Goal: Transaction & Acquisition: Download file/media

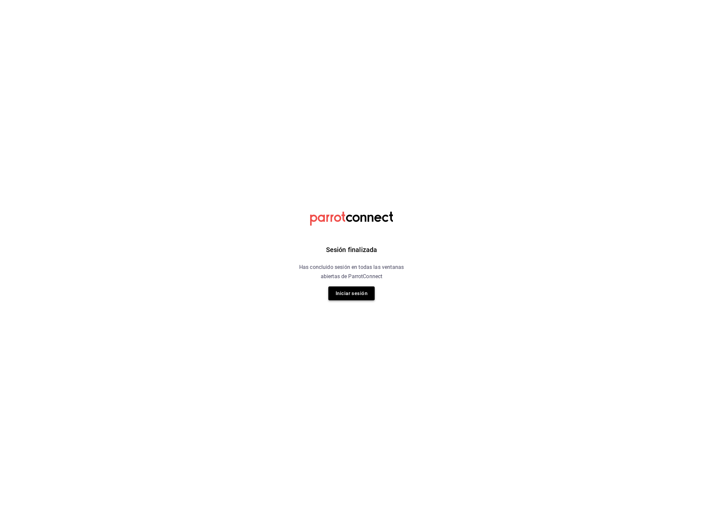
click at [347, 295] on button "Iniciar sesión" at bounding box center [351, 294] width 46 height 14
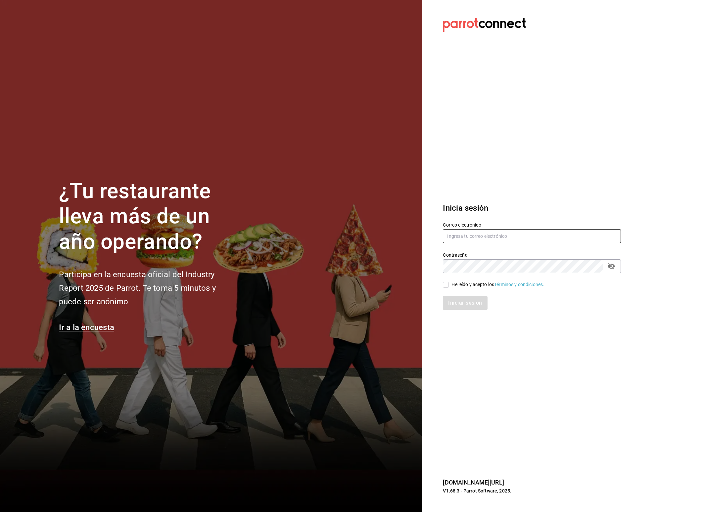
type input "multiuser@primerpiso.com"
click at [491, 235] on input "multiuser@primerpiso.com" at bounding box center [532, 236] width 178 height 14
click at [447, 286] on input "He leído y acepto los Términos y condiciones." at bounding box center [446, 285] width 6 height 6
checkbox input "true"
click at [460, 306] on button "Iniciar sesión" at bounding box center [465, 303] width 45 height 14
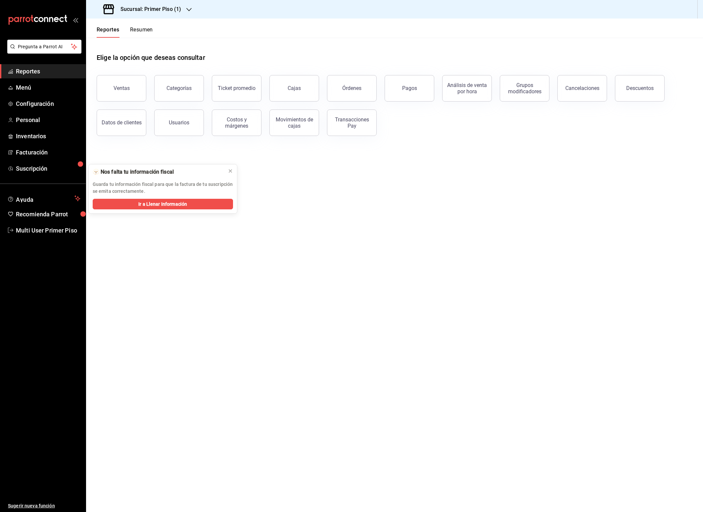
click at [143, 32] on button "Resumen" at bounding box center [141, 31] width 23 height 11
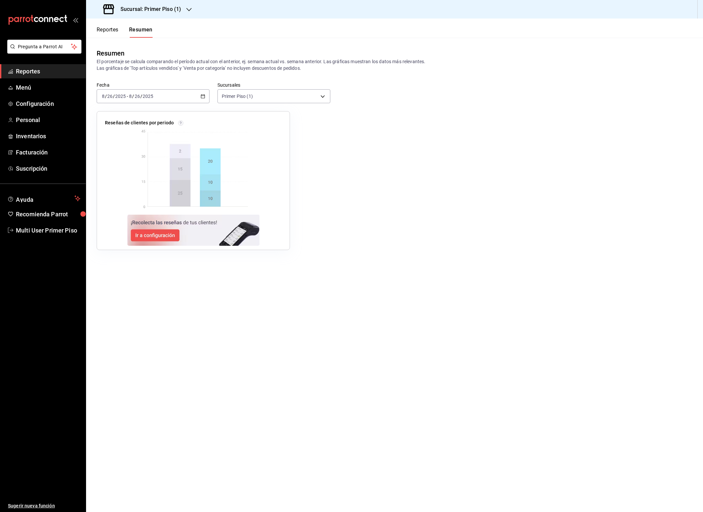
click at [203, 99] on div "[DATE] [DATE] - [DATE] [DATE]" at bounding box center [153, 96] width 113 height 14
click at [119, 190] on span "Rango de fechas" at bounding box center [127, 190] width 51 height 7
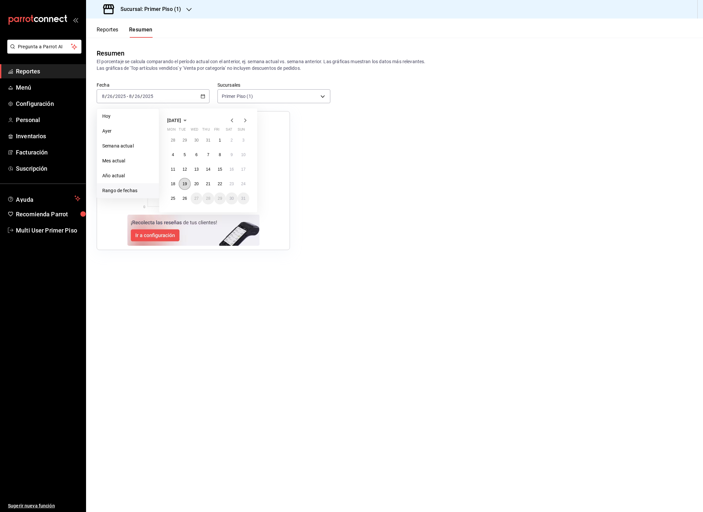
click at [183, 183] on abbr "19" at bounding box center [184, 184] width 4 height 5
click at [172, 197] on abbr "25" at bounding box center [173, 198] width 4 height 5
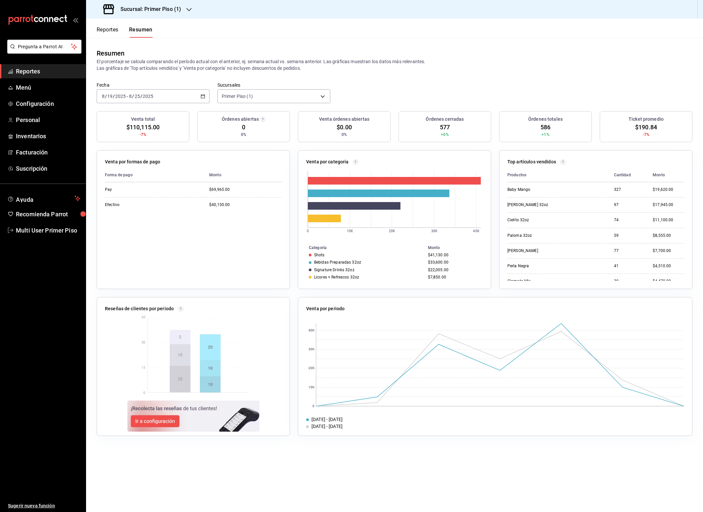
click at [166, 8] on h3 "Sucursal: Primer Piso (1)" at bounding box center [148, 9] width 66 height 8
click at [142, 44] on div "Primer Piso (2)" at bounding box center [135, 43] width 89 height 7
click at [166, 10] on h3 "Sucursal: Primer Piso (2)" at bounding box center [148, 9] width 66 height 8
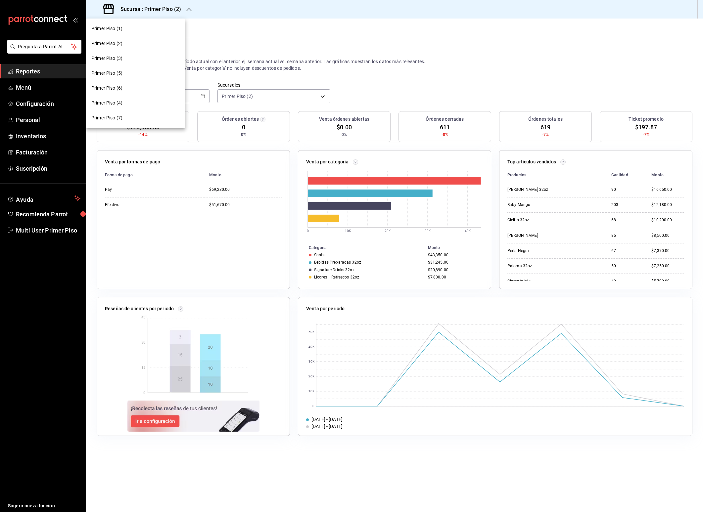
click at [134, 58] on div "Primer Piso (3)" at bounding box center [135, 58] width 89 height 7
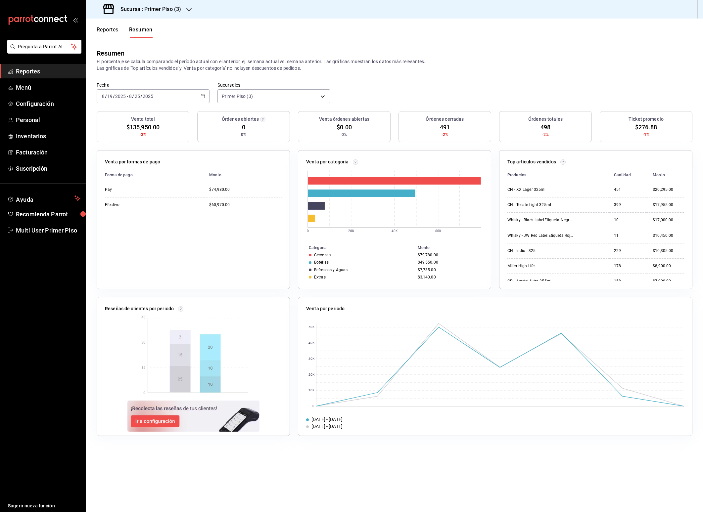
click at [168, 10] on h3 "Sucursal: Primer Piso (3)" at bounding box center [148, 9] width 66 height 8
click at [136, 104] on div "Primer Piso (4)" at bounding box center [135, 103] width 89 height 7
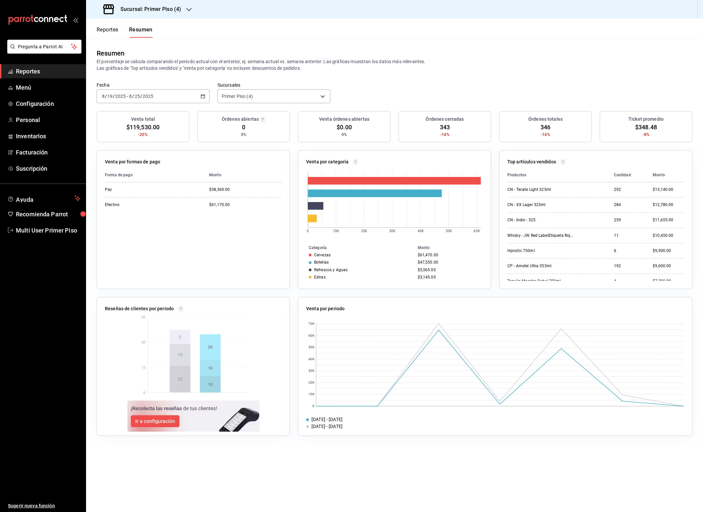
click at [165, 14] on div "Sucursal: Primer Piso (4)" at bounding box center [142, 9] width 103 height 19
click at [131, 73] on div "Primer Piso (5)" at bounding box center [135, 73] width 89 height 7
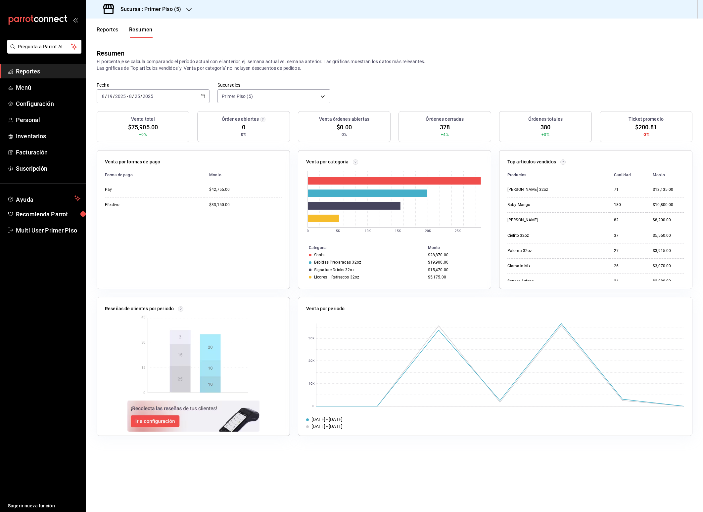
click at [168, 9] on h3 "Sucursal: Primer Piso (5)" at bounding box center [148, 9] width 66 height 8
click at [131, 88] on div "Primer Piso (6)" at bounding box center [135, 88] width 89 height 7
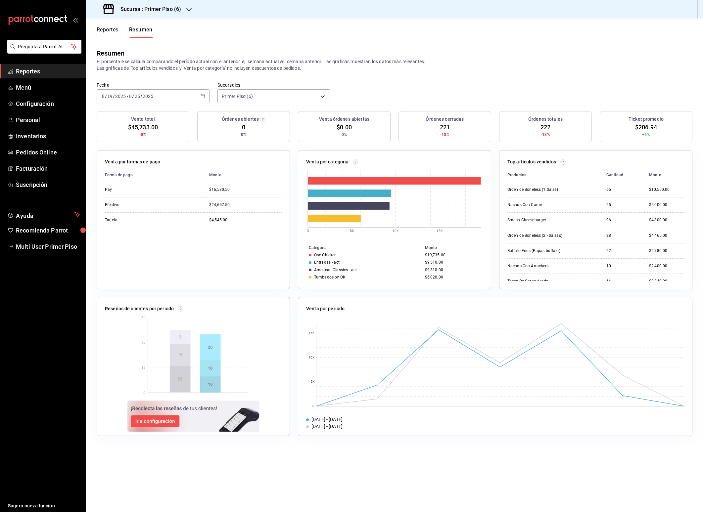
click at [169, 7] on h3 "Sucursal: Primer Piso (6)" at bounding box center [148, 9] width 66 height 8
click at [126, 117] on div "Primer Piso (7)" at bounding box center [135, 117] width 89 height 7
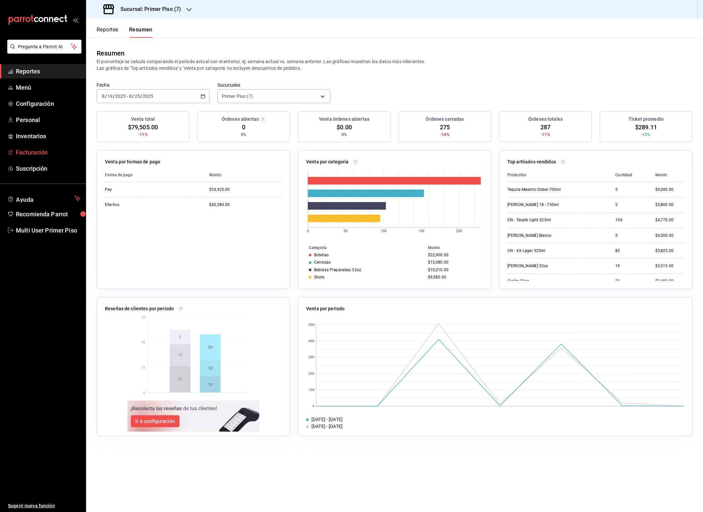
click at [37, 154] on span "Facturación" at bounding box center [48, 152] width 65 height 9
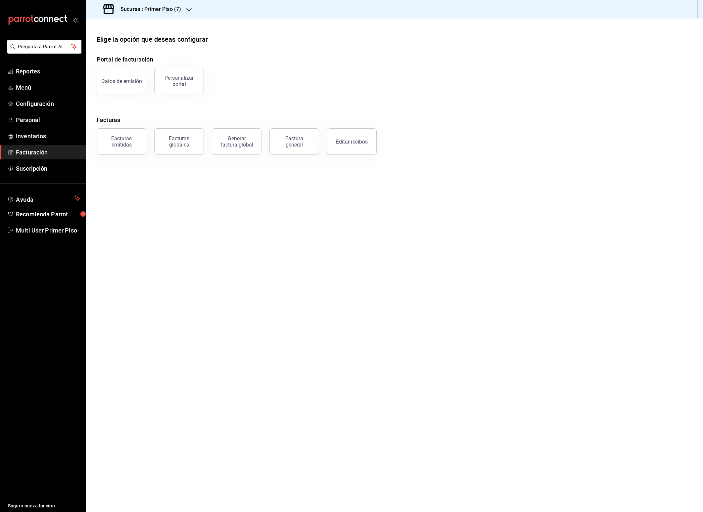
click at [180, 12] on h3 "Sucursal: Primer Piso (7)" at bounding box center [148, 9] width 66 height 8
click at [135, 27] on div "Primer Piso (1)" at bounding box center [135, 28] width 89 height 7
click at [361, 141] on div "Editar recibos" at bounding box center [352, 142] width 32 height 6
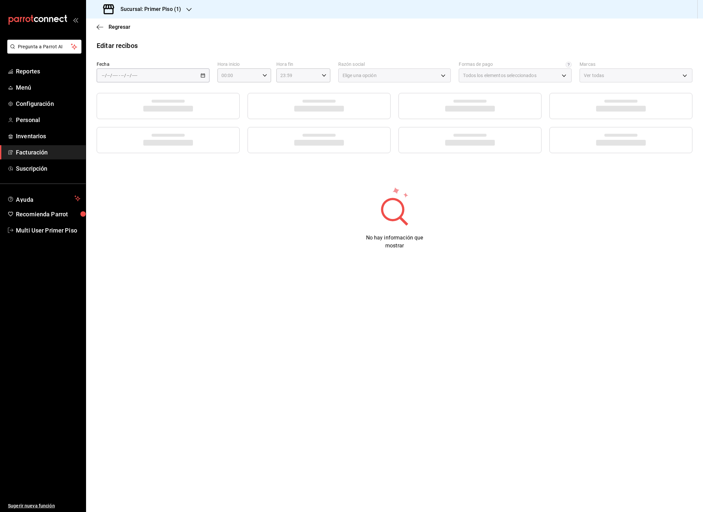
type input "98fcc4e2-d5bb-4b97-9bb6-2329d05d608d"
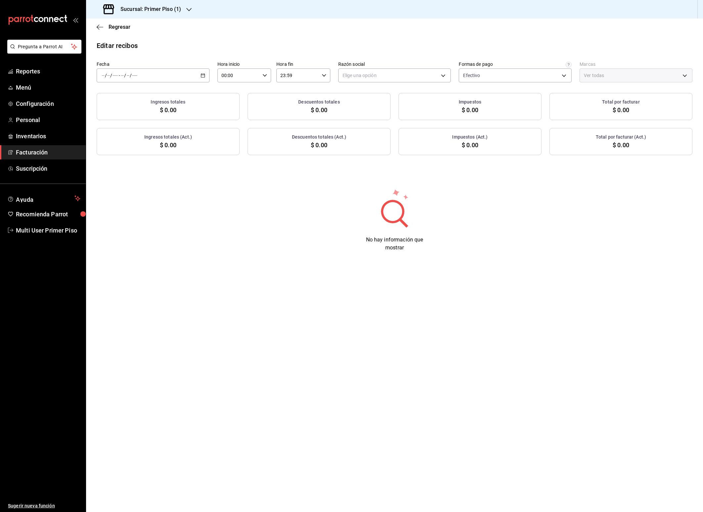
click at [176, 71] on div "/ / - / /" at bounding box center [153, 75] width 113 height 14
click at [114, 170] on span "Rango de fechas" at bounding box center [127, 169] width 51 height 7
drag, startPoint x: 185, startPoint y: 163, endPoint x: 182, endPoint y: 168, distance: 5.5
click at [185, 163] on abbr "19" at bounding box center [184, 163] width 4 height 5
click at [175, 179] on abbr "25" at bounding box center [173, 177] width 4 height 5
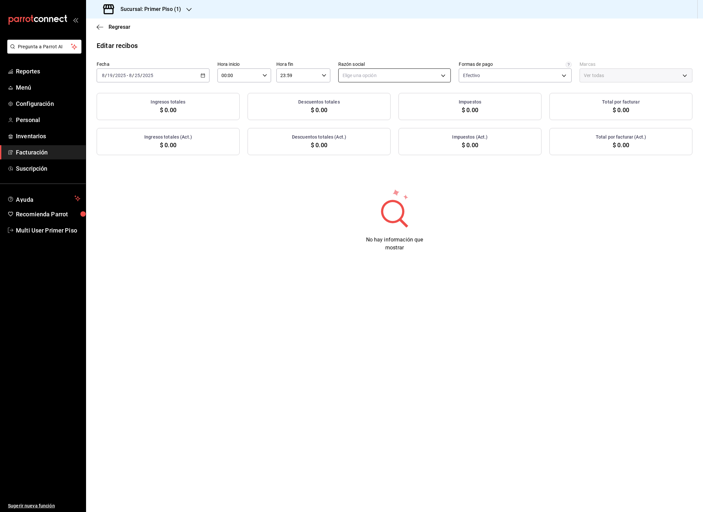
click at [418, 77] on body "Pregunta a Parrot AI Reportes Menú Configuración Personal Inventarios Facturaci…" at bounding box center [351, 256] width 703 height 512
click at [391, 107] on li "[PERSON_NAME]" at bounding box center [394, 109] width 112 height 12
type input "3991ff0e-0a3e-4ad7-b13a-c5bf0a64209d"
type input "182b95c5-5d7f-44c9-a8c4-36248f3144af"
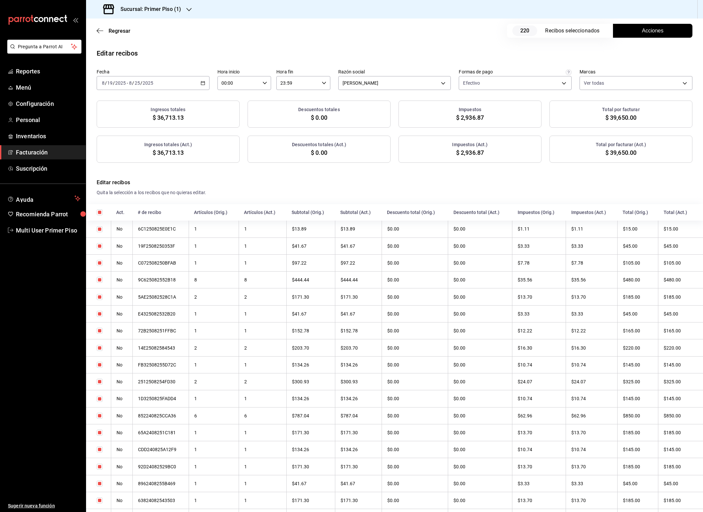
click at [642, 30] on span "Acciones" at bounding box center [653, 31] width 22 height 8
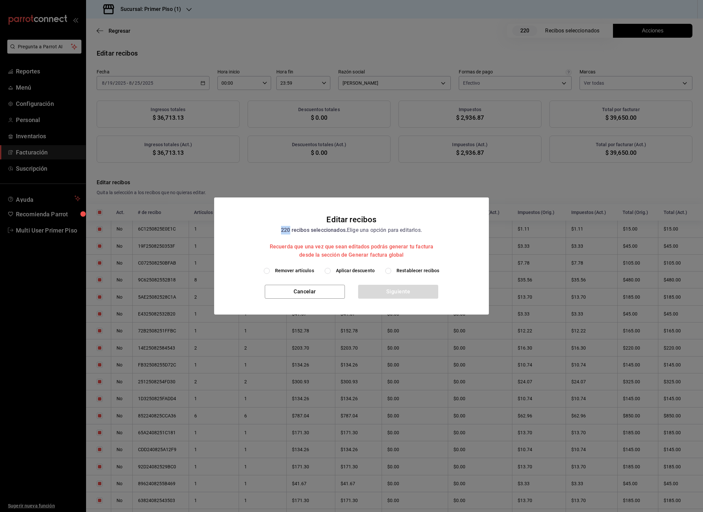
click at [285, 269] on span "Remover artículos" at bounding box center [294, 270] width 39 height 7
click at [270, 269] on input "Remover artículos" at bounding box center [267, 271] width 6 height 6
radio input "true"
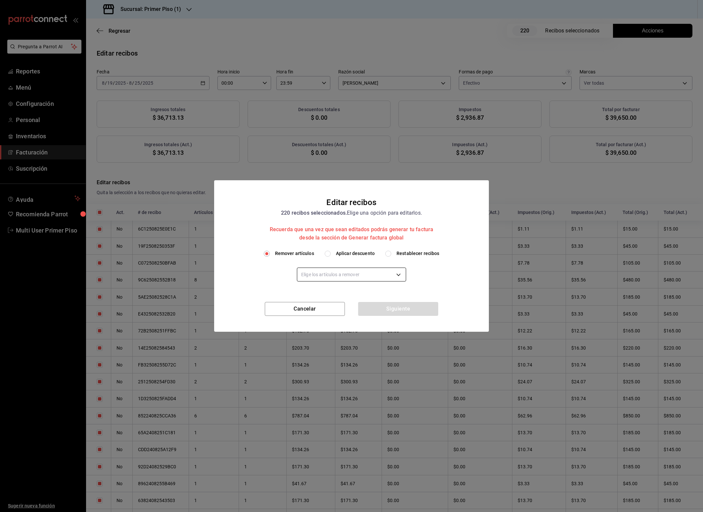
click at [326, 277] on body "Pregunta a Parrot AI Reportes Menú Configuración Personal Inventarios Facturaci…" at bounding box center [351, 256] width 703 height 512
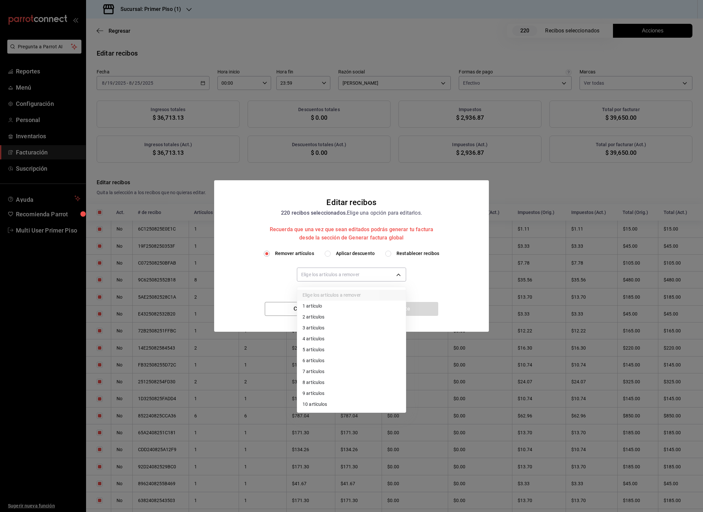
click at [320, 406] on li "10 artículos" at bounding box center [351, 404] width 109 height 11
type input "10"
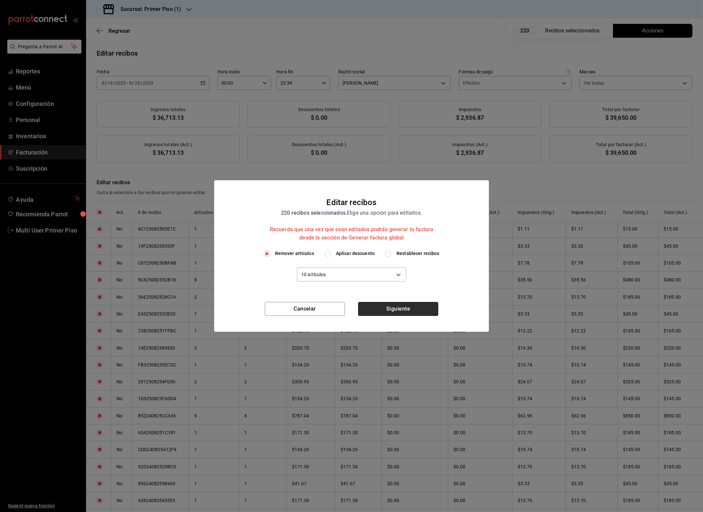
click at [416, 310] on button "Siguiente" at bounding box center [398, 309] width 80 height 14
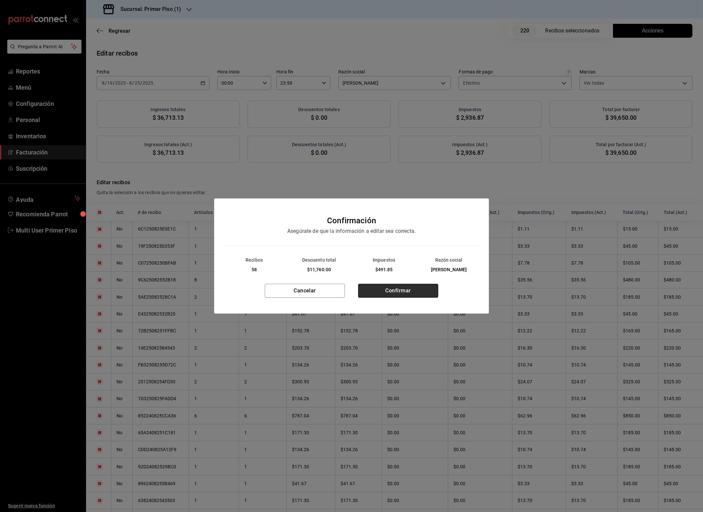
click at [410, 294] on button "Confirmar" at bounding box center [398, 291] width 80 height 14
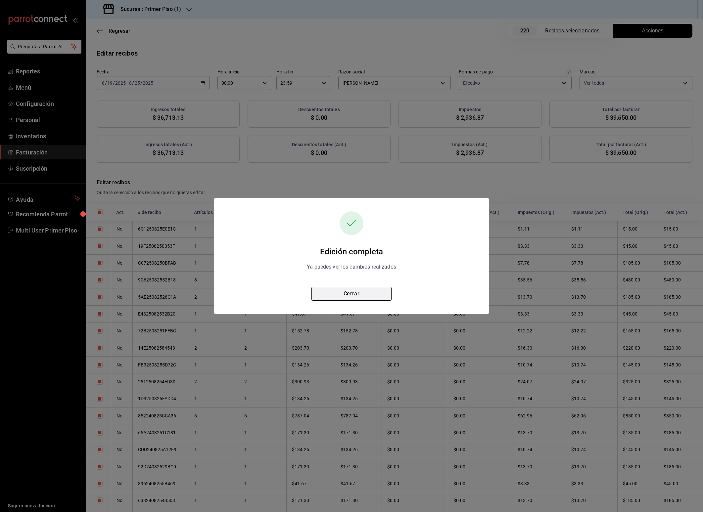
click at [369, 293] on button "Cerrar" at bounding box center [351, 294] width 80 height 14
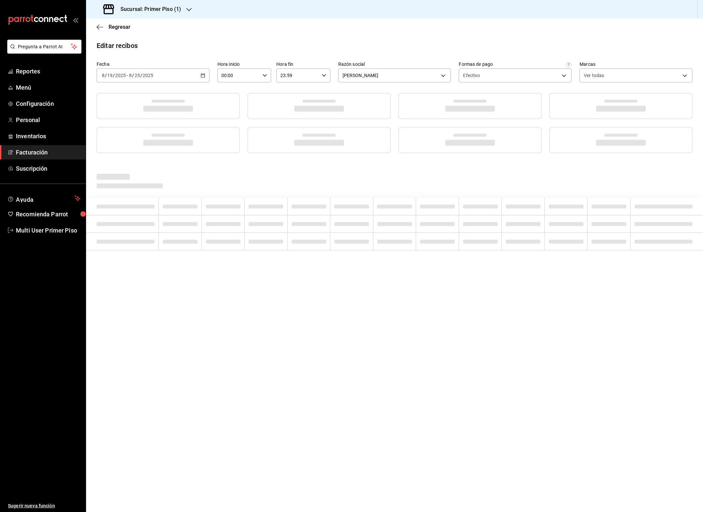
click at [172, 7] on h3 "Sucursal: Primer Piso (1)" at bounding box center [148, 9] width 66 height 8
click at [129, 44] on div "Primer Piso (2)" at bounding box center [135, 43] width 89 height 7
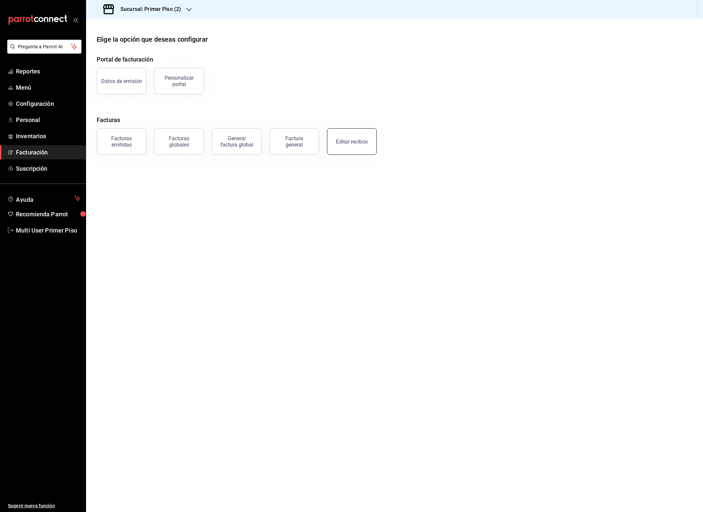
click at [358, 144] on div "Editar recibos" at bounding box center [352, 142] width 32 height 6
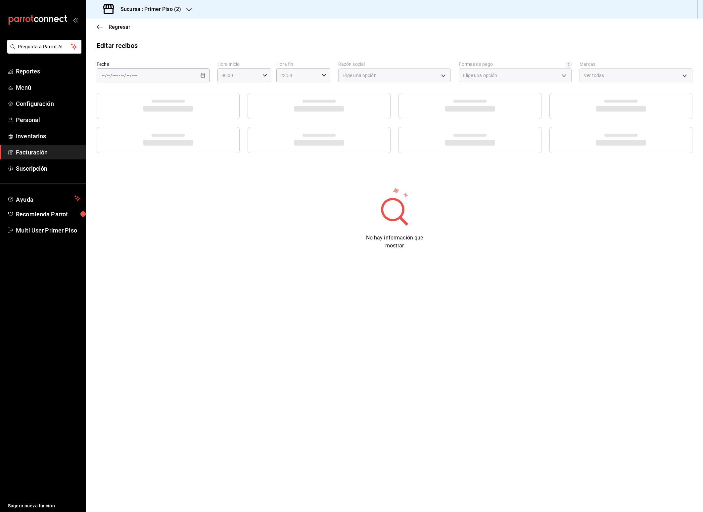
type input "c1f51942-3ea6-4605-b66c-799906412482"
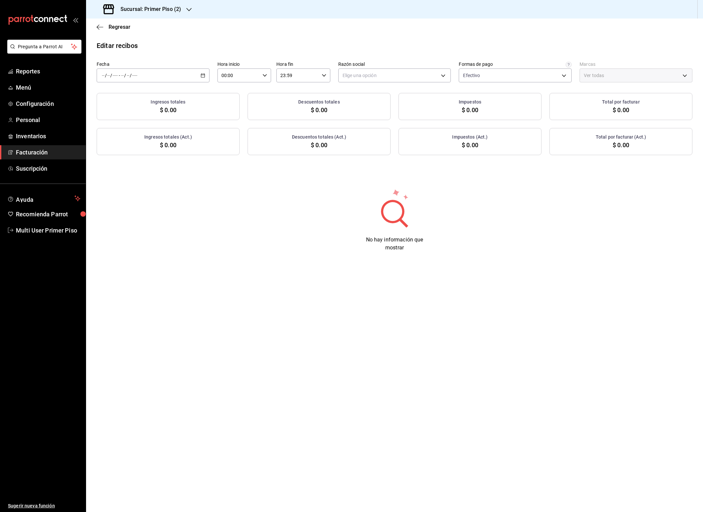
click at [205, 77] on div "/ / - / /" at bounding box center [153, 75] width 113 height 14
click at [124, 168] on span "Rango de fechas" at bounding box center [127, 169] width 51 height 7
click at [182, 165] on abbr "19" at bounding box center [184, 163] width 4 height 5
click at [172, 177] on abbr "25" at bounding box center [173, 177] width 4 height 5
click at [366, 76] on body "Pregunta a Parrot AI Reportes Menú Configuración Personal Inventarios Facturaci…" at bounding box center [351, 256] width 703 height 512
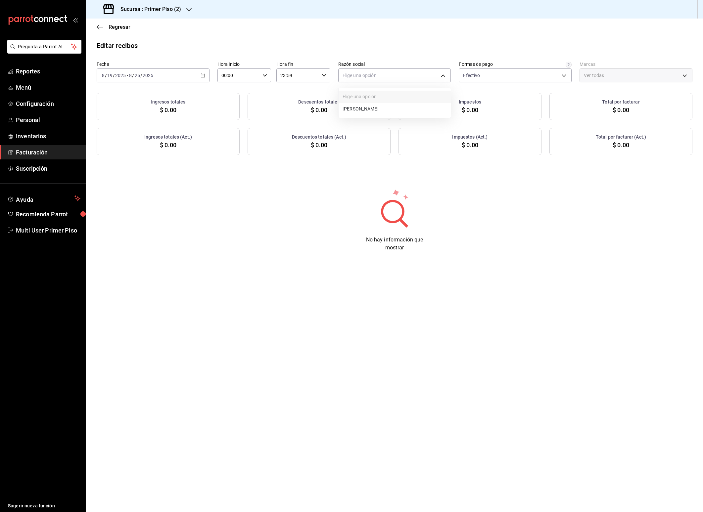
click at [364, 110] on li "[PERSON_NAME]" at bounding box center [394, 109] width 112 height 12
type input "34a8bded-279c-451e-be53-b5072a9df171"
type input "150732d1-ecf7-4e2a-b04a-7dad1a19c624"
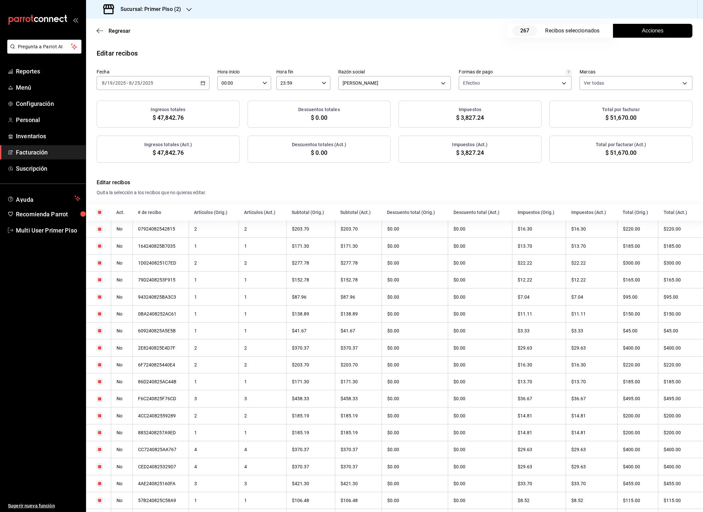
click at [642, 31] on span "Acciones" at bounding box center [653, 31] width 22 height 8
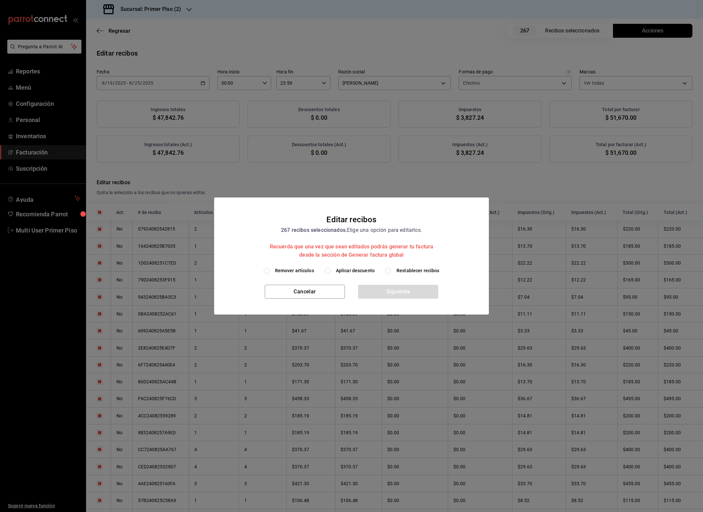
click at [304, 270] on span "Remover artículos" at bounding box center [294, 270] width 39 height 7
click at [270, 270] on input "Remover artículos" at bounding box center [267, 271] width 6 height 6
radio input "true"
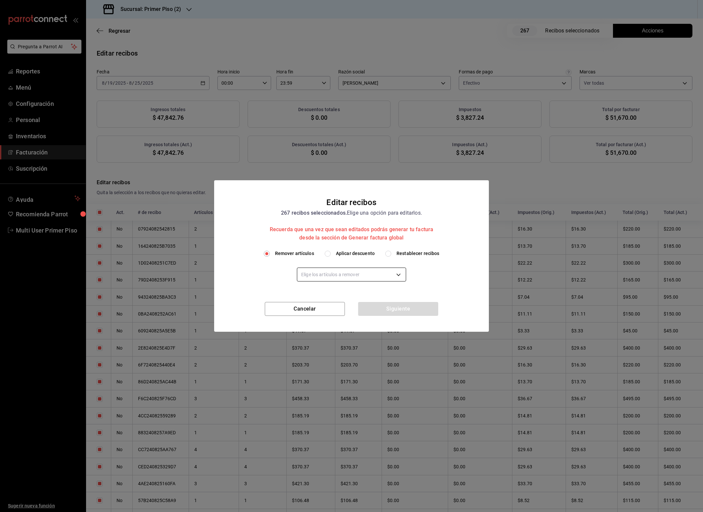
click at [327, 274] on body "Pregunta a Parrot AI Reportes Menú Configuración Personal Inventarios Facturaci…" at bounding box center [351, 256] width 703 height 512
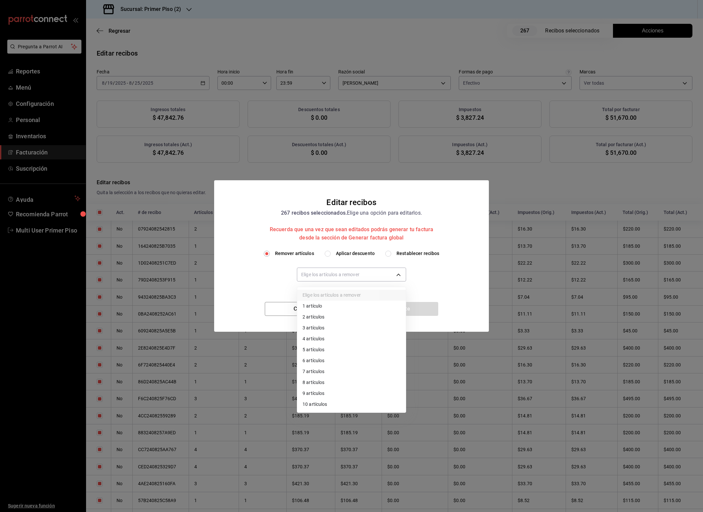
click at [323, 405] on li "10 artículos" at bounding box center [351, 404] width 109 height 11
type input "10"
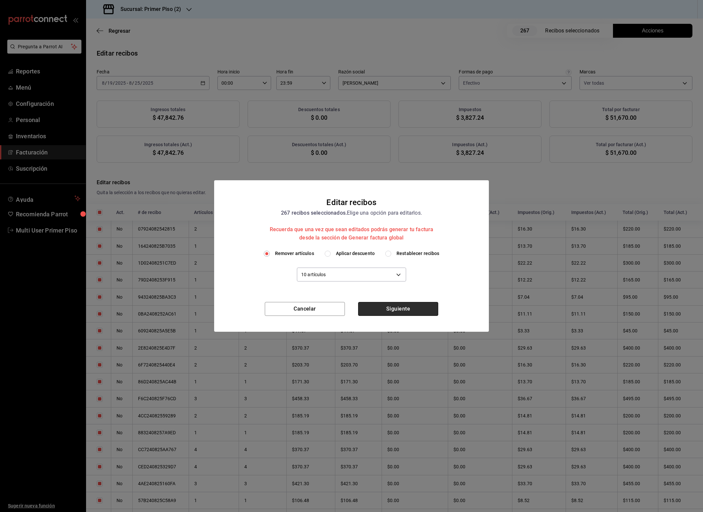
click at [402, 309] on button "Siguiente" at bounding box center [398, 309] width 80 height 14
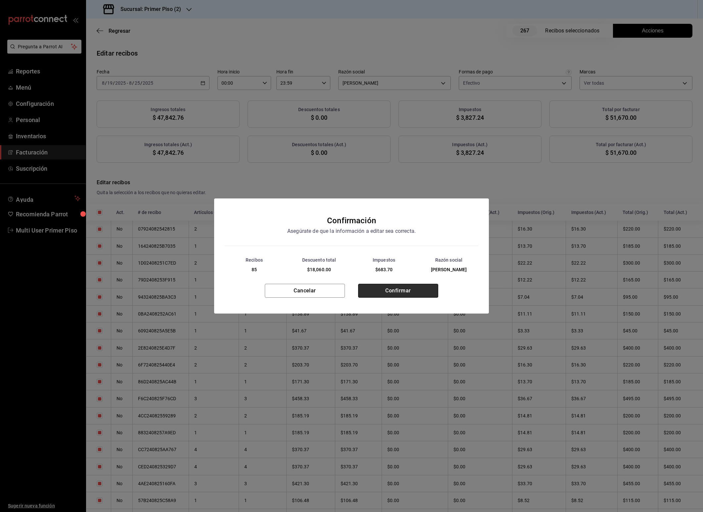
click at [405, 295] on button "Confirmar" at bounding box center [398, 291] width 80 height 14
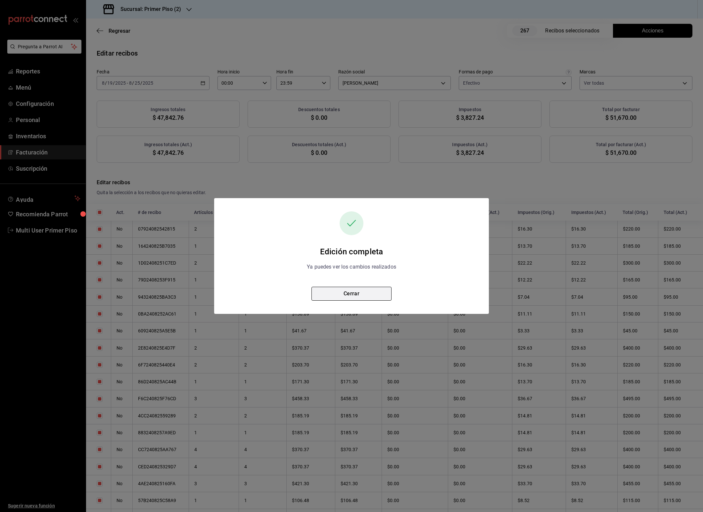
click at [364, 296] on button "Cerrar" at bounding box center [351, 294] width 80 height 14
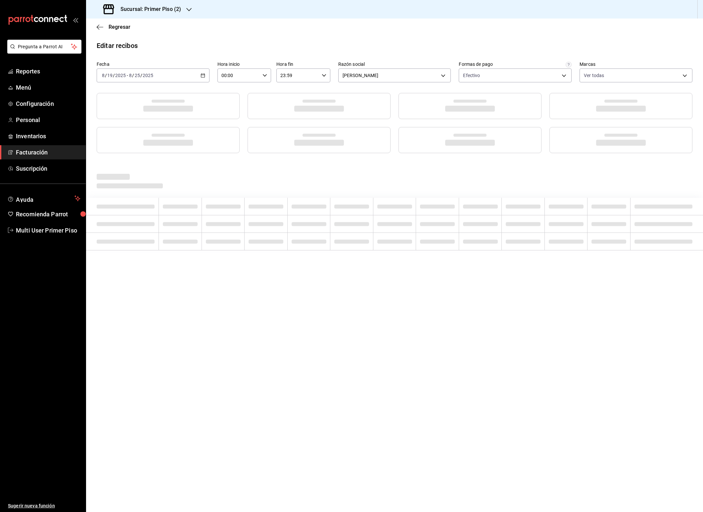
click at [169, 10] on h3 "Sucursal: Primer Piso (2)" at bounding box center [148, 9] width 66 height 8
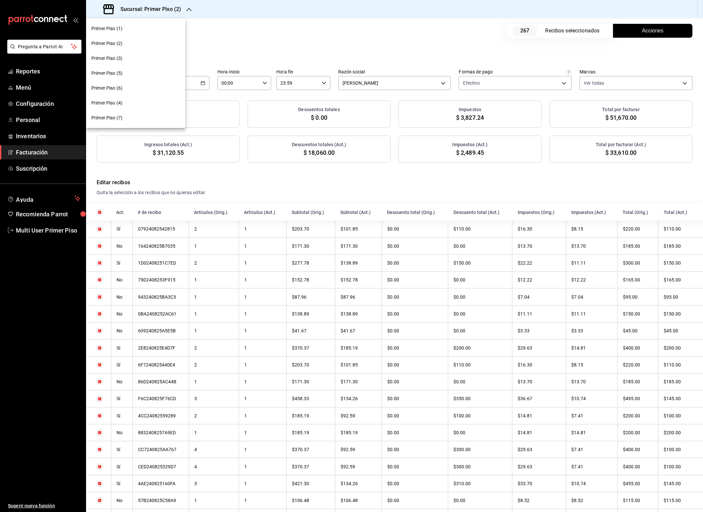
click at [130, 58] on div "Primer Piso (3)" at bounding box center [135, 58] width 89 height 7
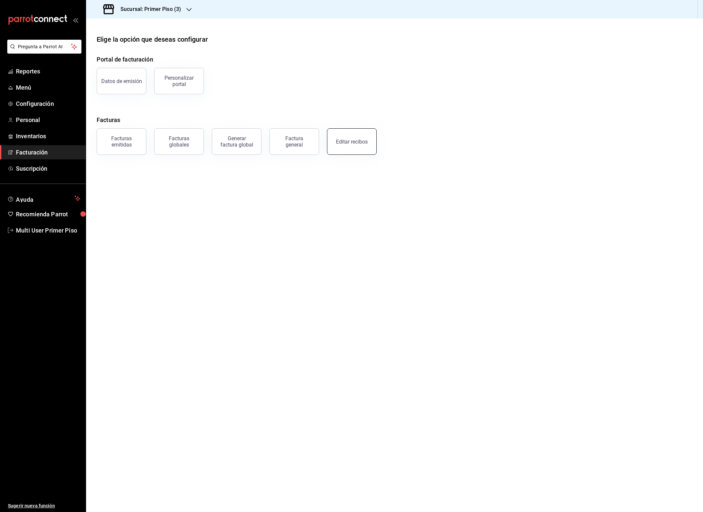
click at [342, 144] on div "Editar recibos" at bounding box center [352, 142] width 32 height 6
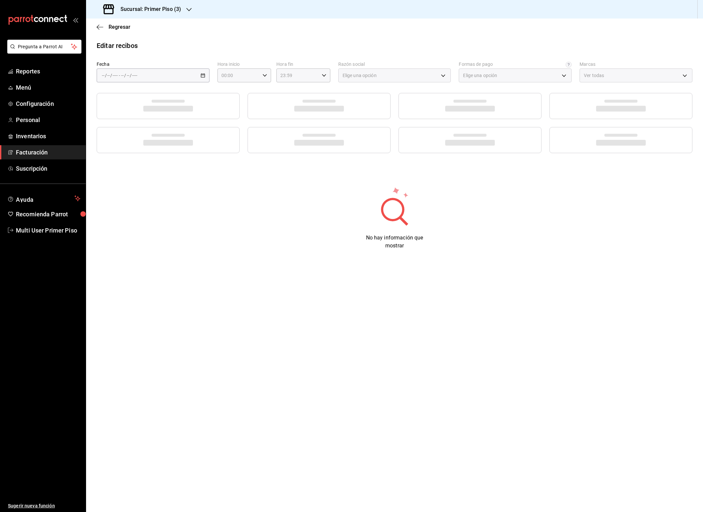
type input "dd7ec3cb-0f28-4efa-80fb-de9f006b13e3"
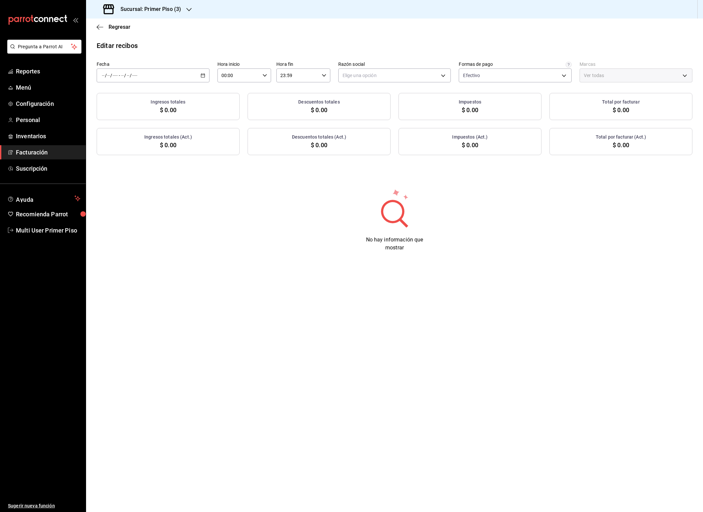
click at [202, 75] on icon "button" at bounding box center [203, 75] width 5 height 5
click at [138, 169] on span "Rango de fechas" at bounding box center [127, 169] width 51 height 7
click at [184, 164] on abbr "19" at bounding box center [184, 163] width 4 height 5
click at [174, 177] on abbr "25" at bounding box center [173, 177] width 4 height 5
click at [369, 76] on body "Pregunta a Parrot AI Reportes Menú Configuración Personal Inventarios Facturaci…" at bounding box center [351, 256] width 703 height 512
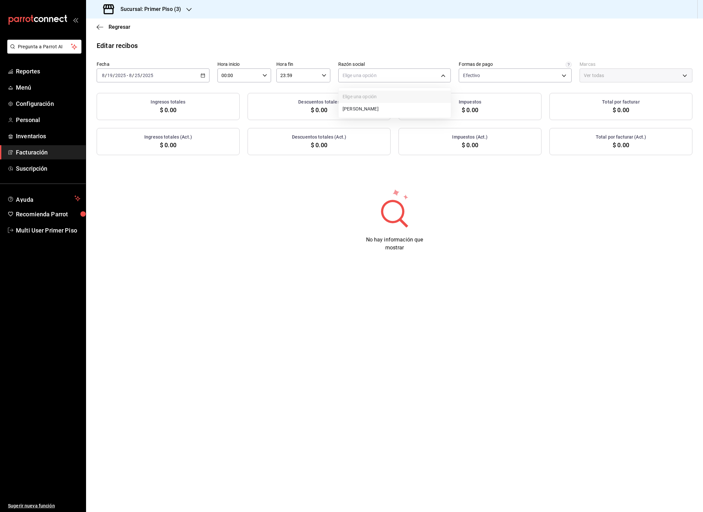
click at [366, 107] on li "[PERSON_NAME]" at bounding box center [394, 109] width 112 height 12
type input "3c2da9ab-f3b7-4592-a5e3-1e2629c380c2"
type input "cef3c2d9-2e36-426e-ae84-301042d9508a"
click at [202, 78] on div "[DATE] [DATE] - [DATE] [DATE]" at bounding box center [153, 75] width 113 height 14
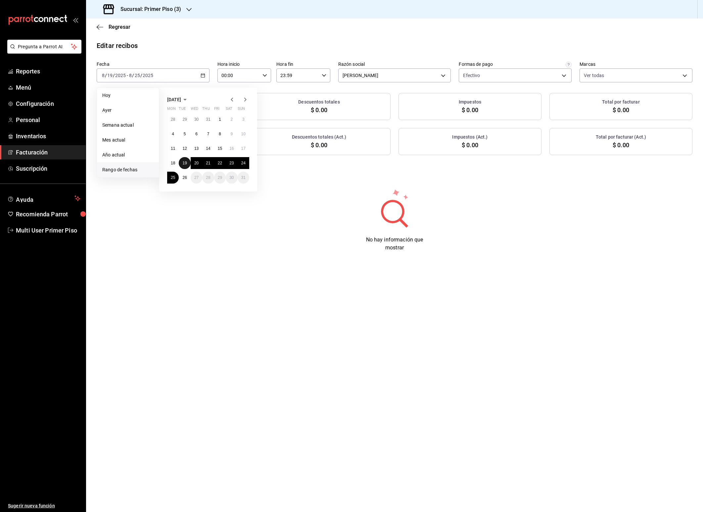
click at [186, 162] on abbr "19" at bounding box center [184, 163] width 4 height 5
click at [174, 178] on abbr "25" at bounding box center [173, 177] width 4 height 5
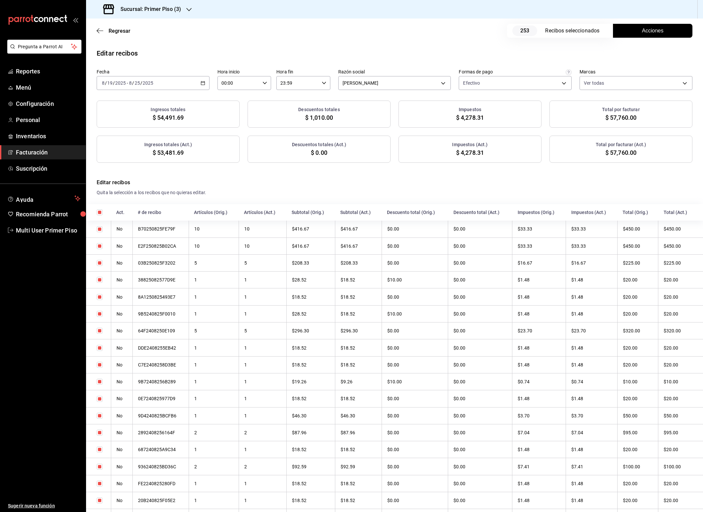
click at [627, 30] on button "Acciones" at bounding box center [652, 31] width 79 height 14
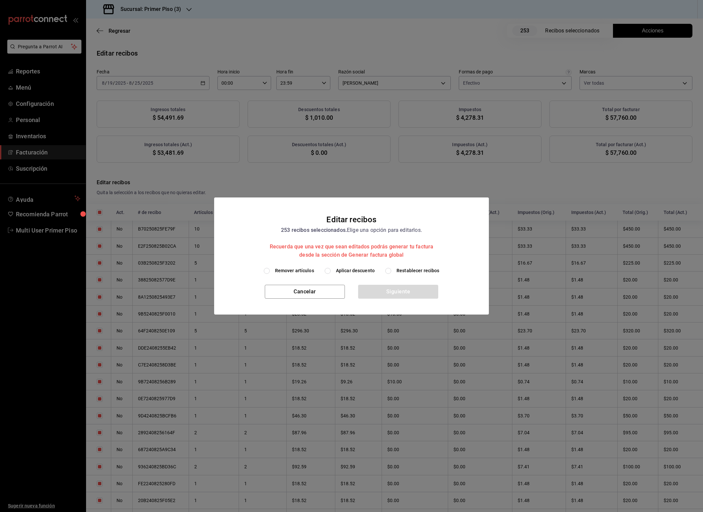
click at [295, 269] on span "Remover artículos" at bounding box center [294, 270] width 39 height 7
click at [270, 269] on input "Remover artículos" at bounding box center [267, 271] width 6 height 6
radio input "true"
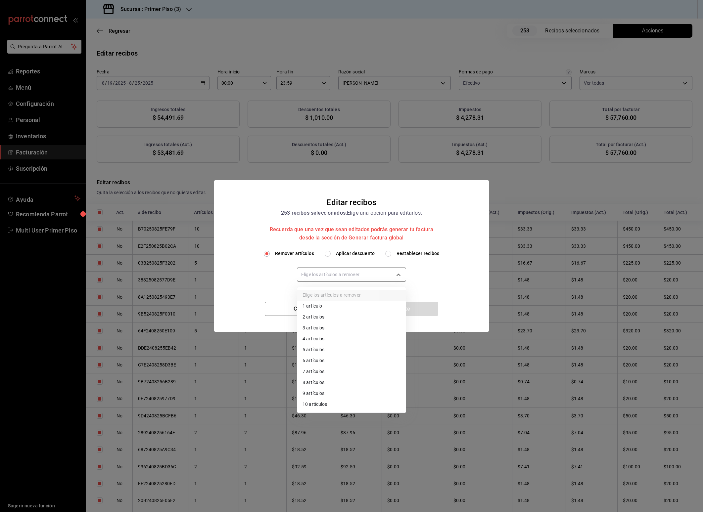
click at [327, 276] on body "Pregunta a Parrot AI Reportes Menú Configuración Personal Inventarios Facturaci…" at bounding box center [351, 256] width 703 height 512
click at [321, 402] on li "10 artículos" at bounding box center [351, 404] width 109 height 11
type input "10"
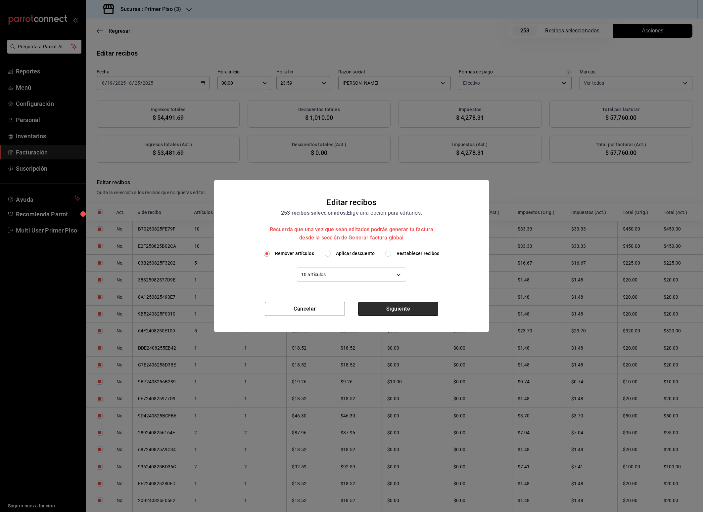
click at [379, 306] on button "Siguiente" at bounding box center [398, 309] width 80 height 14
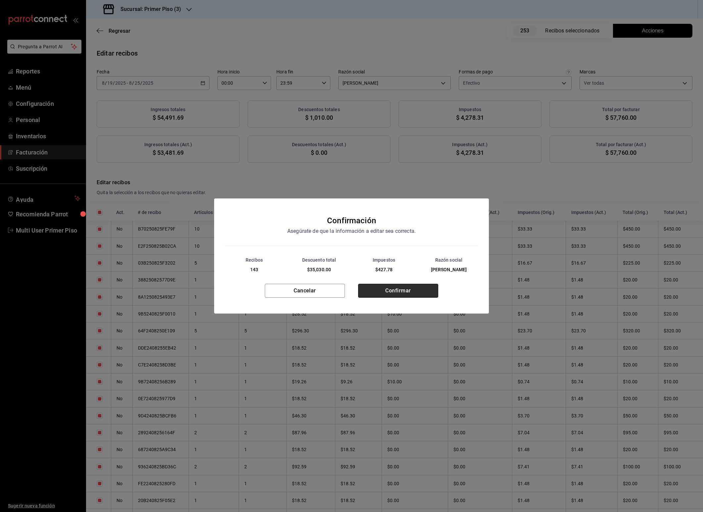
click at [420, 296] on button "Confirmar" at bounding box center [398, 291] width 80 height 14
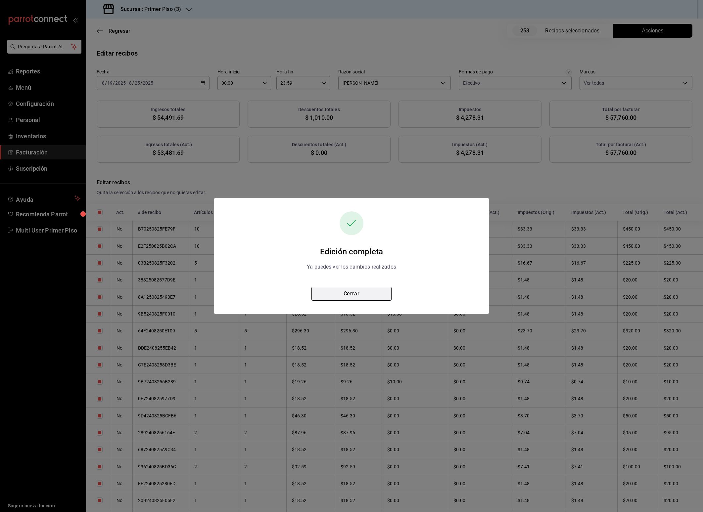
click at [364, 296] on button "Cerrar" at bounding box center [351, 294] width 80 height 14
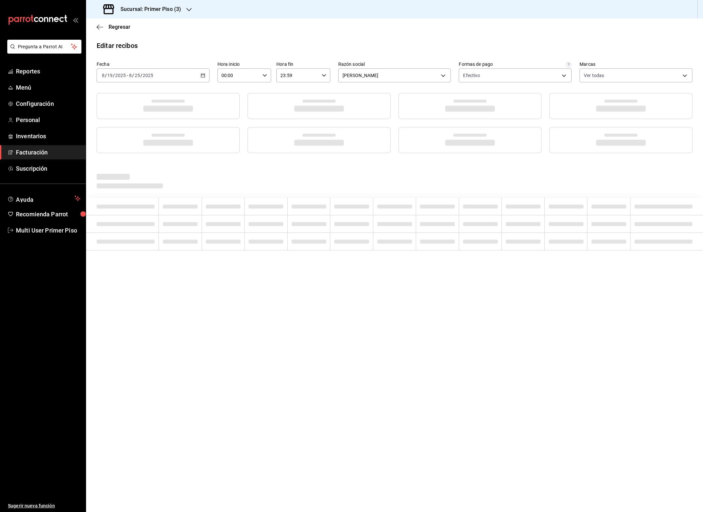
click at [176, 8] on h3 "Sucursal: Primer Piso (3)" at bounding box center [148, 9] width 66 height 8
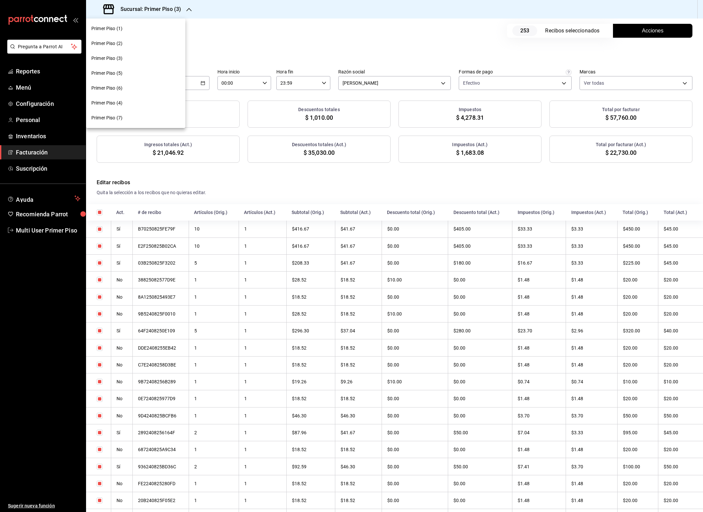
click at [132, 103] on div "Primer Piso (4)" at bounding box center [135, 103] width 89 height 7
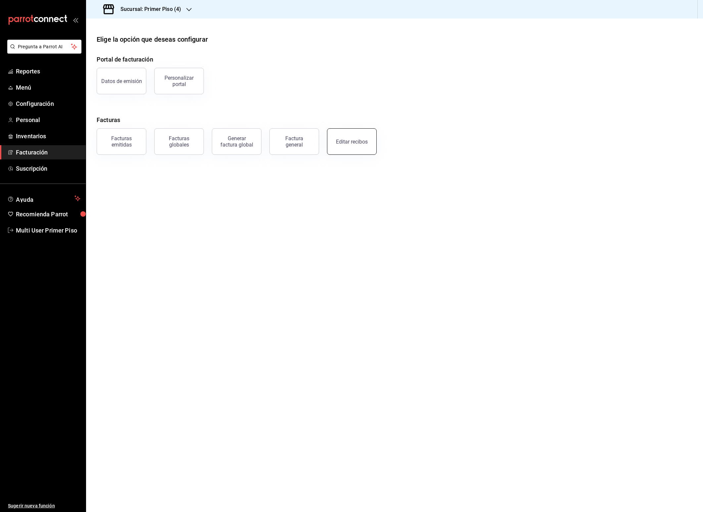
click at [342, 139] on div "Editar recibos" at bounding box center [352, 142] width 32 height 6
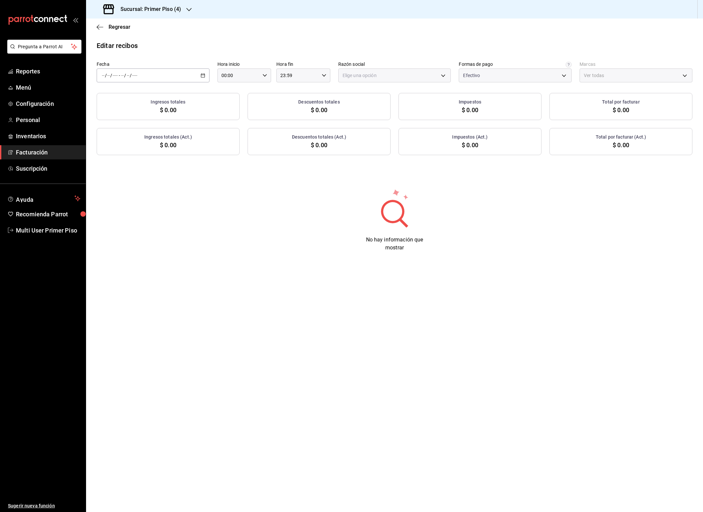
type input "52614d27-0a74-4510-841d-30e93314b508"
click at [202, 74] on icon "button" at bounding box center [203, 75] width 5 height 5
click at [127, 170] on span "Rango de fechas" at bounding box center [127, 169] width 51 height 7
click at [182, 166] on button "19" at bounding box center [185, 163] width 12 height 12
click at [171, 179] on abbr "25" at bounding box center [173, 177] width 4 height 5
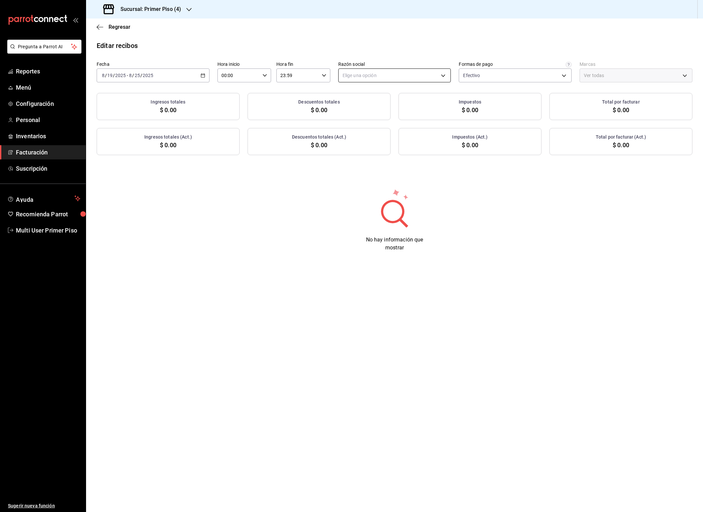
click at [379, 76] on body "Pregunta a Parrot AI Reportes Menú Configuración Personal Inventarios Facturaci…" at bounding box center [351, 256] width 703 height 512
click at [373, 111] on li "[PERSON_NAME]" at bounding box center [394, 109] width 112 height 12
type input "4b0558f5-a43d-4dd7-96fb-d2c553287eea"
type input "87e2fad6-1f8e-48e3-80ae-38a0f7981339"
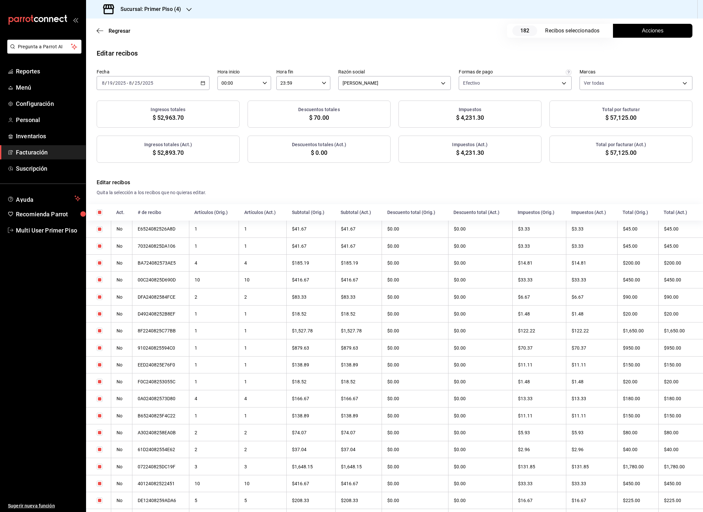
click at [659, 35] on button "Acciones" at bounding box center [652, 31] width 79 height 14
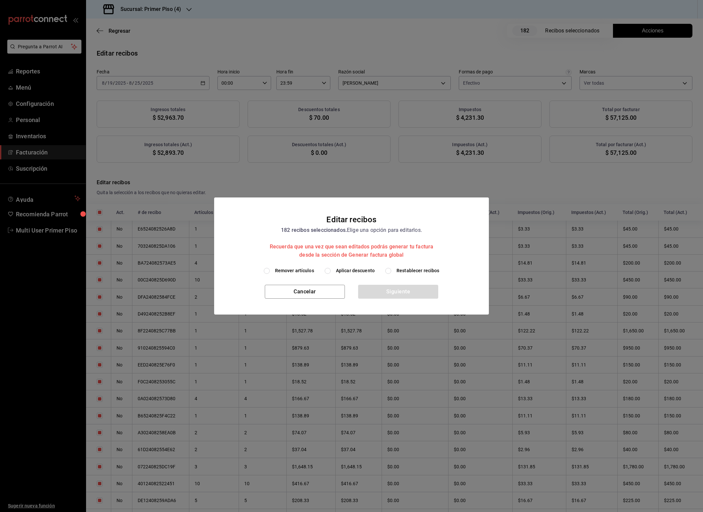
click at [289, 270] on span "Remover artículos" at bounding box center [294, 270] width 39 height 7
click at [270, 270] on input "Remover artículos" at bounding box center [267, 271] width 6 height 6
radio input "true"
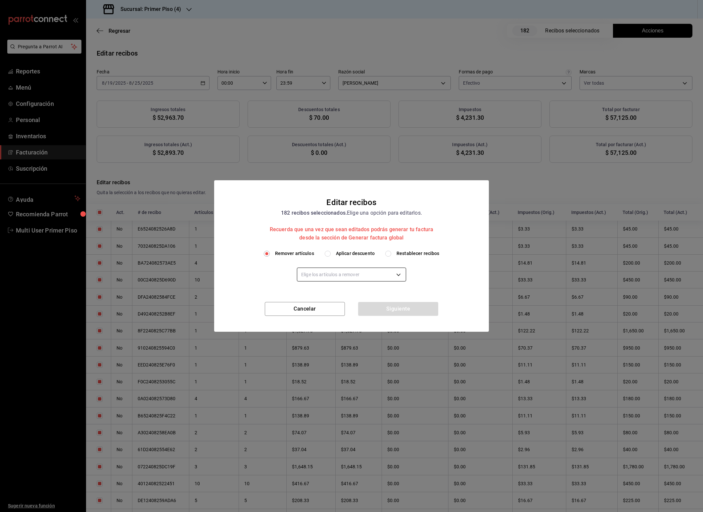
click at [324, 274] on body "Pregunta a Parrot AI Reportes Menú Configuración Personal Inventarios Facturaci…" at bounding box center [351, 256] width 703 height 512
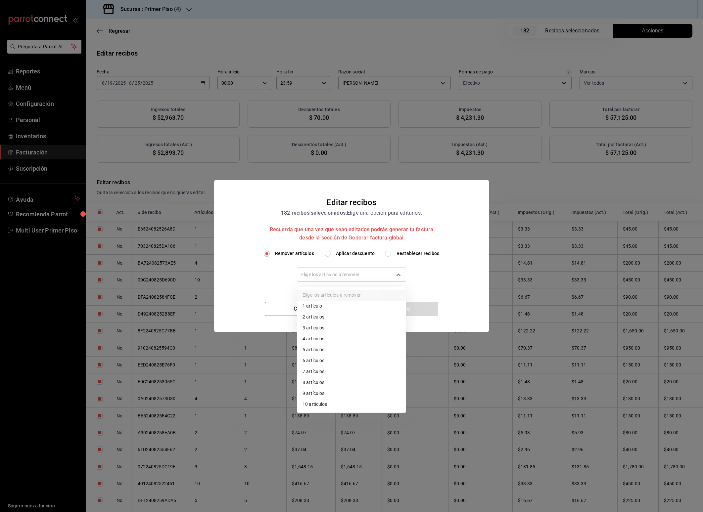
click at [321, 405] on li "10 artículos" at bounding box center [351, 404] width 109 height 11
type input "10"
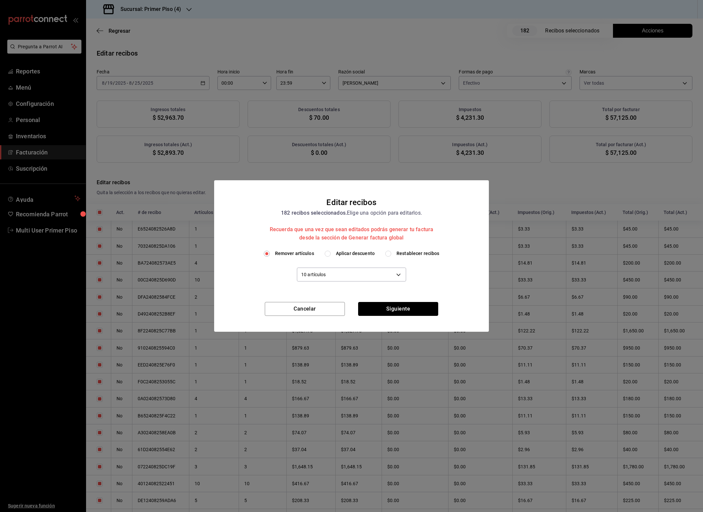
click at [405, 307] on button "Siguiente" at bounding box center [398, 309] width 80 height 14
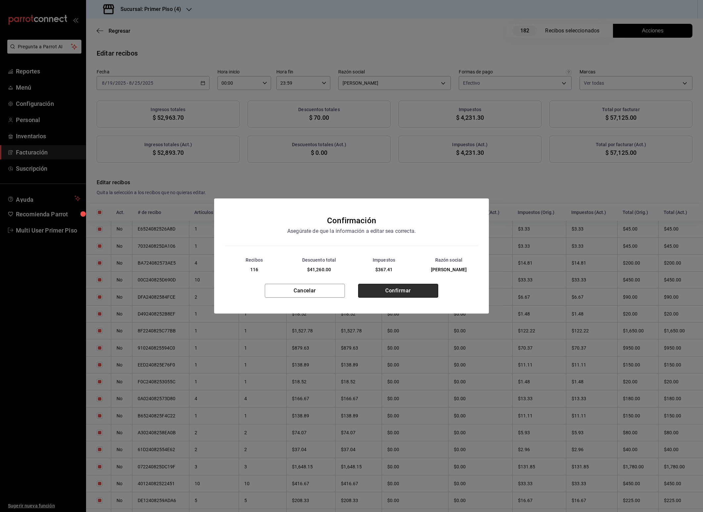
click at [406, 294] on button "Confirmar" at bounding box center [398, 291] width 80 height 14
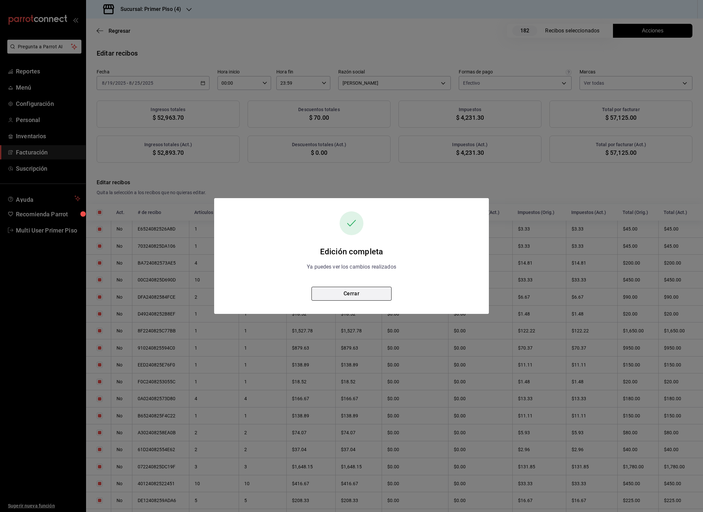
click at [378, 293] on button "Cerrar" at bounding box center [351, 294] width 80 height 14
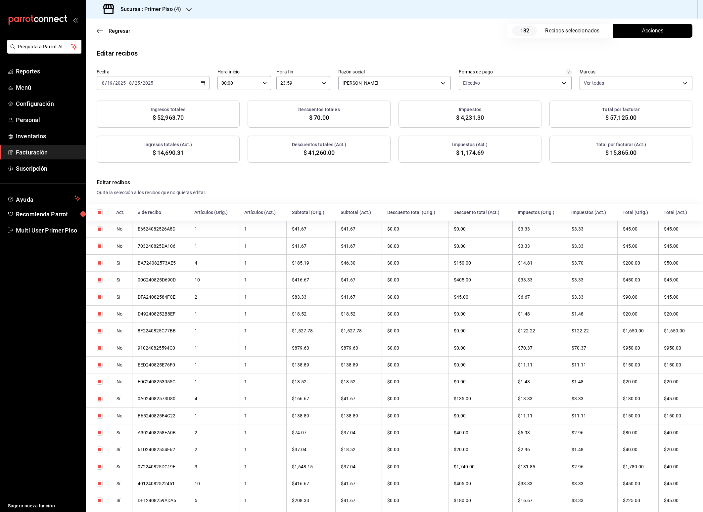
click at [163, 8] on h3 "Sucursal: Primer Piso (4)" at bounding box center [148, 9] width 66 height 8
click at [128, 73] on div "Primer Piso (5)" at bounding box center [135, 73] width 89 height 7
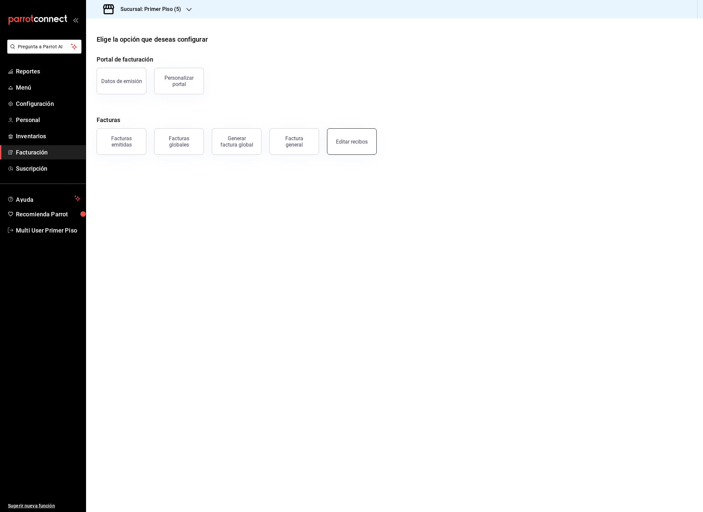
click at [346, 144] on div "Editar recibos" at bounding box center [352, 142] width 32 height 6
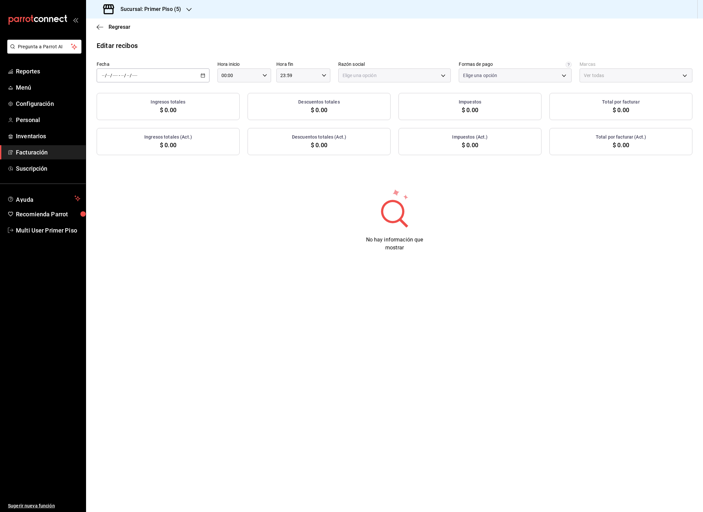
type input "f6a1600a-e676-4e8d-89df-c7055657356c"
click at [202, 76] on icon "button" at bounding box center [203, 75] width 5 height 5
click at [141, 167] on span "Rango de fechas" at bounding box center [127, 169] width 51 height 7
click at [183, 162] on abbr "19" at bounding box center [184, 163] width 4 height 5
click at [173, 174] on button "25" at bounding box center [173, 178] width 12 height 12
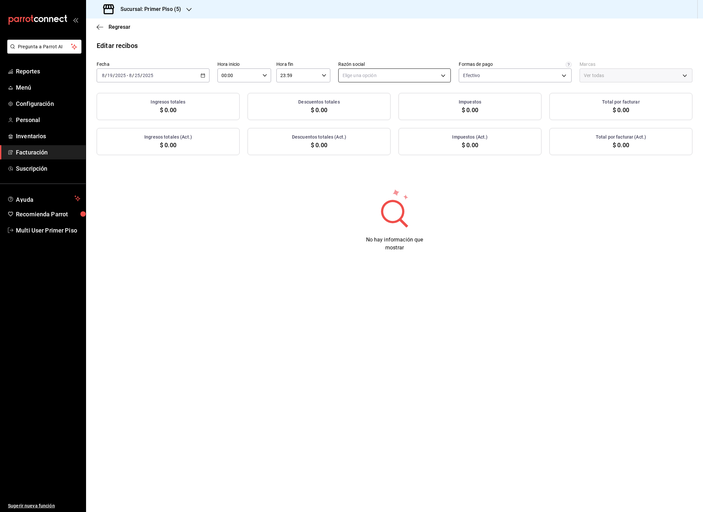
click at [389, 74] on body "Pregunta a Parrot AI Reportes Menú Configuración Personal Inventarios Facturaci…" at bounding box center [351, 256] width 703 height 512
click at [378, 107] on li "[PERSON_NAME]" at bounding box center [394, 109] width 112 height 12
type input "21ccb981-fe90-425e-9547-08c91dfbb835"
type input "b9cf881a-1650-458d-b18a-dc0facb568fc"
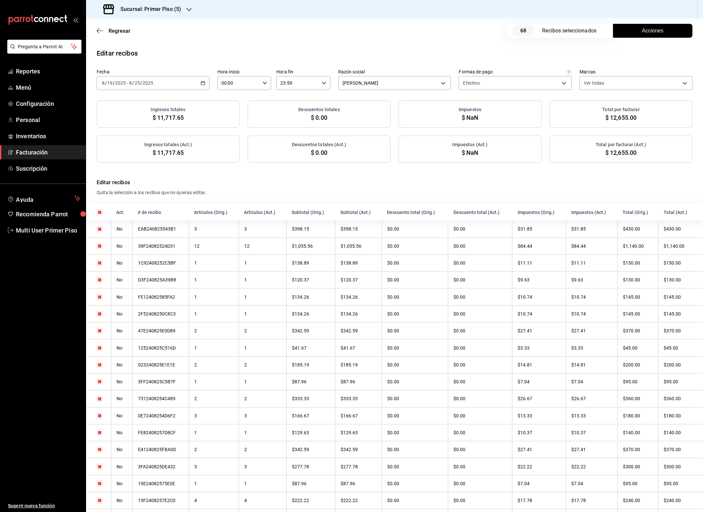
checkbox input "true"
click at [642, 30] on span "Acciones" at bounding box center [653, 31] width 22 height 8
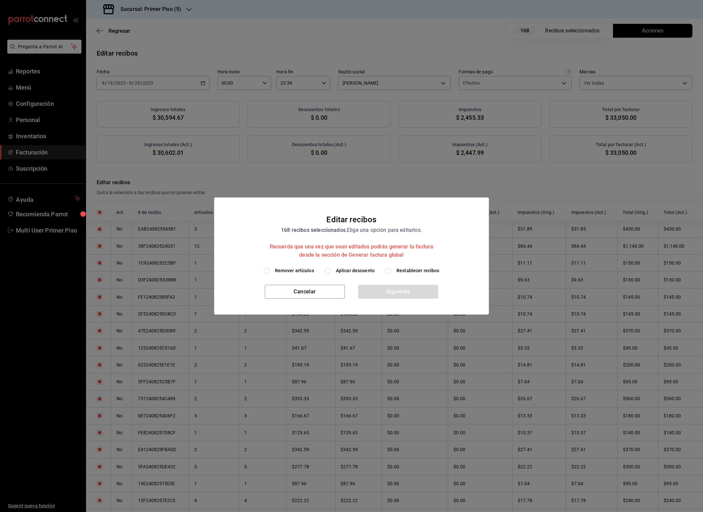
click at [280, 269] on span "Remover artículos" at bounding box center [294, 270] width 39 height 7
click at [270, 269] on input "Remover artículos" at bounding box center [267, 271] width 6 height 6
radio input "true"
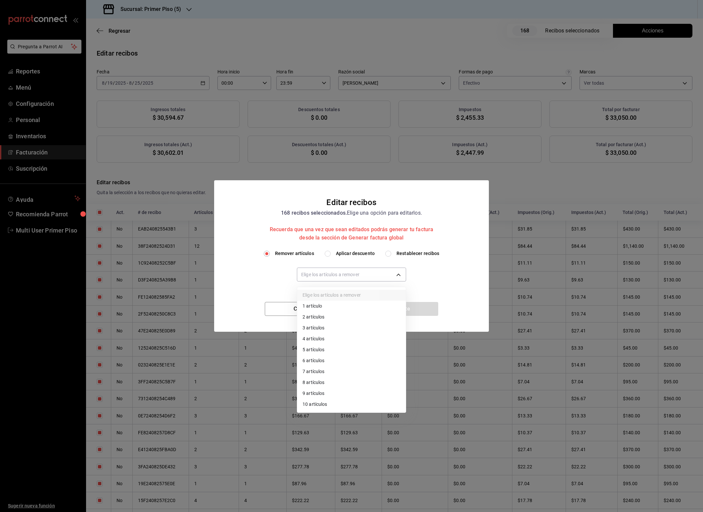
drag, startPoint x: 328, startPoint y: 273, endPoint x: 339, endPoint y: 308, distance: 36.7
click at [328, 273] on body "Pregunta a Parrot AI Reportes Menú Configuración Personal Inventarios Facturaci…" at bounding box center [351, 256] width 703 height 512
click at [322, 406] on li "10 artículos" at bounding box center [351, 404] width 109 height 11
type input "10"
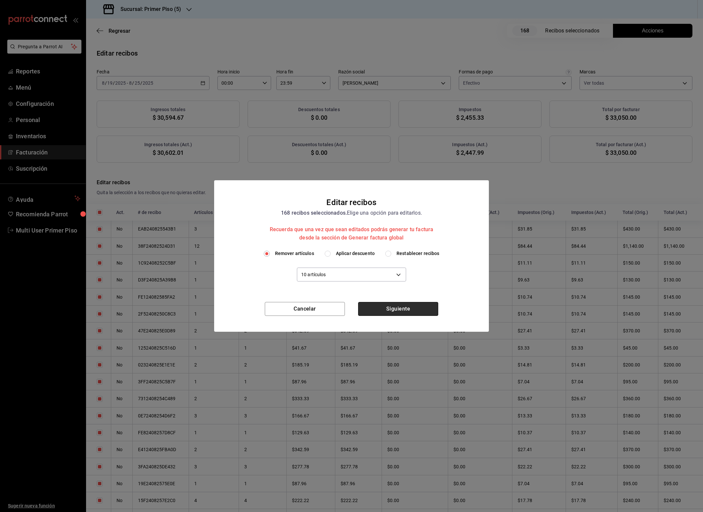
click at [393, 307] on button "Siguiente" at bounding box center [398, 309] width 80 height 14
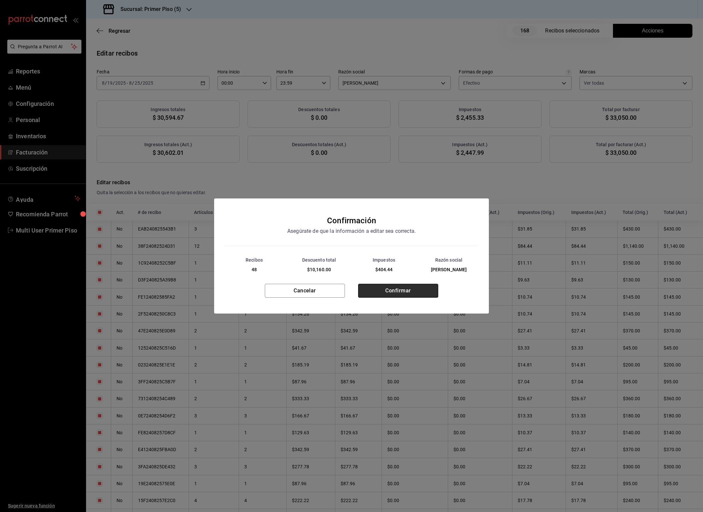
click at [402, 295] on button "Confirmar" at bounding box center [398, 291] width 80 height 14
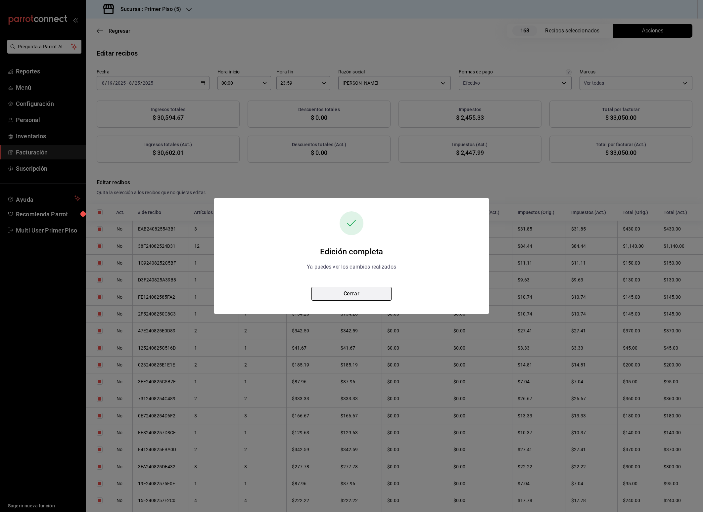
click at [362, 294] on button "Cerrar" at bounding box center [351, 294] width 80 height 14
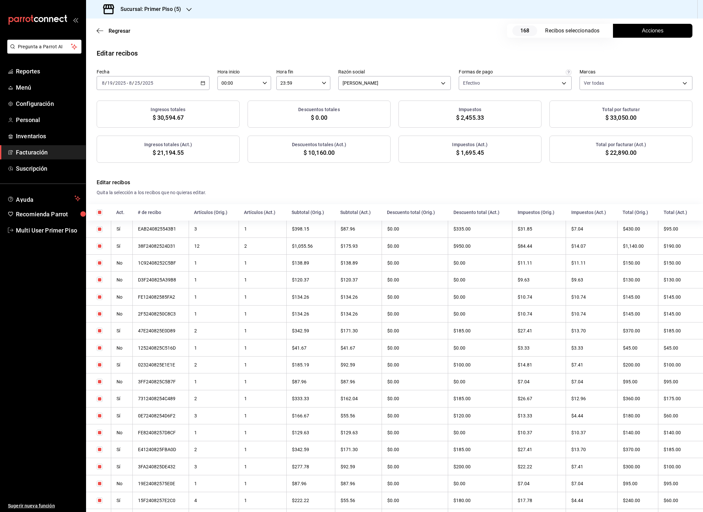
click at [171, 14] on div "Sucursal: Primer Piso (5)" at bounding box center [142, 9] width 103 height 19
click at [168, 9] on div at bounding box center [351, 256] width 703 height 512
click at [168, 9] on h3 "Sucursal: Primer Piso (5)" at bounding box center [148, 9] width 66 height 8
click at [134, 89] on div "Primer Piso (6)" at bounding box center [135, 88] width 89 height 7
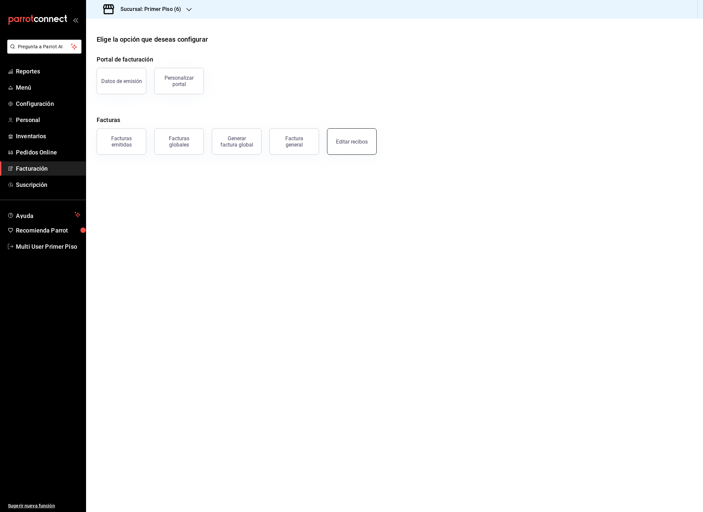
click at [355, 150] on button "Editar recibos" at bounding box center [352, 141] width 50 height 26
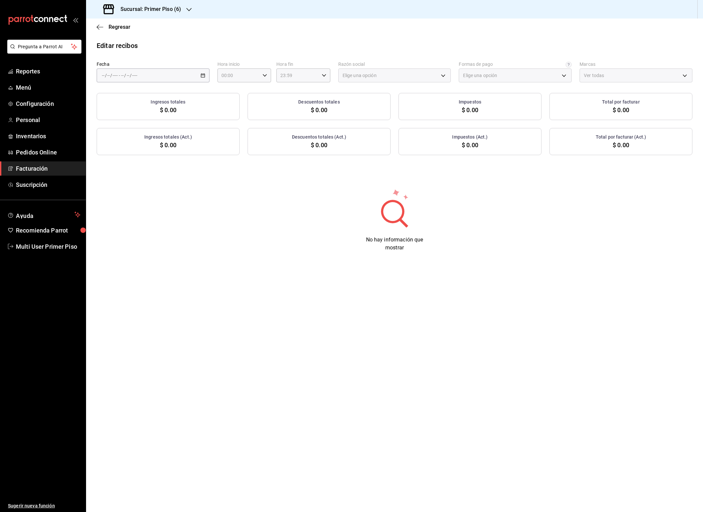
type input "55e734e8-2c17-423a-bf43-aeb0181f63b4"
click at [194, 76] on div "/ / - / /" at bounding box center [153, 75] width 113 height 14
click at [132, 171] on span "Rango de fechas" at bounding box center [127, 169] width 51 height 7
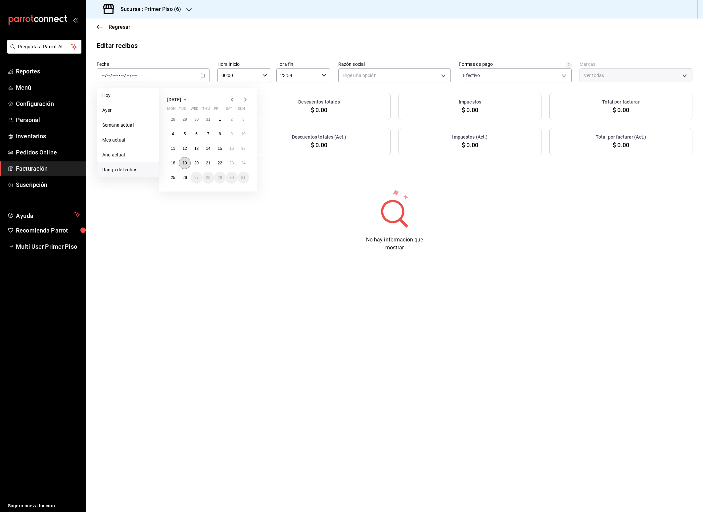
click at [183, 163] on abbr "19" at bounding box center [184, 163] width 4 height 5
click at [172, 177] on abbr "25" at bounding box center [173, 177] width 4 height 5
click at [357, 78] on body "Pregunta a Parrot AI Reportes Menú Configuración Personal Inventarios Pedidos O…" at bounding box center [351, 256] width 703 height 512
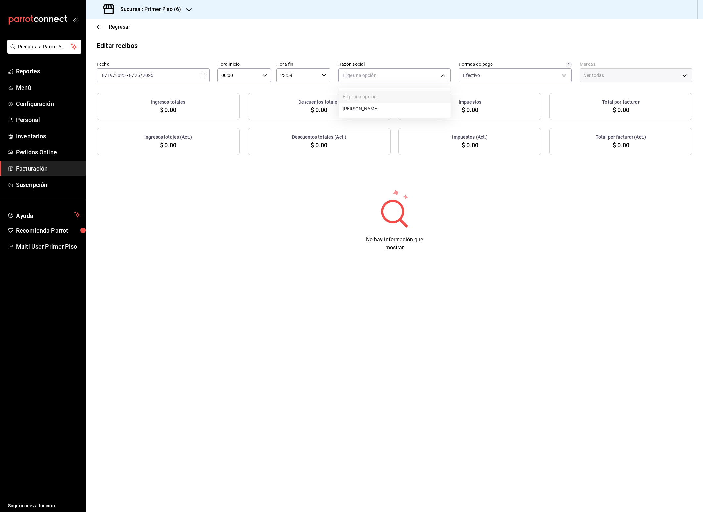
click at [358, 106] on li "[PERSON_NAME]" at bounding box center [394, 109] width 112 height 12
type input "ad27df67-992d-4f24-81a2-301f99db77a8"
type input "8fba74f7-46c4-4af7-a261-82256b4b9e12"
click at [201, 76] on icon "button" at bounding box center [203, 75] width 5 height 5
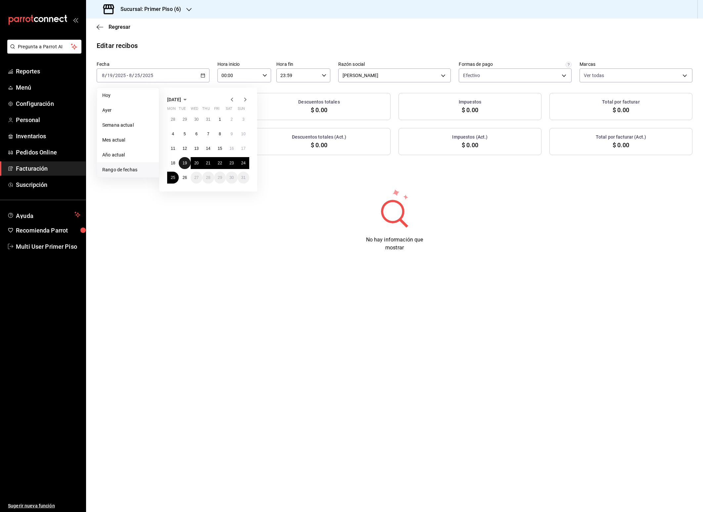
click at [187, 164] on button "19" at bounding box center [185, 163] width 12 height 12
click at [174, 175] on abbr "25" at bounding box center [173, 177] width 4 height 5
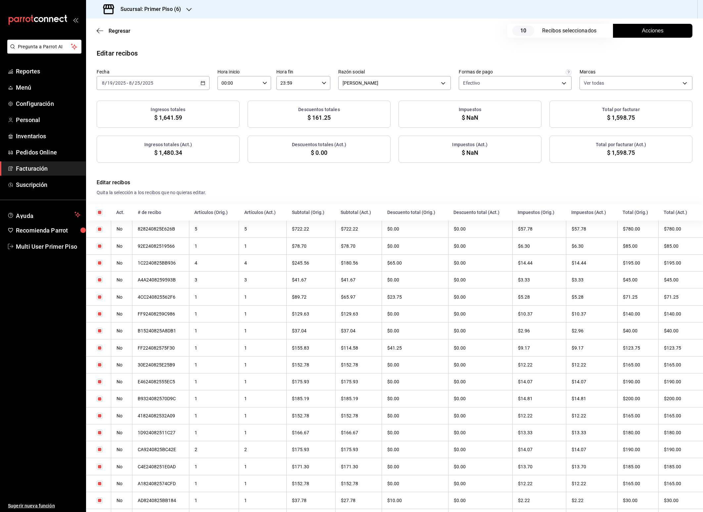
checkbox input "true"
click at [657, 32] on button "Acciones" at bounding box center [652, 31] width 79 height 14
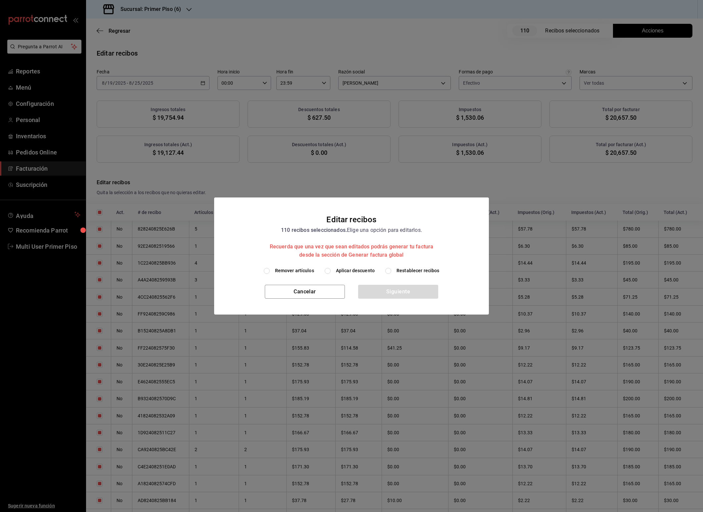
click at [301, 270] on span "Remover artículos" at bounding box center [294, 270] width 39 height 7
click at [270, 270] on input "Remover artículos" at bounding box center [267, 271] width 6 height 6
radio input "true"
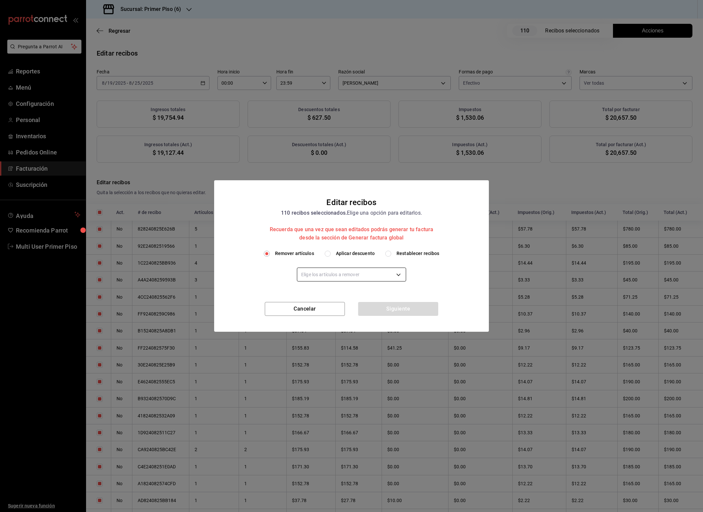
click at [331, 274] on body "Pregunta a Parrot AI Reportes Menú Configuración Personal Inventarios Pedidos O…" at bounding box center [351, 256] width 703 height 512
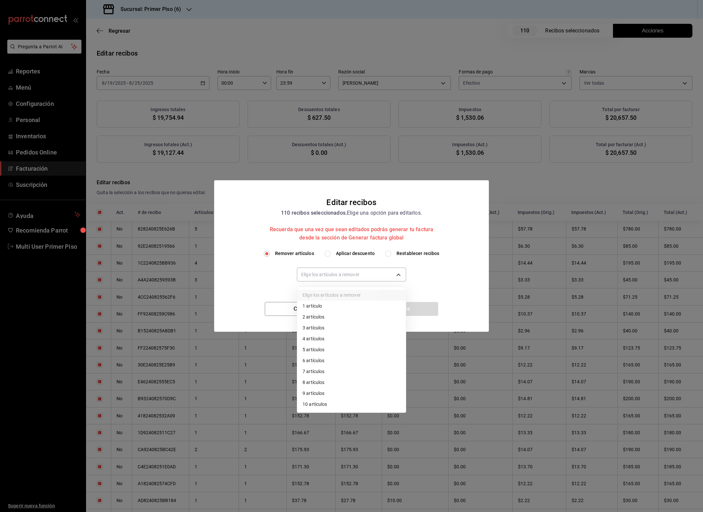
click at [326, 402] on li "10 artículos" at bounding box center [351, 404] width 109 height 11
type input "10"
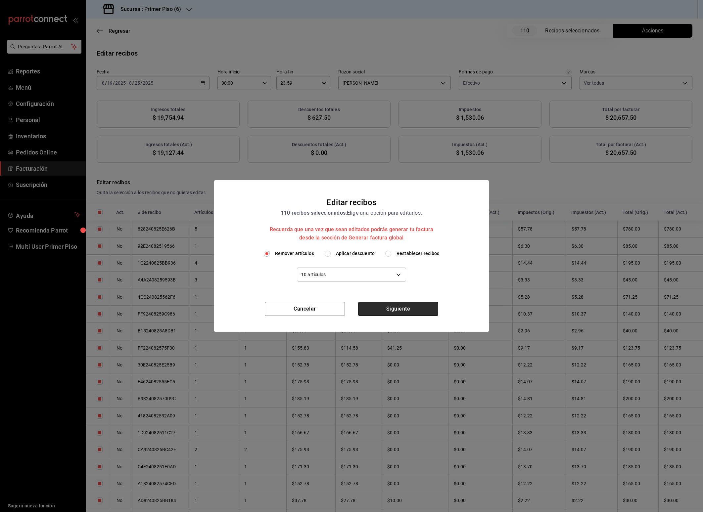
click at [405, 307] on button "Siguiente" at bounding box center [398, 309] width 80 height 14
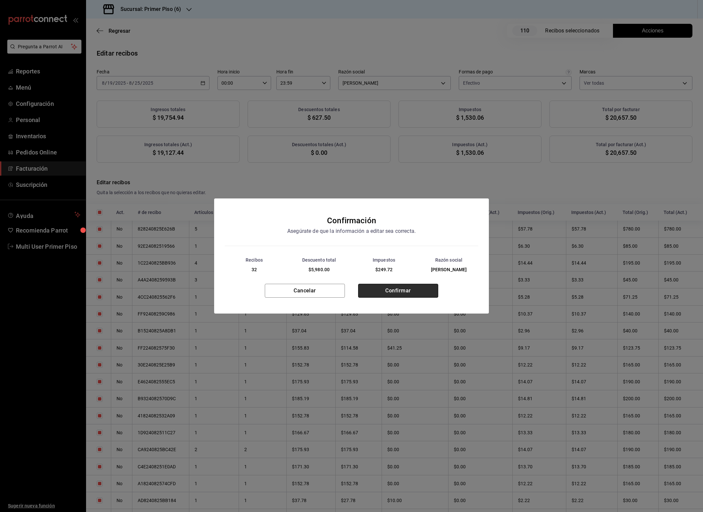
click at [395, 295] on button "Confirmar" at bounding box center [398, 291] width 80 height 14
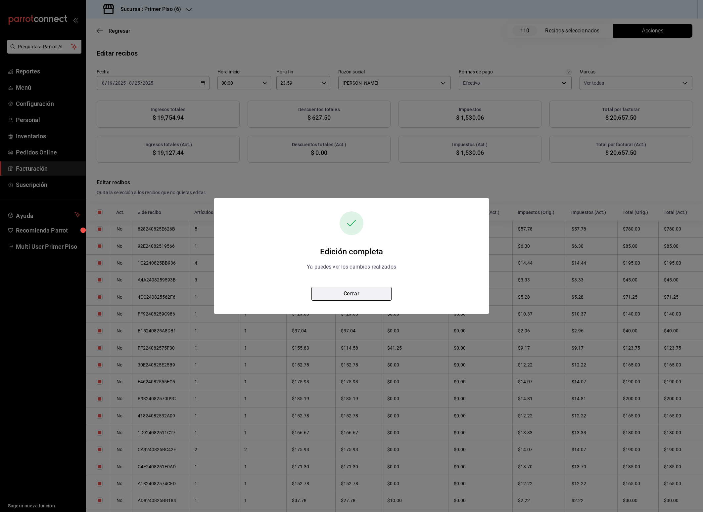
click at [349, 294] on button "Cerrar" at bounding box center [351, 294] width 80 height 14
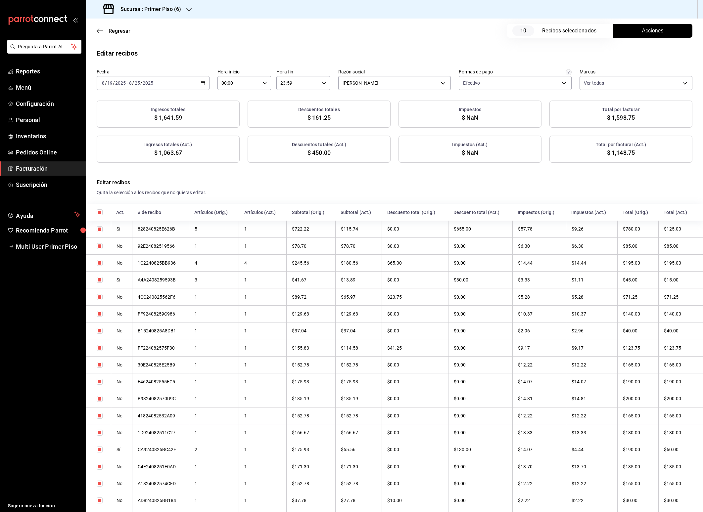
checkbox input "true"
click at [149, 6] on h3 "Sucursal: Primer Piso (6)" at bounding box center [148, 9] width 66 height 8
click at [122, 118] on span "Primer Piso (7)" at bounding box center [106, 117] width 31 height 7
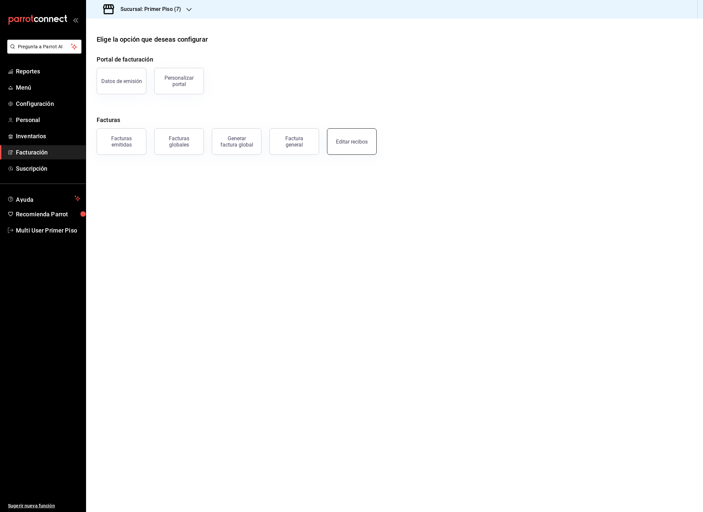
click at [357, 141] on div "Editar recibos" at bounding box center [352, 142] width 32 height 6
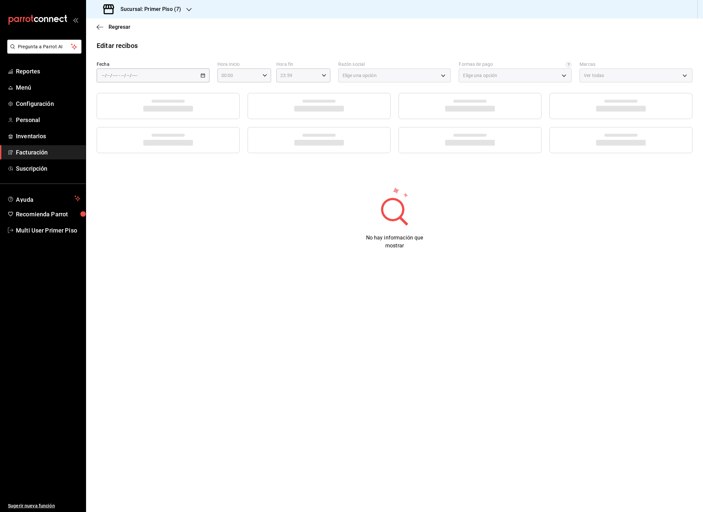
type input "a434612f-122e-46c3-904d-bcde568efc7a"
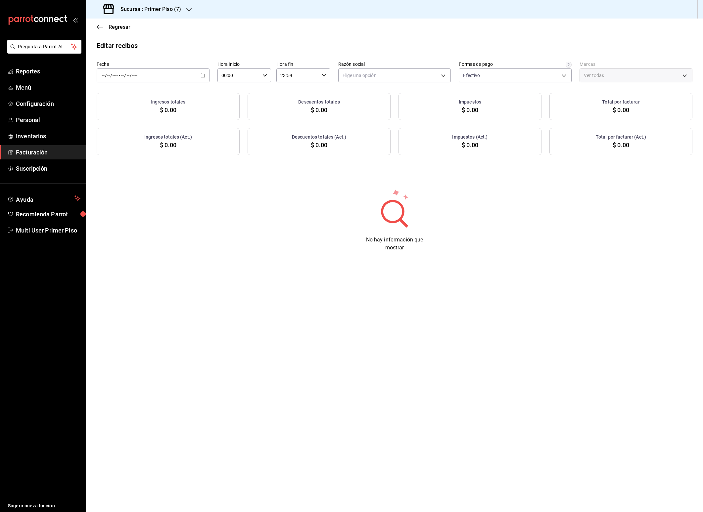
click at [199, 78] on div "/ / - / /" at bounding box center [153, 75] width 113 height 14
click at [134, 170] on span "Rango de fechas" at bounding box center [127, 169] width 51 height 7
click at [182, 161] on abbr "19" at bounding box center [184, 163] width 4 height 5
click at [173, 175] on abbr "25" at bounding box center [173, 177] width 4 height 5
click at [362, 71] on body "Pregunta a Parrot AI Reportes Menú Configuración Personal Inventarios Facturaci…" at bounding box center [351, 256] width 703 height 512
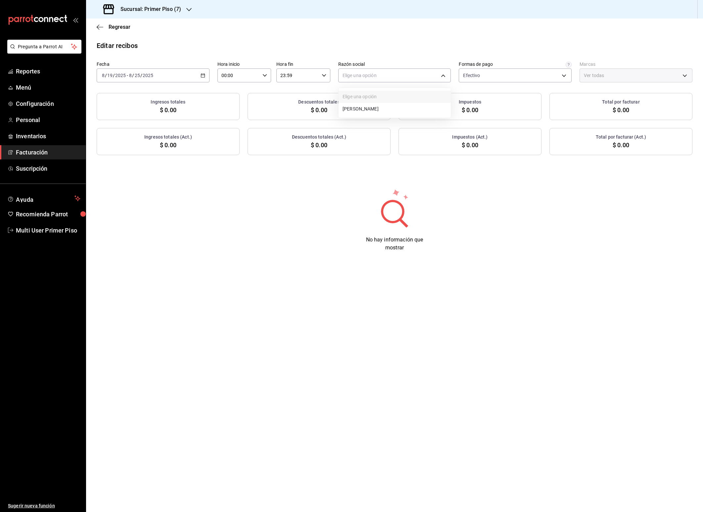
click at [358, 109] on li "[PERSON_NAME]" at bounding box center [394, 109] width 112 height 12
type input "b9c2f5cd-06cd-4ddf-a56b-22abe6955784"
type input "9565b89b-a450-4507-85cf-9040617597db"
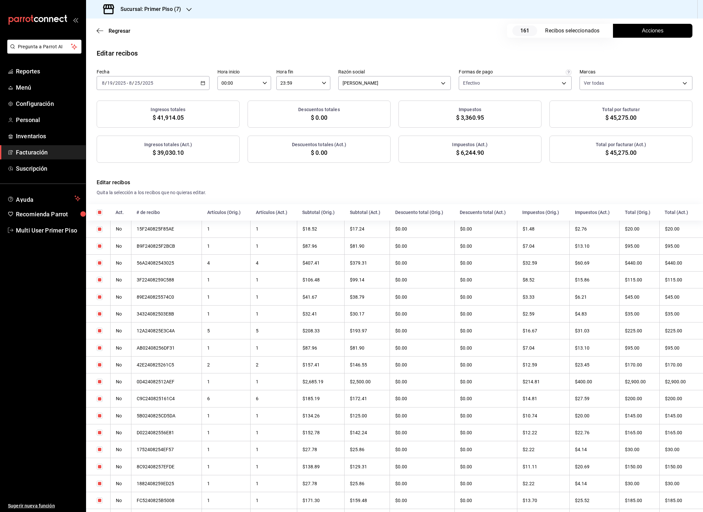
click at [642, 31] on span "Acciones" at bounding box center [653, 31] width 22 height 8
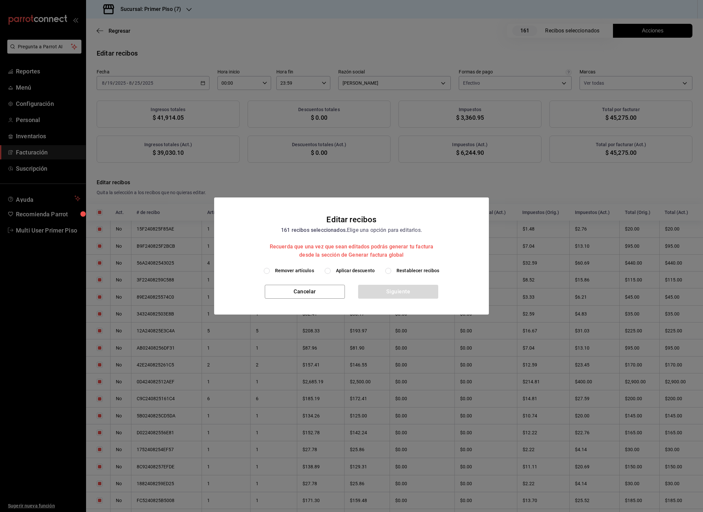
click at [286, 272] on span "Remover artículos" at bounding box center [294, 270] width 39 height 7
click at [270, 272] on input "Remover artículos" at bounding box center [267, 271] width 6 height 6
radio input "true"
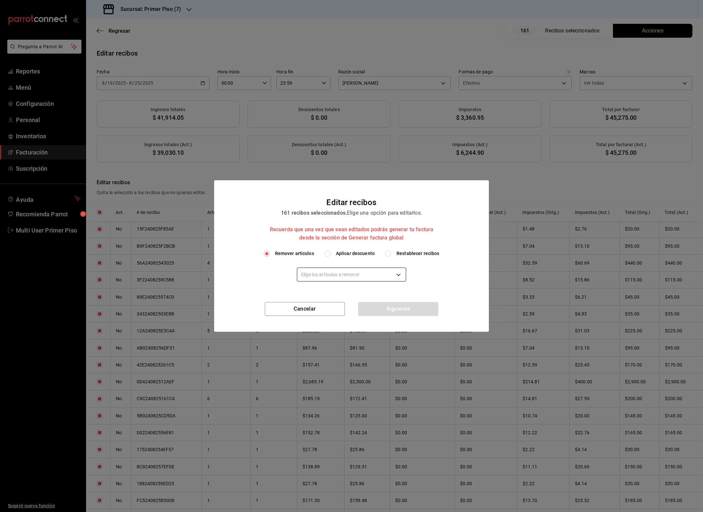
click at [316, 274] on body "Pregunta a Parrot AI Reportes Menú Configuración Personal Inventarios Facturaci…" at bounding box center [351, 256] width 703 height 512
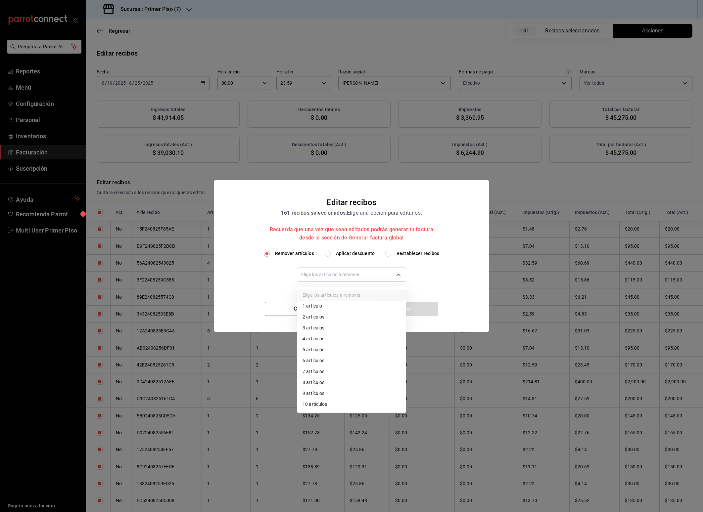
click at [318, 406] on li "10 artículos" at bounding box center [351, 404] width 109 height 11
type input "10"
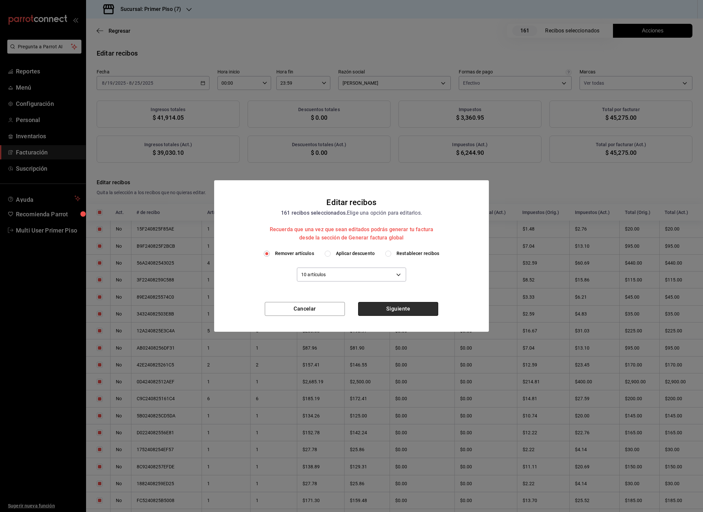
click at [407, 309] on button "Siguiente" at bounding box center [398, 309] width 80 height 14
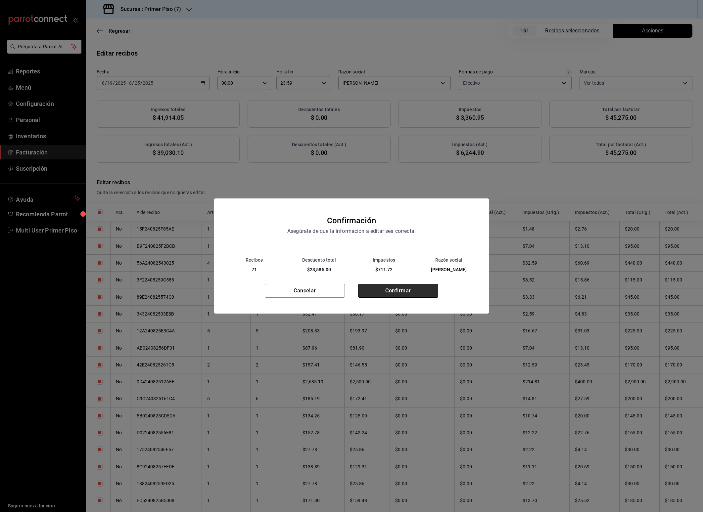
click at [398, 294] on button "Confirmar" at bounding box center [398, 291] width 80 height 14
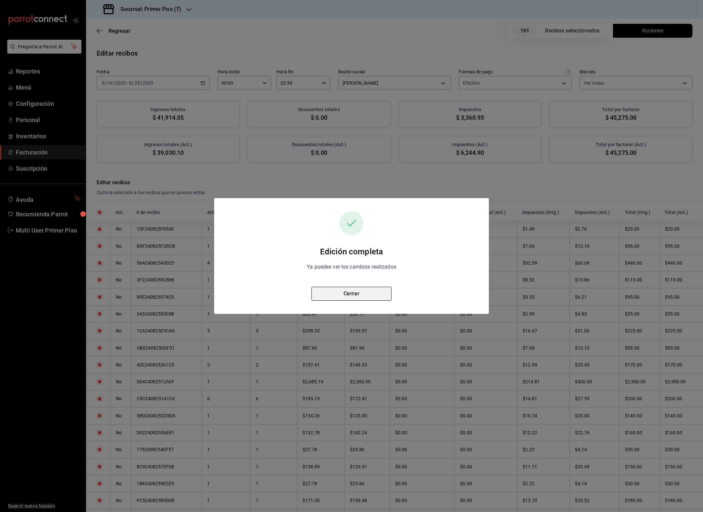
click at [359, 294] on button "Cerrar" at bounding box center [351, 294] width 80 height 14
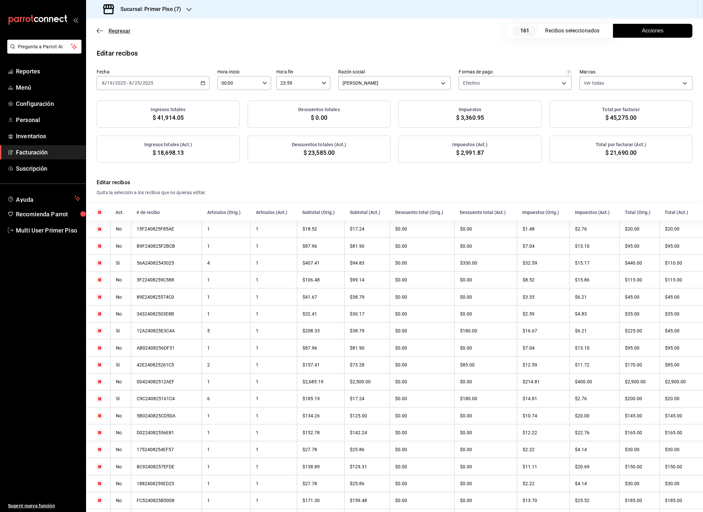
click at [115, 34] on div "Regresar 161 Recibos seleccionados Acciones" at bounding box center [394, 31] width 617 height 24
click at [115, 29] on span "Regresar" at bounding box center [120, 31] width 22 height 6
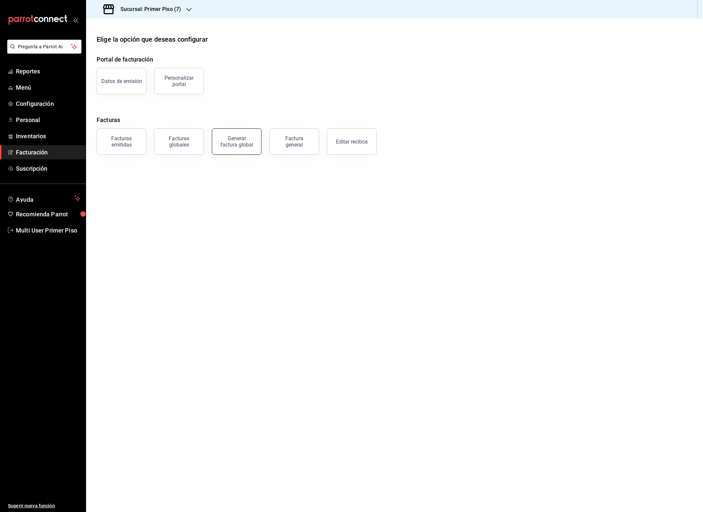
drag, startPoint x: 236, startPoint y: 155, endPoint x: 237, endPoint y: 151, distance: 3.7
click at [236, 154] on div "Generar factura global" at bounding box center [233, 137] width 58 height 34
click at [229, 143] on div "Generar factura global" at bounding box center [236, 141] width 33 height 13
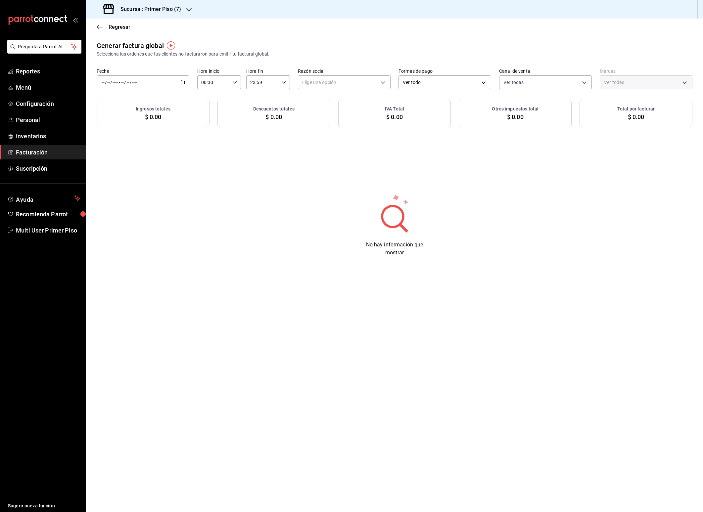
type input "PARROT,UBER_EATS,RAPPI,DIDI_FOOD,ONLINE"
click at [185, 82] on icon "button" at bounding box center [182, 82] width 5 height 5
click at [127, 102] on span "Rango de fechas" at bounding box center [127, 102] width 51 height 7
click at [184, 168] on abbr "19" at bounding box center [184, 170] width 4 height 5
click at [173, 185] on abbr "25" at bounding box center [173, 184] width 4 height 5
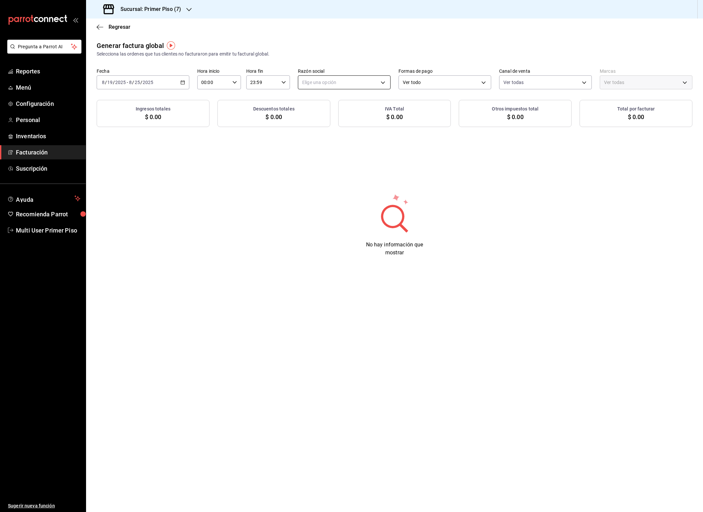
click at [344, 83] on body "Pregunta a Parrot AI Reportes Menú Configuración Personal Inventarios Facturaci…" at bounding box center [351, 256] width 703 height 512
click at [330, 117] on li "[PERSON_NAME]" at bounding box center [344, 116] width 92 height 12
type input "b9c2f5cd-06cd-4ddf-a56b-22abe6955784"
type input "9565b89b-a450-4507-85cf-9040617597db"
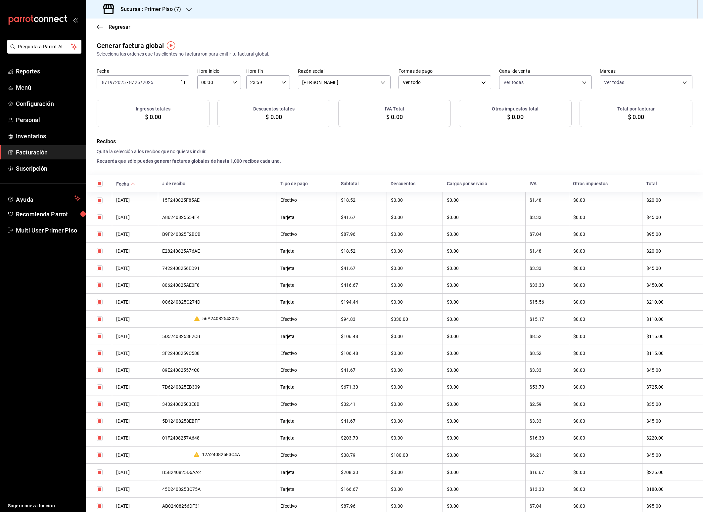
checkbox input "true"
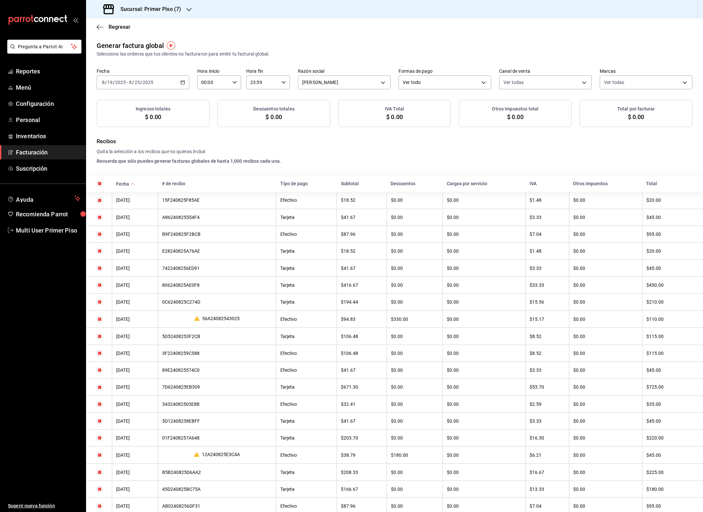
checkbox input "true"
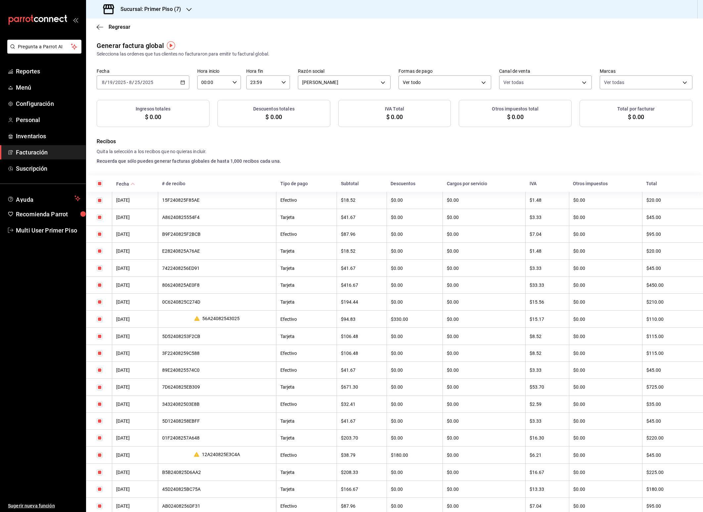
checkbox input "true"
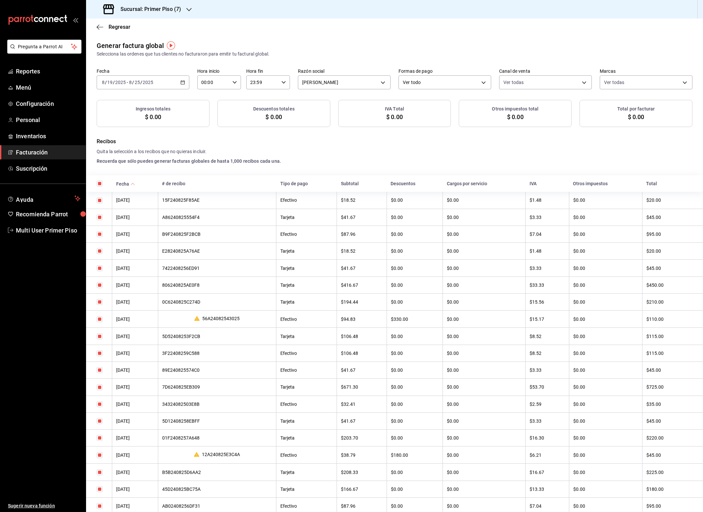
checkbox input "true"
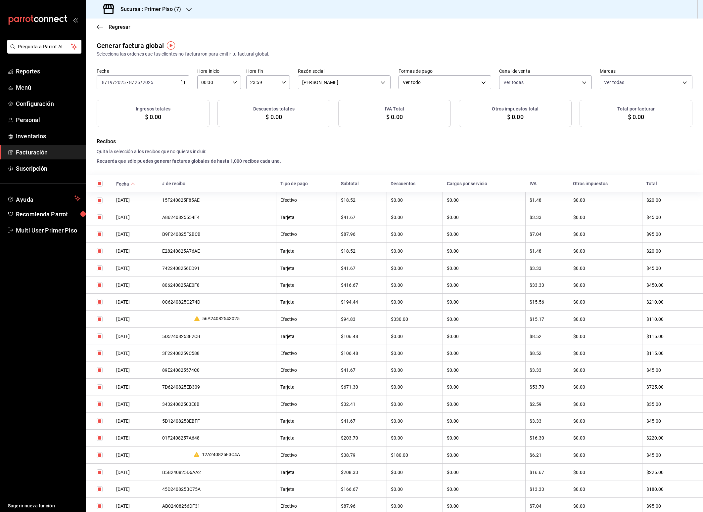
checkbox input "true"
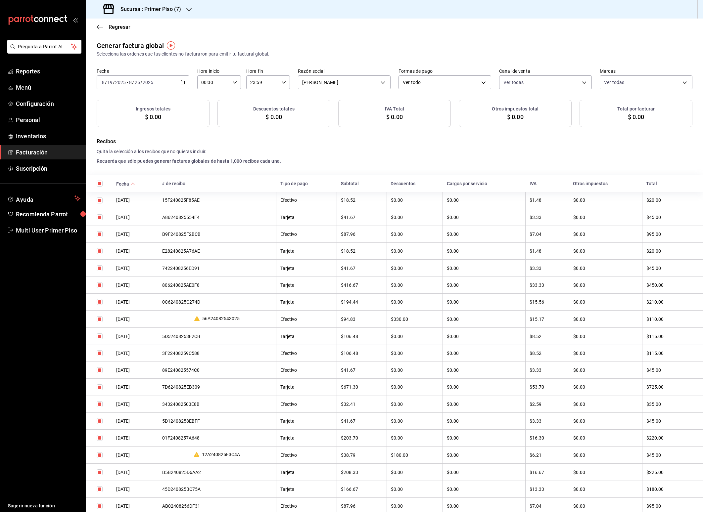
checkbox input "true"
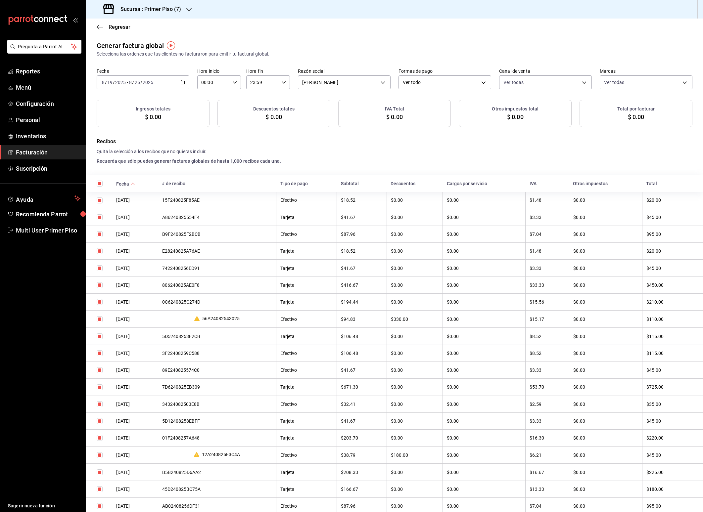
checkbox input "true"
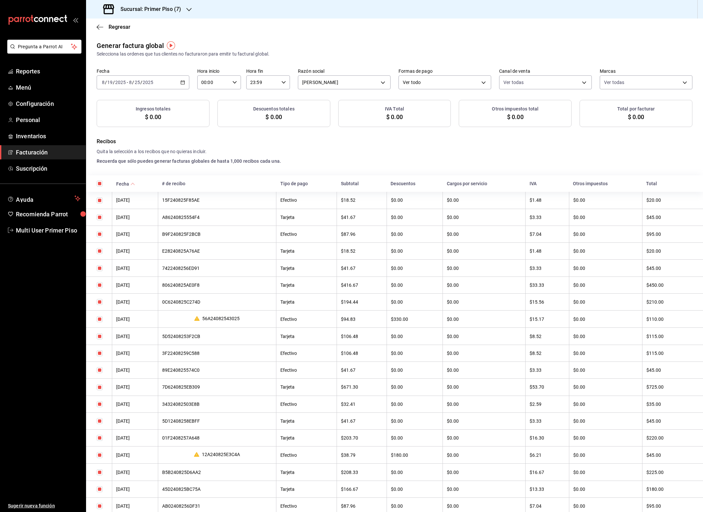
checkbox input "true"
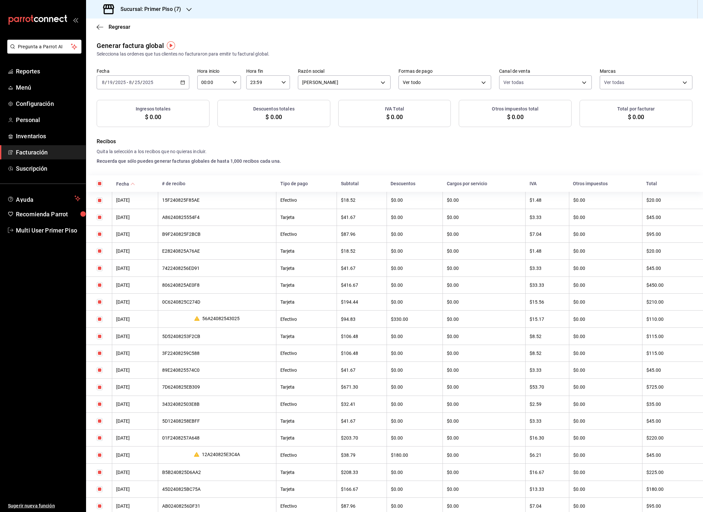
checkbox input "true"
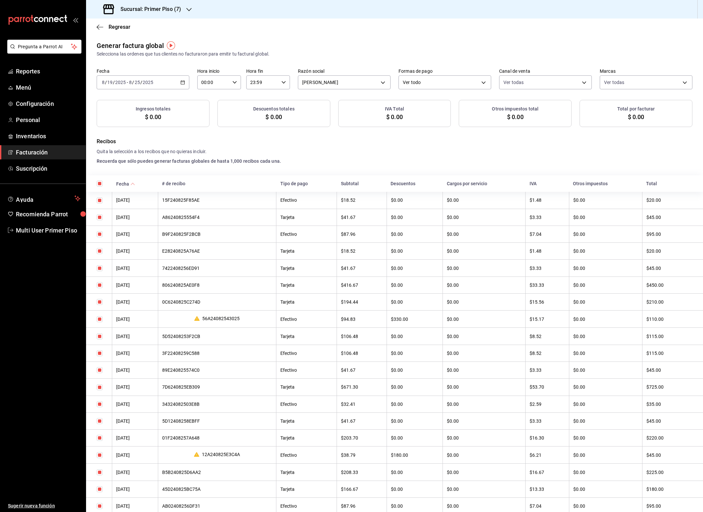
checkbox input "true"
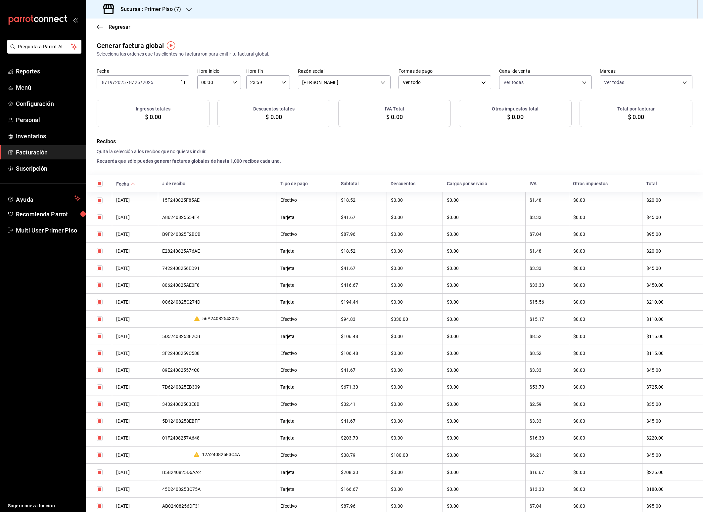
checkbox input "true"
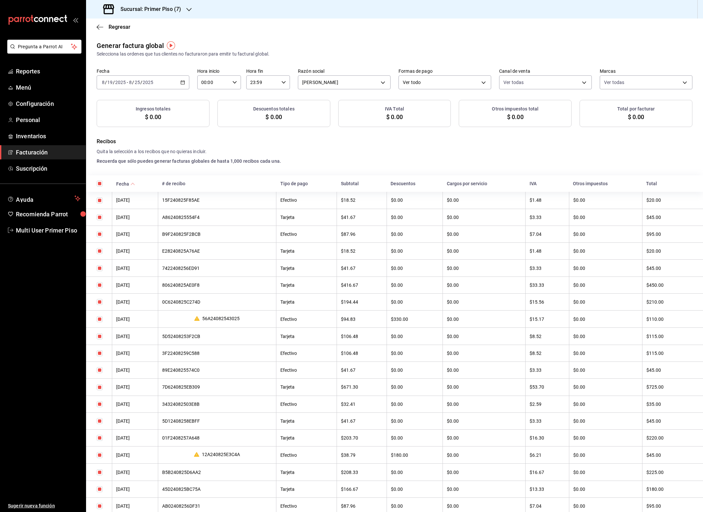
checkbox input "true"
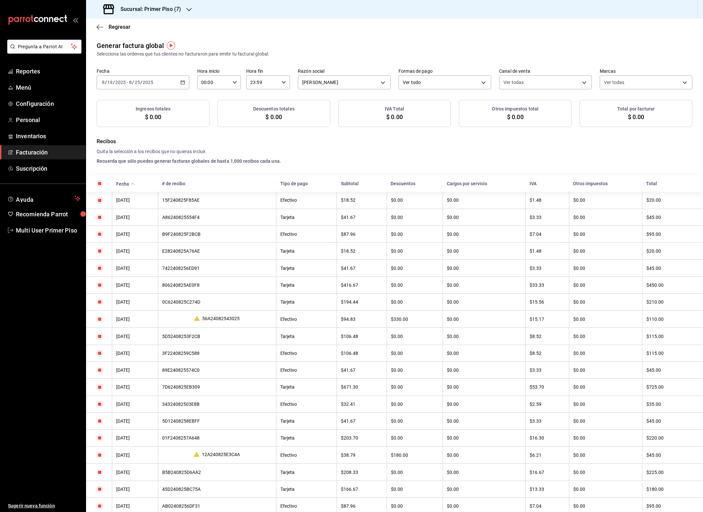
checkbox input "true"
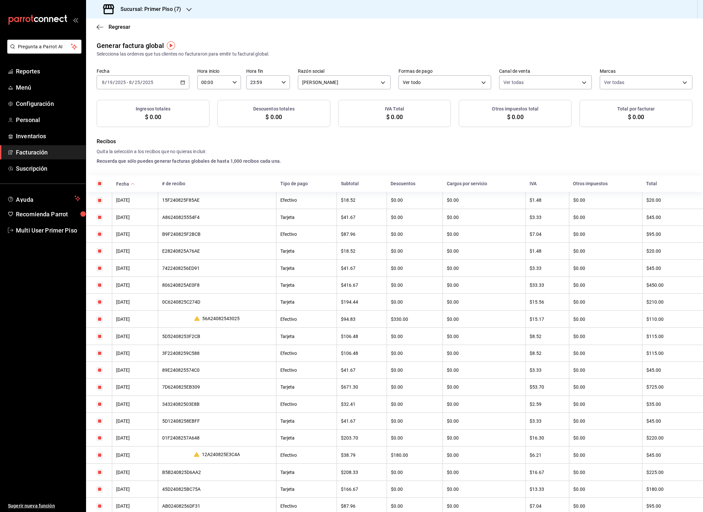
checkbox input "true"
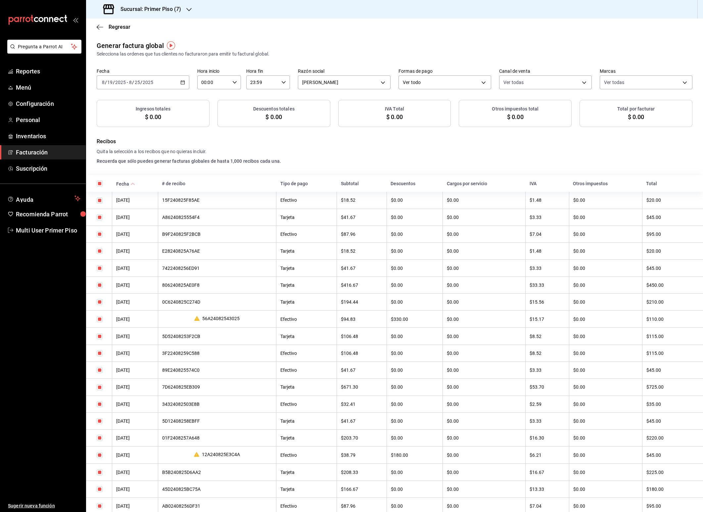
checkbox input "true"
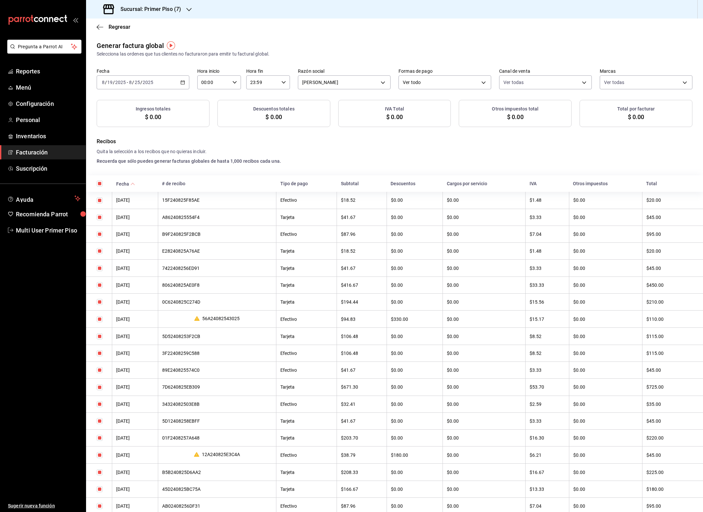
checkbox input "true"
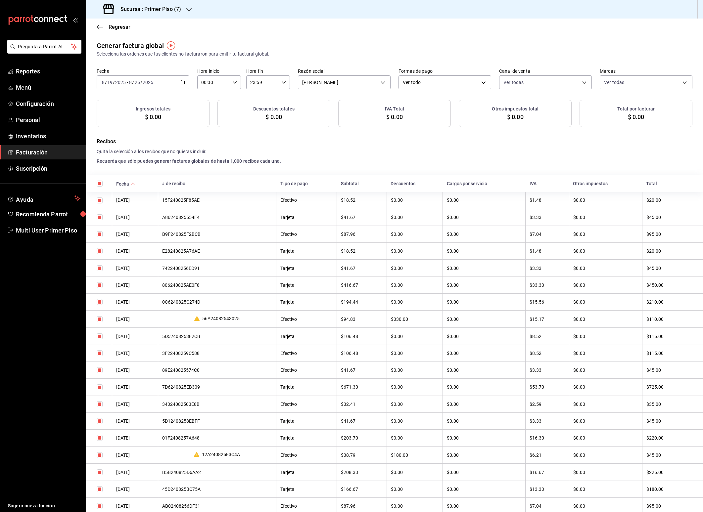
checkbox input "true"
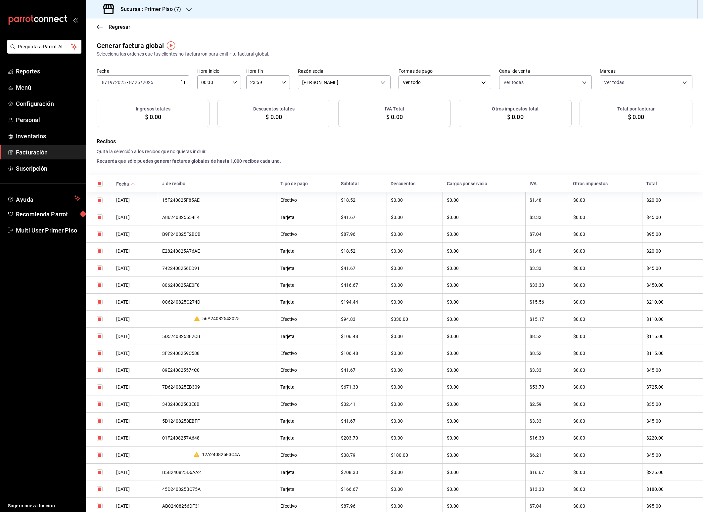
checkbox input "true"
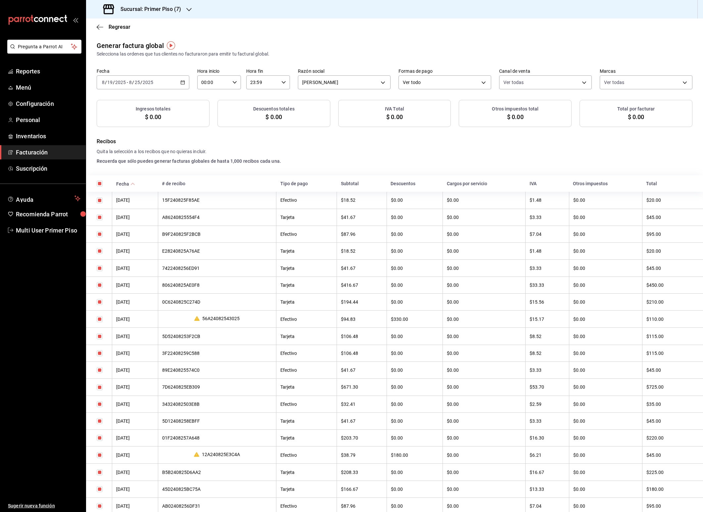
checkbox input "true"
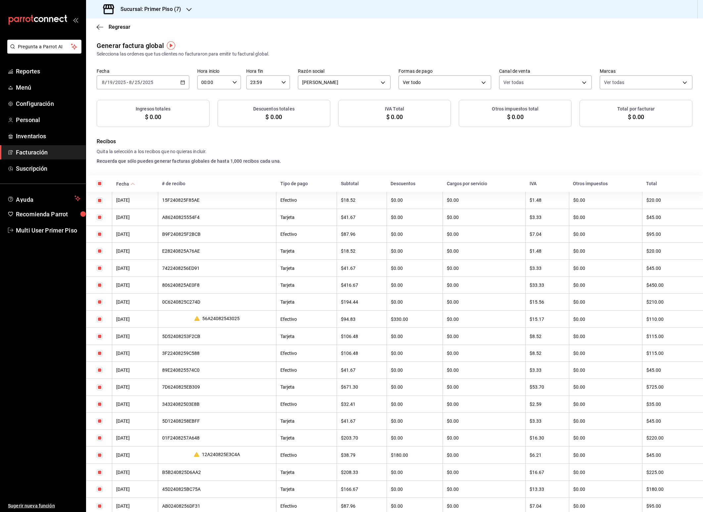
checkbox input "true"
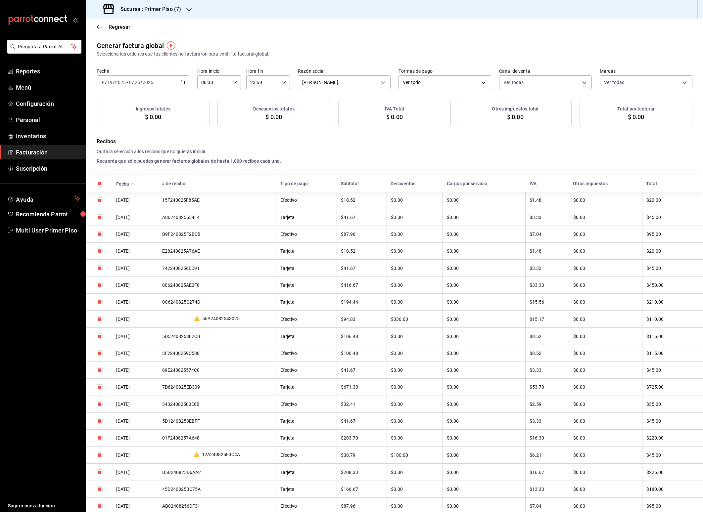
checkbox input "true"
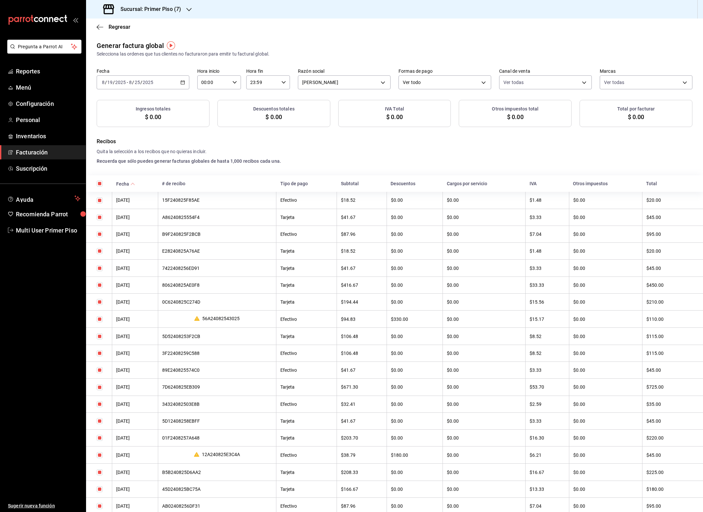
checkbox input "true"
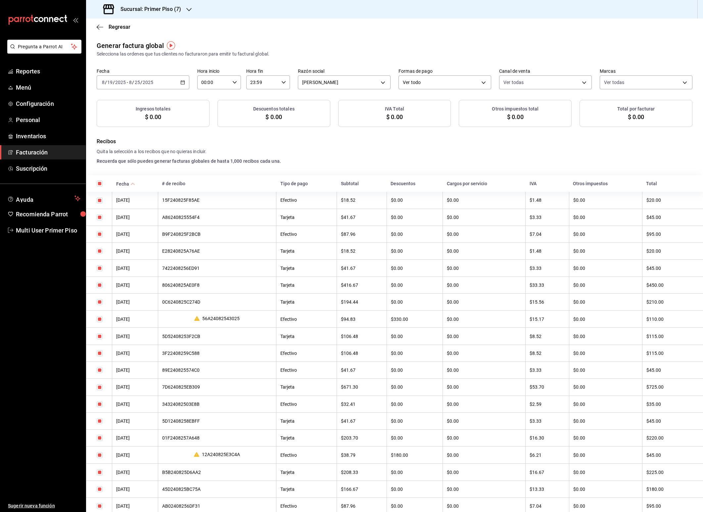
checkbox input "true"
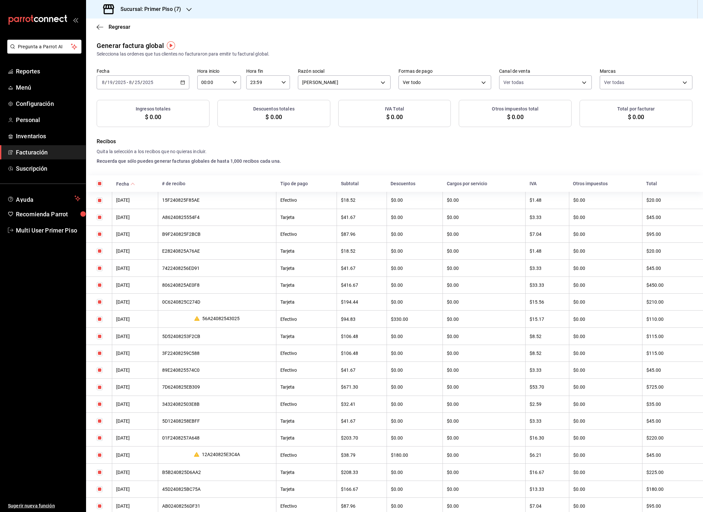
checkbox input "true"
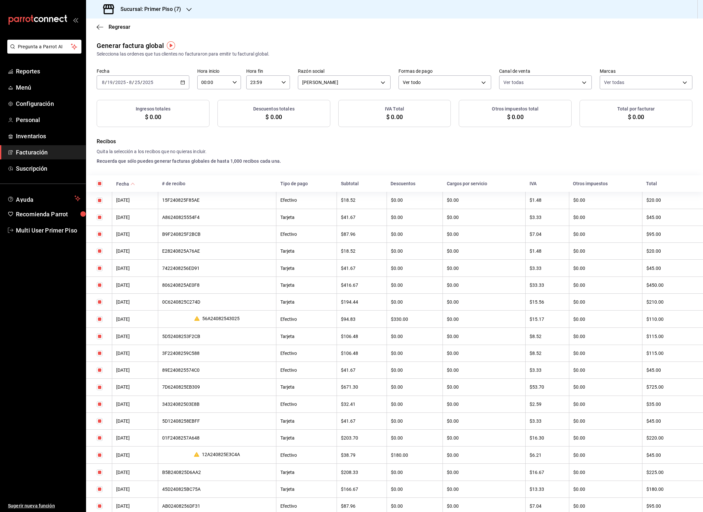
checkbox input "true"
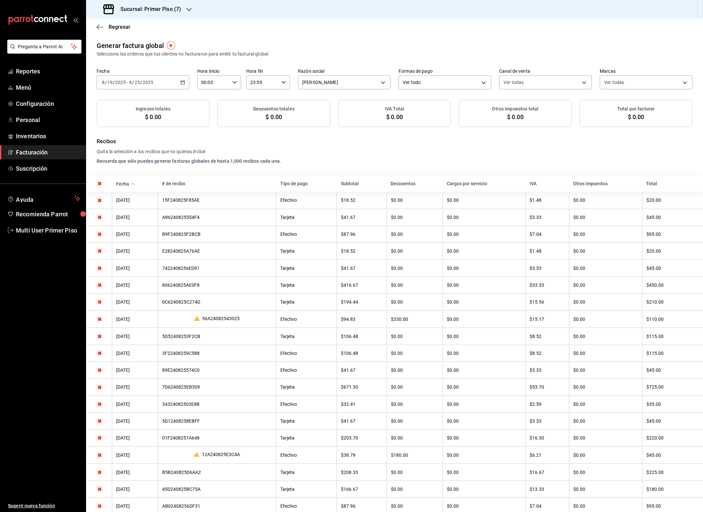
checkbox input "true"
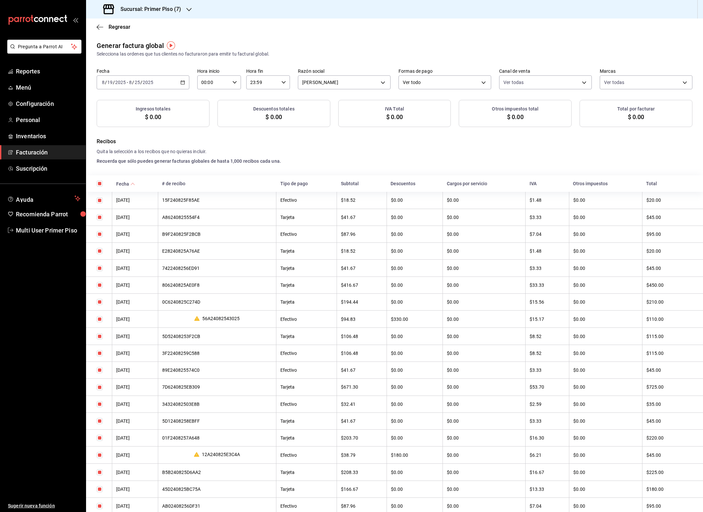
checkbox input "true"
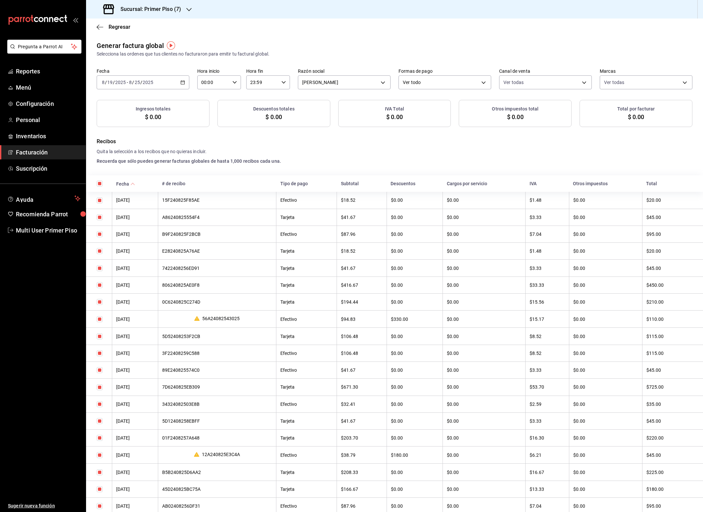
checkbox input "true"
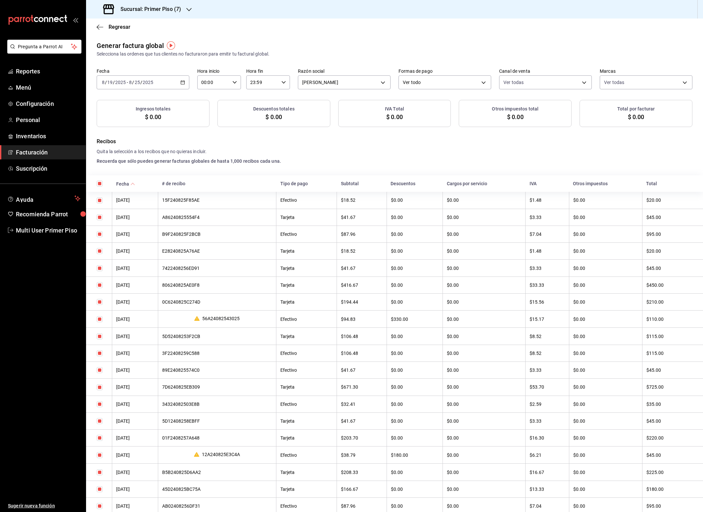
checkbox input "true"
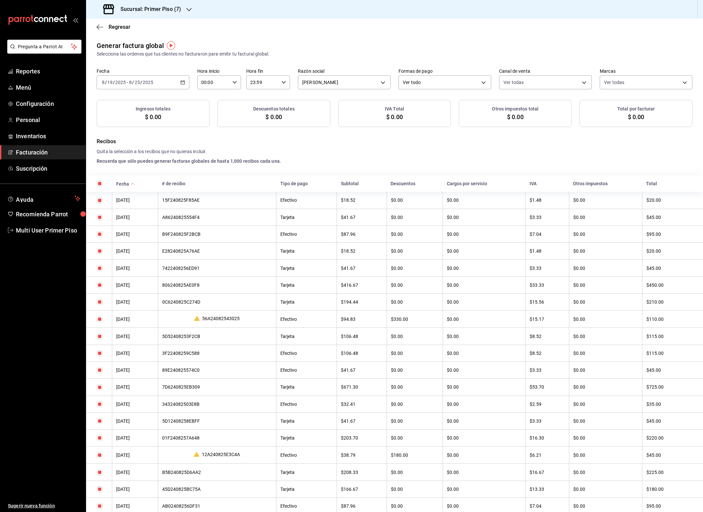
checkbox input "true"
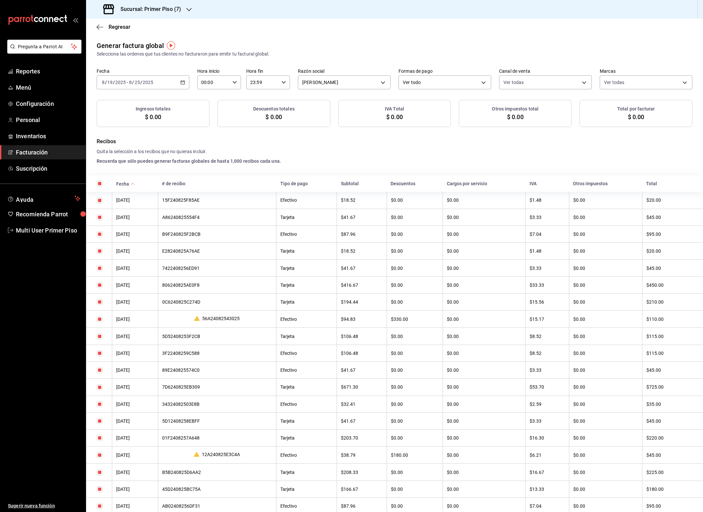
checkbox input "true"
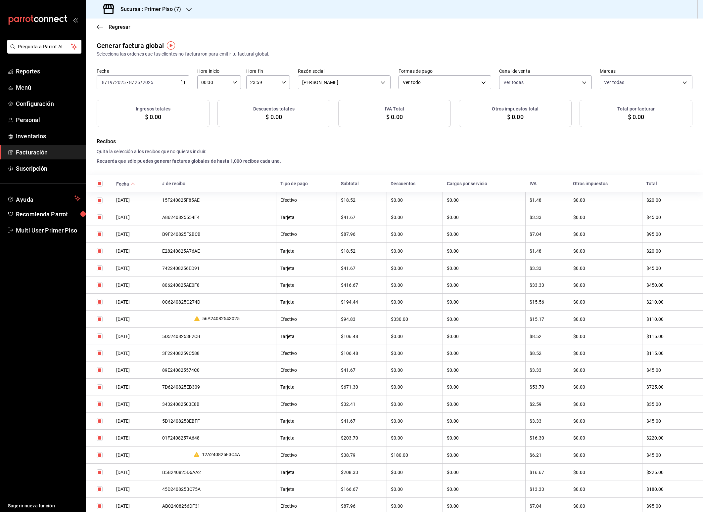
checkbox input "true"
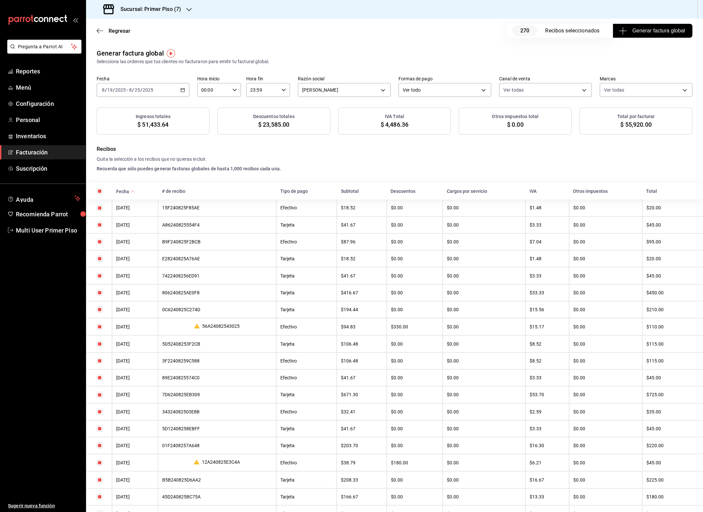
click at [639, 34] on span "Generar factura global" at bounding box center [652, 31] width 65 height 8
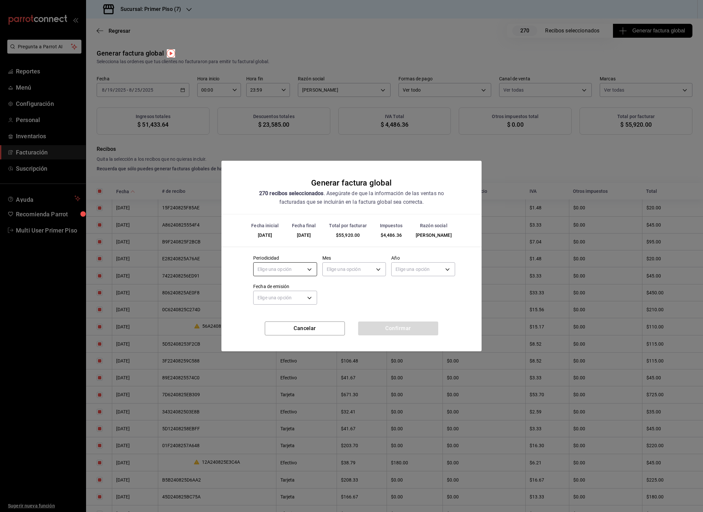
click at [294, 269] on body "Pregunta a Parrot AI Reportes Menú Configuración Personal Inventarios Facturaci…" at bounding box center [351, 256] width 703 height 512
click at [285, 300] on li "Semanal" at bounding box center [284, 301] width 63 height 11
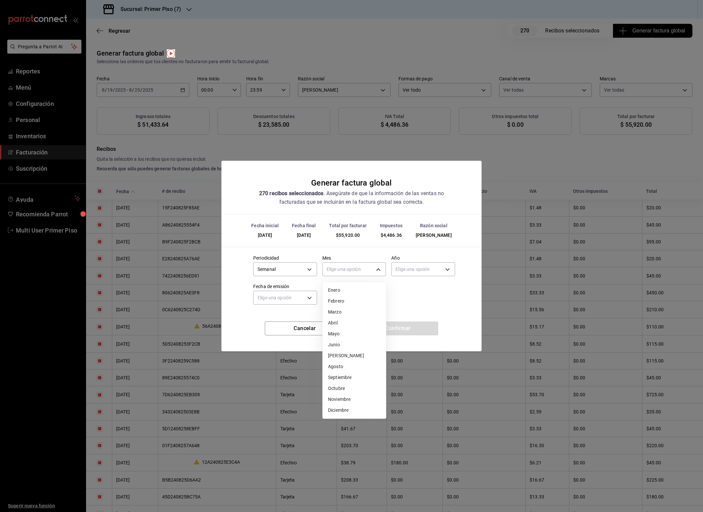
click at [351, 269] on body "Pregunta a Parrot AI Reportes Menú Configuración Personal Inventarios Facturaci…" at bounding box center [351, 256] width 703 height 512
click at [350, 367] on li "Agosto" at bounding box center [354, 366] width 63 height 11
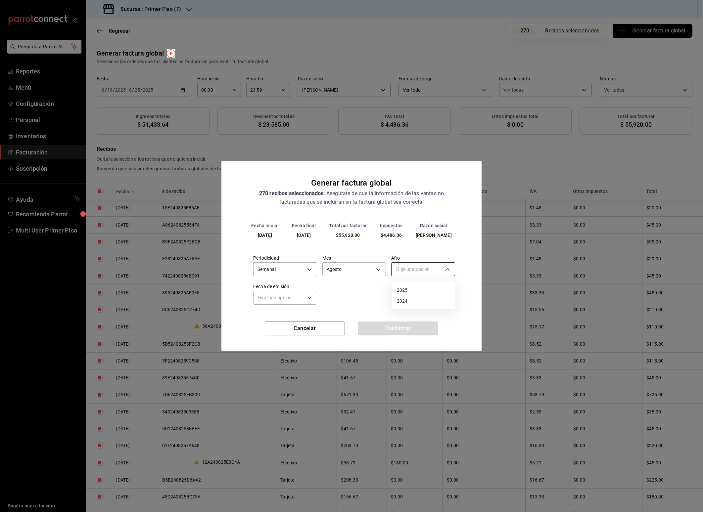
click at [427, 271] on body "Pregunta a Parrot AI Reportes Menú Configuración Personal Inventarios Facturaci…" at bounding box center [351, 256] width 703 height 512
click at [412, 289] on li "2025" at bounding box center [422, 290] width 63 height 11
drag, startPoint x: 307, startPoint y: 302, endPoint x: 294, endPoint y: 303, distance: 13.0
click at [305, 302] on body "Pregunta a Parrot AI Reportes Menú Configuración Personal Inventarios Facturaci…" at bounding box center [351, 256] width 703 height 512
click at [276, 317] on li "Hoy" at bounding box center [284, 318] width 63 height 11
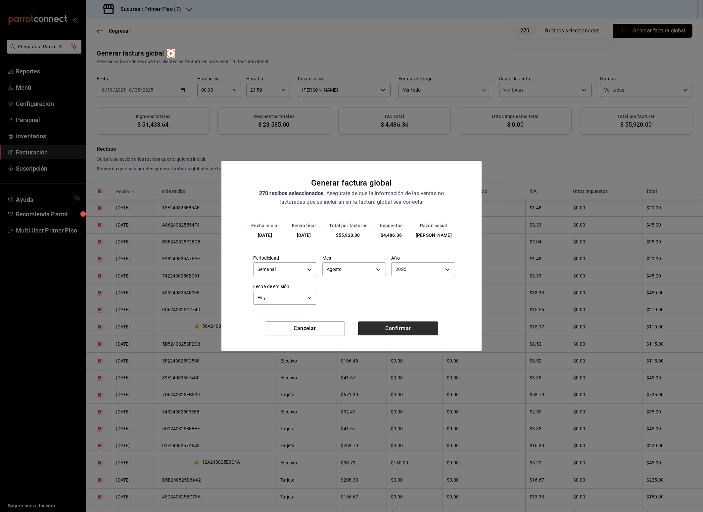
click at [389, 326] on button "Confirmar" at bounding box center [398, 329] width 80 height 14
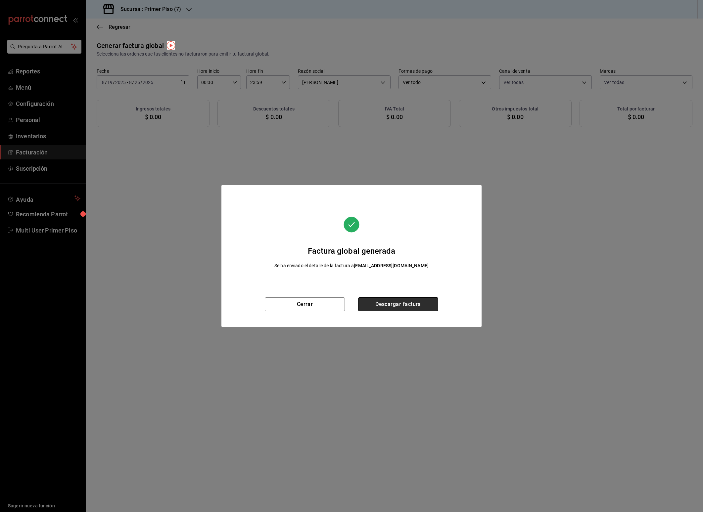
click at [384, 304] on button "Descargar factura" at bounding box center [398, 304] width 80 height 14
click at [314, 307] on button "Cerrar" at bounding box center [305, 304] width 80 height 14
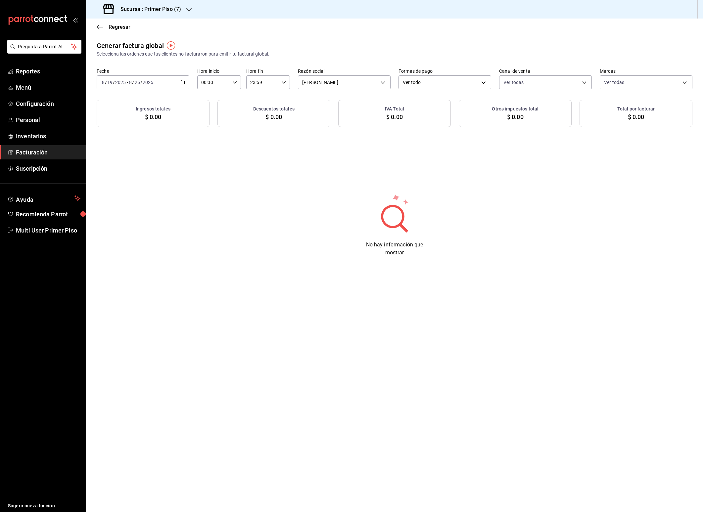
click at [146, 6] on h3 "Sucursal: Primer Piso (7)" at bounding box center [148, 9] width 66 height 8
click at [144, 33] on div "Primer Piso (1)" at bounding box center [135, 28] width 99 height 15
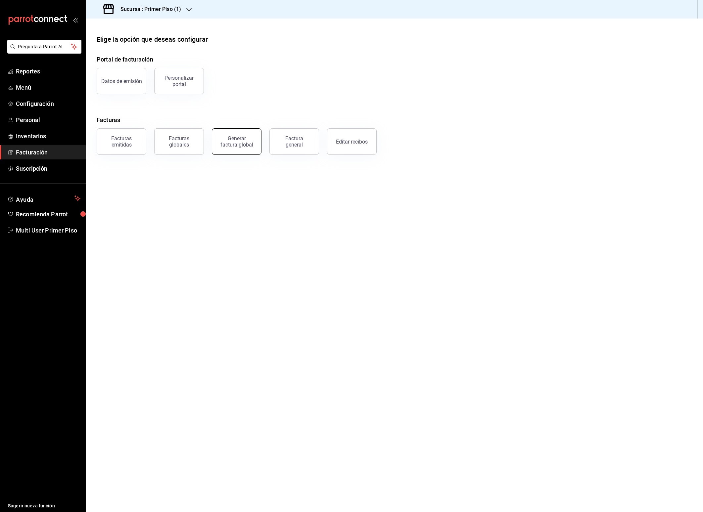
click at [244, 148] on button "Generar factura global" at bounding box center [237, 141] width 50 height 26
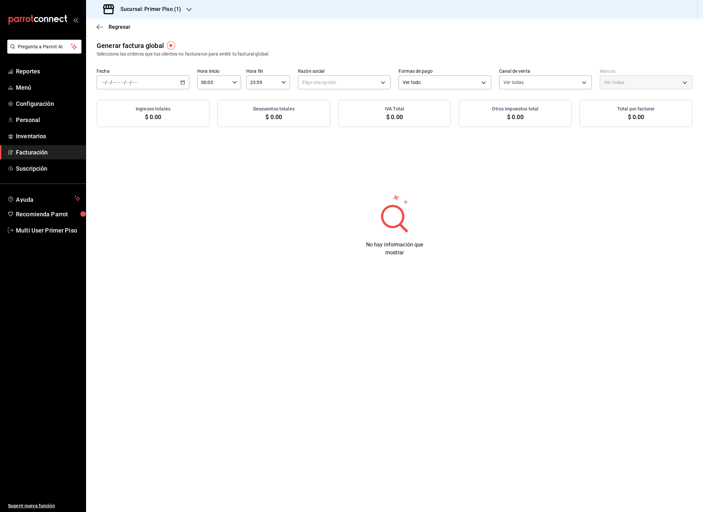
click at [182, 83] on icon "button" at bounding box center [182, 82] width 5 height 5
click at [130, 104] on span "Rango de fechas" at bounding box center [127, 102] width 51 height 7
click at [184, 170] on abbr "19" at bounding box center [184, 170] width 4 height 5
click at [173, 183] on abbr "25" at bounding box center [173, 184] width 4 height 5
click at [311, 89] on body "Pregunta a Parrot AI Reportes Menú Configuración Personal Inventarios Facturaci…" at bounding box center [351, 256] width 703 height 512
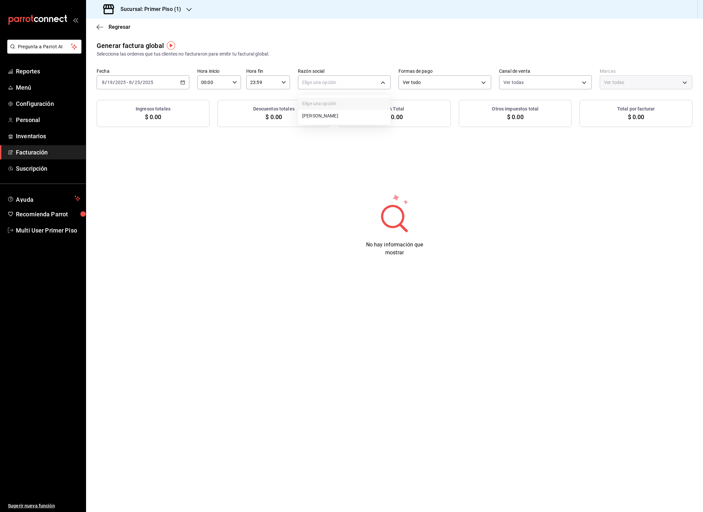
click at [315, 117] on li "[PERSON_NAME]" at bounding box center [344, 116] width 92 height 12
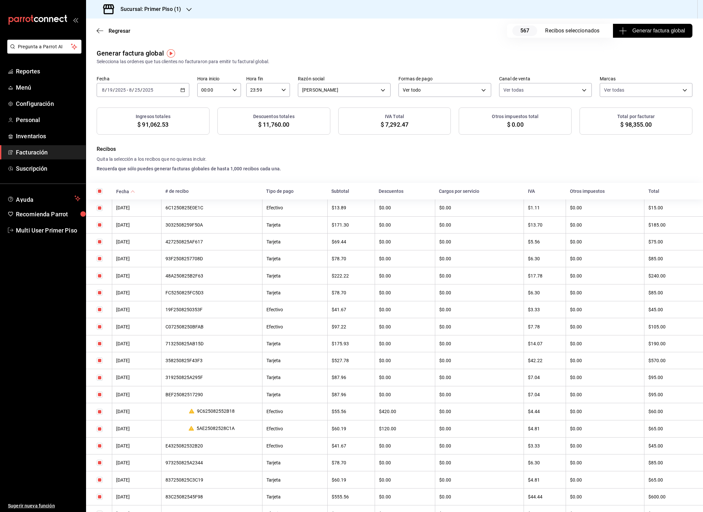
click at [629, 31] on span "Generar factura global" at bounding box center [652, 31] width 65 height 8
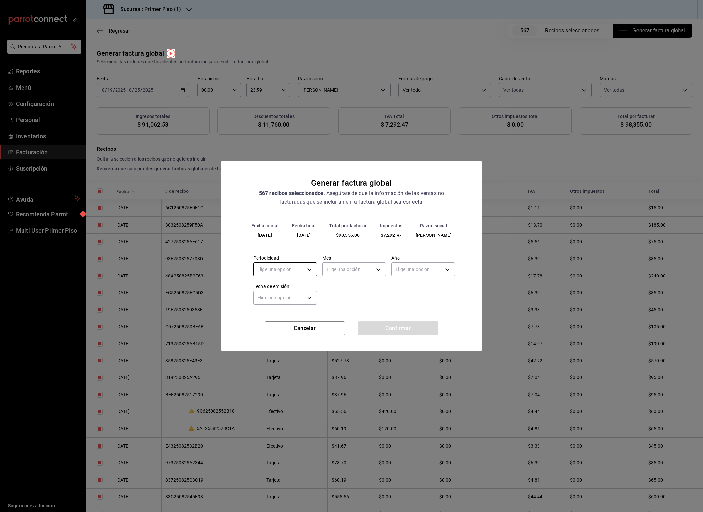
click at [296, 267] on body "Pregunta a Parrot AI Reportes Menú Configuración Personal Inventarios Facturaci…" at bounding box center [351, 256] width 703 height 512
click at [285, 301] on li "Semanal" at bounding box center [284, 301] width 63 height 11
click at [363, 269] on body "Pregunta a Parrot AI Reportes Menú Configuración Personal Inventarios Facturaci…" at bounding box center [351, 256] width 703 height 512
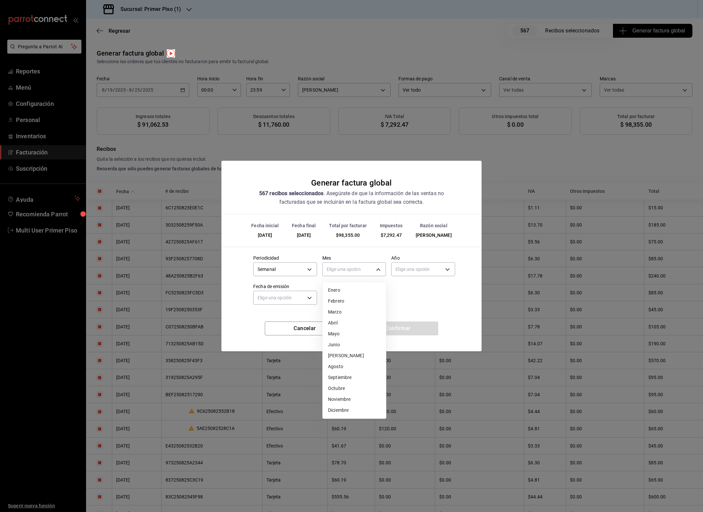
click at [346, 367] on li "Agosto" at bounding box center [354, 366] width 63 height 11
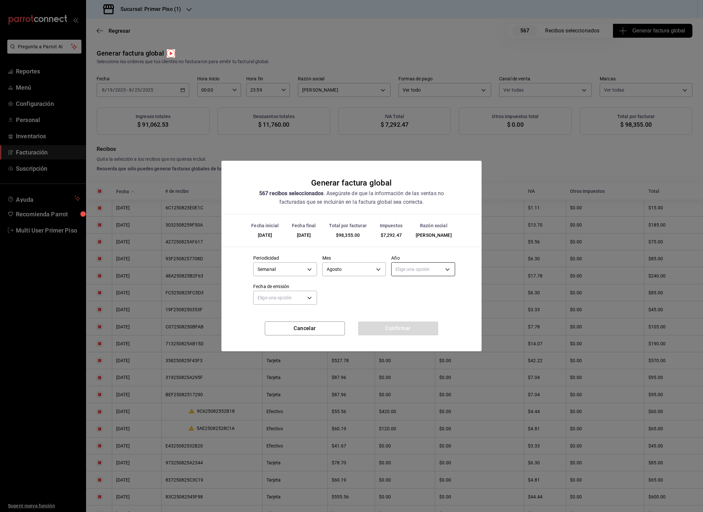
click at [411, 265] on body "Pregunta a Parrot AI Reportes Menú Configuración Personal Inventarios Facturaci…" at bounding box center [351, 256] width 703 height 512
click at [413, 288] on li "2025" at bounding box center [422, 290] width 63 height 11
click at [296, 299] on body "Pregunta a Parrot AI Reportes Menú Configuración Personal Inventarios Facturaci…" at bounding box center [351, 256] width 703 height 512
click at [276, 315] on li "Hoy" at bounding box center [284, 318] width 63 height 11
click at [385, 327] on button "Confirmar" at bounding box center [398, 329] width 80 height 14
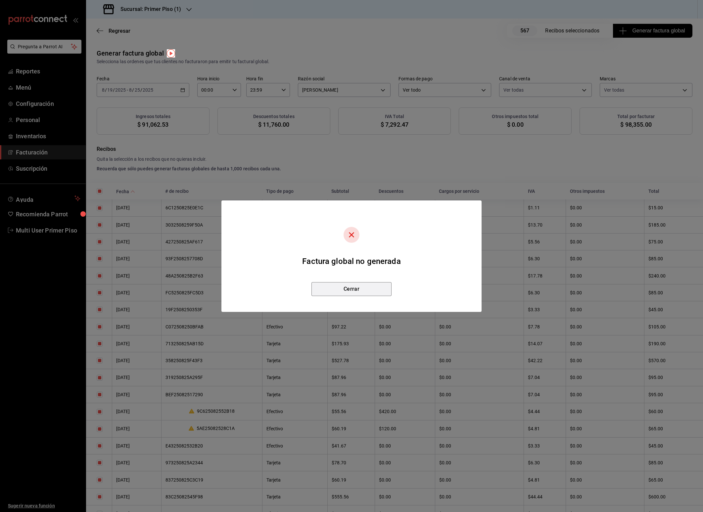
click at [366, 293] on button "Cerrar" at bounding box center [351, 289] width 80 height 14
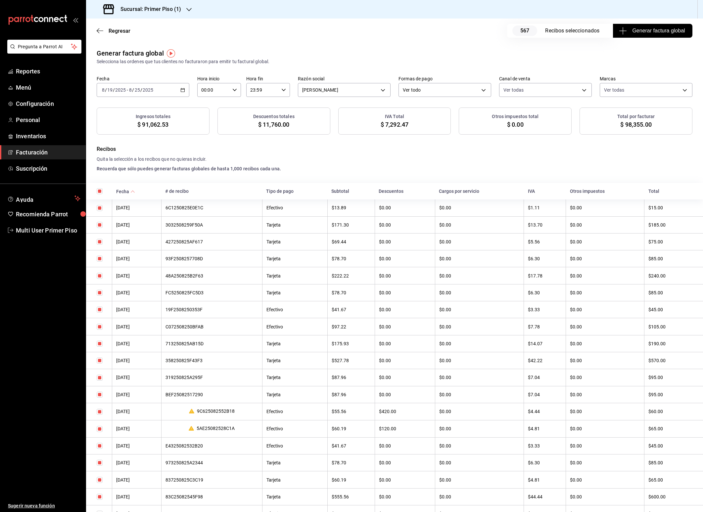
click at [172, 11] on h3 "Sucursal: Primer Piso (1)" at bounding box center [148, 9] width 66 height 8
click at [136, 46] on div "Primer Piso (2)" at bounding box center [135, 43] width 89 height 7
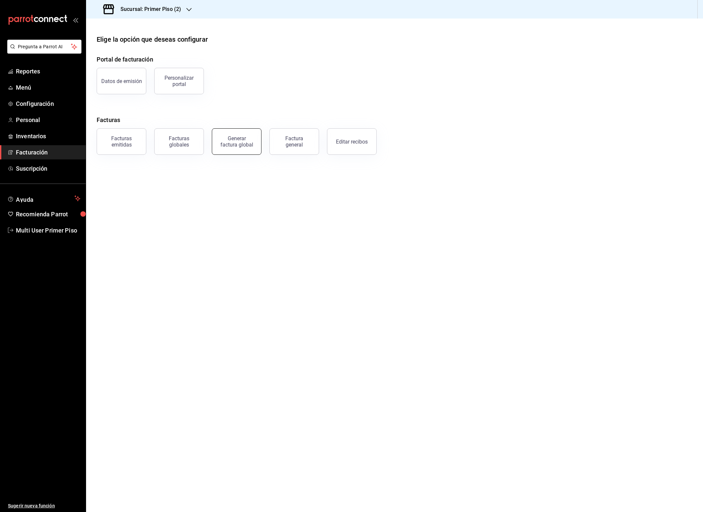
click at [252, 146] on button "Generar factura global" at bounding box center [237, 141] width 50 height 26
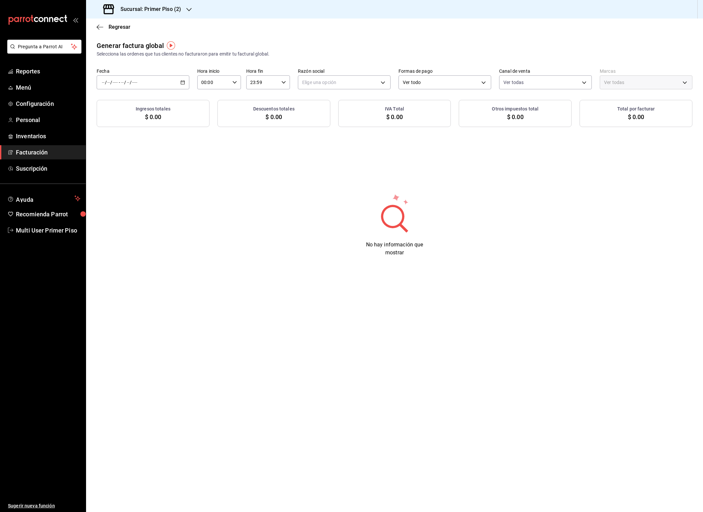
click at [183, 81] on \(Stroke\) "button" at bounding box center [183, 83] width 4 height 4
click at [134, 104] on span "Rango de fechas" at bounding box center [127, 102] width 51 height 7
click at [185, 169] on abbr "19" at bounding box center [184, 170] width 4 height 5
click at [175, 183] on abbr "25" at bounding box center [173, 184] width 4 height 5
click at [312, 82] on body "Pregunta a Parrot AI Reportes Menú Configuración Personal Inventarios Facturaci…" at bounding box center [351, 256] width 703 height 512
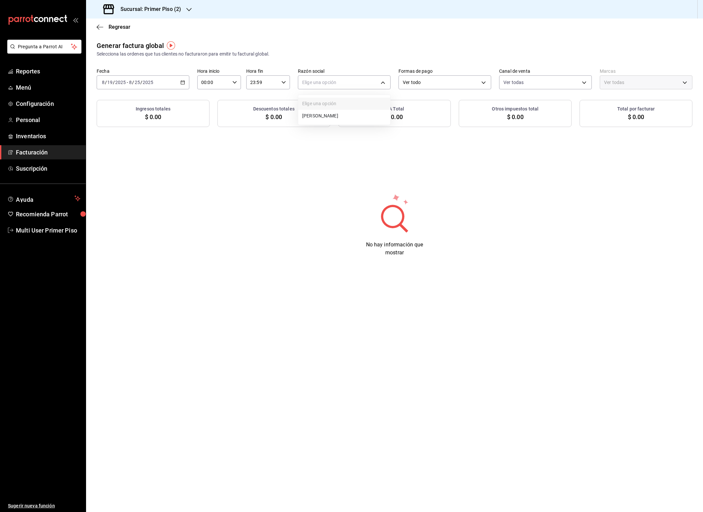
click at [317, 115] on li "[PERSON_NAME]" at bounding box center [344, 116] width 92 height 12
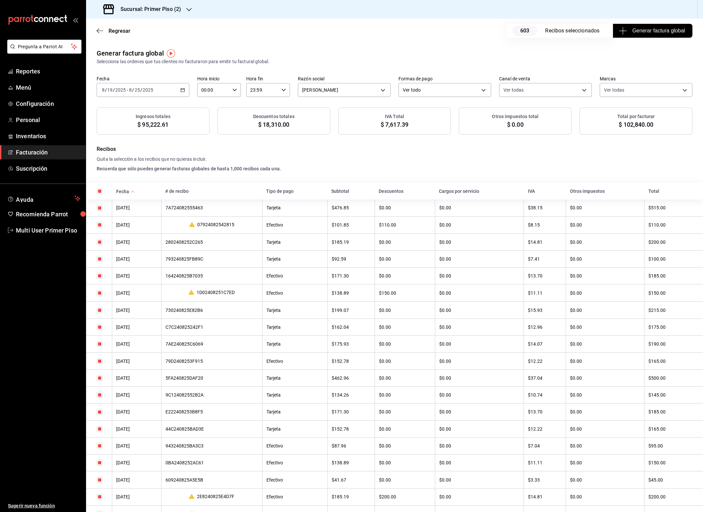
click at [643, 33] on span "Generar factura global" at bounding box center [652, 31] width 65 height 8
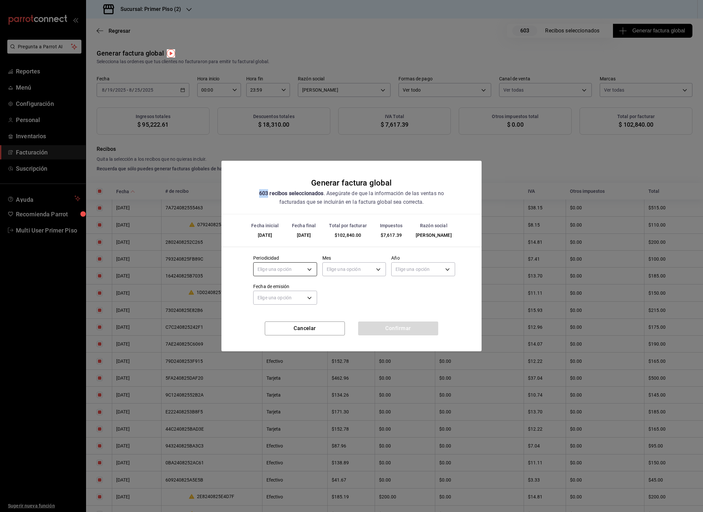
click at [293, 273] on body "Pregunta a Parrot AI Reportes Menú Configuración Personal Inventarios Facturaci…" at bounding box center [351, 256] width 703 height 512
click at [287, 301] on li "Semanal" at bounding box center [284, 301] width 63 height 11
click at [363, 265] on body "Pregunta a Parrot AI Reportes Menú Configuración Personal Inventarios Facturaci…" at bounding box center [351, 256] width 703 height 512
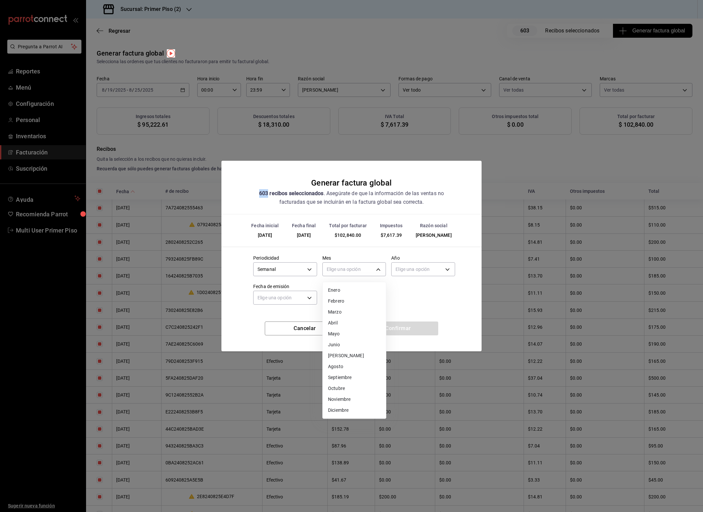
click at [342, 368] on li "Agosto" at bounding box center [354, 366] width 63 height 11
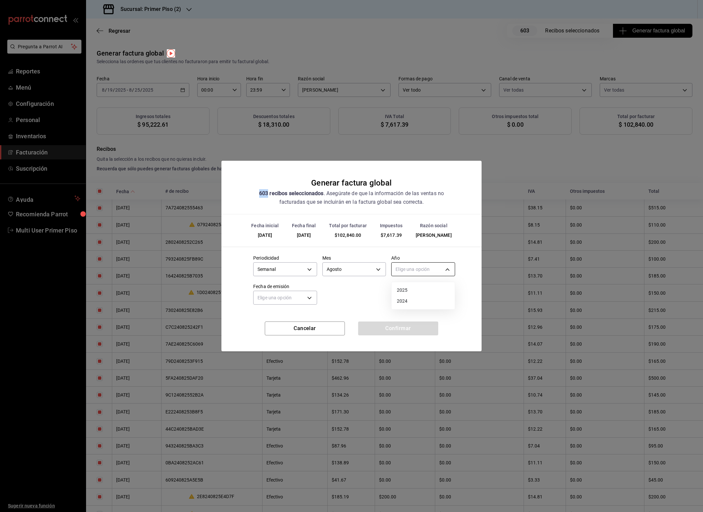
click at [415, 270] on body "Pregunta a Parrot AI Reportes Menú Configuración Personal Inventarios Facturaci…" at bounding box center [351, 256] width 703 height 512
click at [410, 289] on li "2025" at bounding box center [422, 290] width 63 height 11
click at [301, 297] on body "Pregunta a Parrot AI Reportes Menú Configuración Personal Inventarios Facturaci…" at bounding box center [351, 256] width 703 height 512
click at [278, 318] on li "Hoy" at bounding box center [284, 318] width 63 height 11
click at [380, 329] on button "Confirmar" at bounding box center [398, 329] width 80 height 14
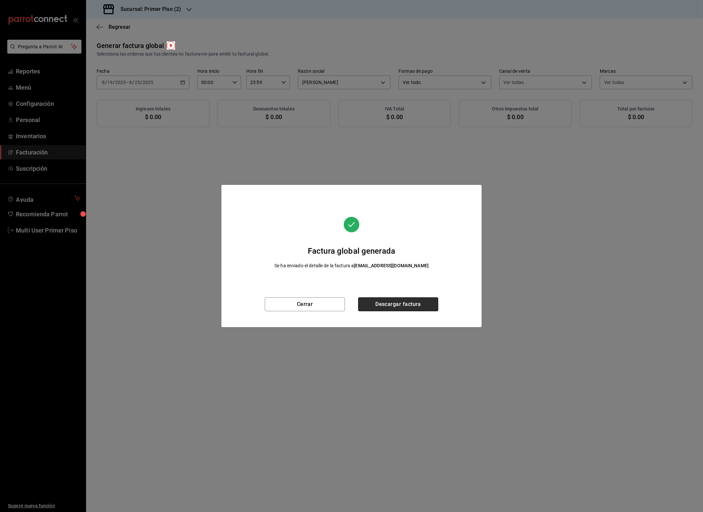
click at [416, 304] on button "Descargar factura" at bounding box center [398, 304] width 80 height 14
click at [333, 305] on button "Cerrar" at bounding box center [305, 304] width 80 height 14
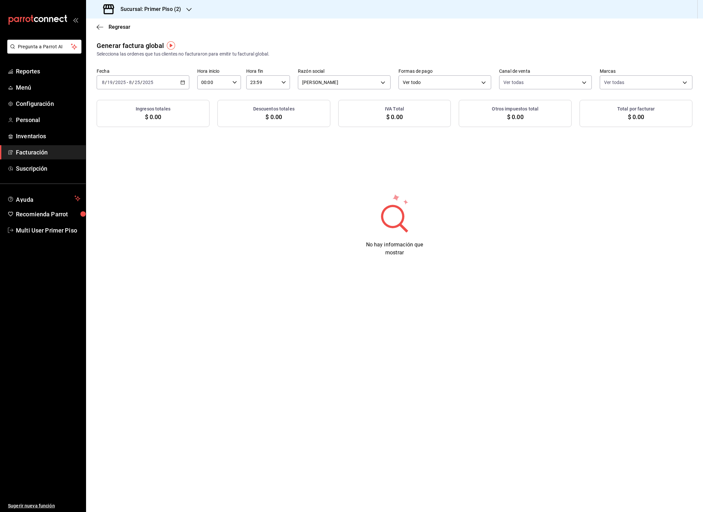
click at [159, 8] on h3 "Sucursal: Primer Piso (2)" at bounding box center [148, 9] width 66 height 8
click at [137, 57] on div "Primer Piso (3)" at bounding box center [135, 58] width 89 height 7
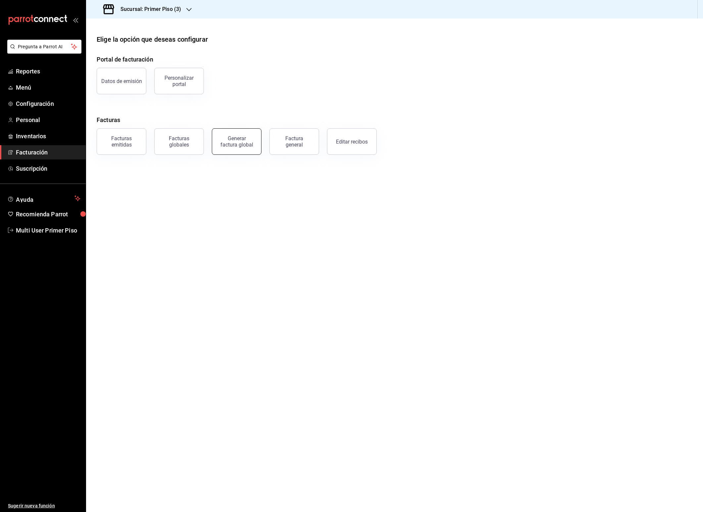
click at [229, 144] on div "Generar factura global" at bounding box center [236, 141] width 33 height 13
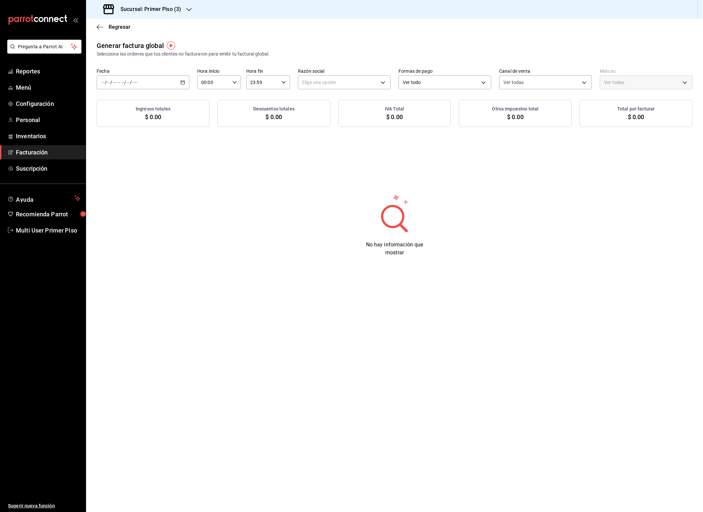
click at [178, 84] on div "/ / - / /" at bounding box center [143, 82] width 93 height 14
click at [139, 101] on span "Rango de fechas" at bounding box center [127, 102] width 51 height 7
click at [185, 169] on abbr "19" at bounding box center [184, 170] width 4 height 5
click at [172, 186] on abbr "25" at bounding box center [173, 184] width 4 height 5
click at [320, 83] on body "Pregunta a Parrot AI Reportes Menú Configuración Personal Inventarios Facturaci…" at bounding box center [351, 256] width 703 height 512
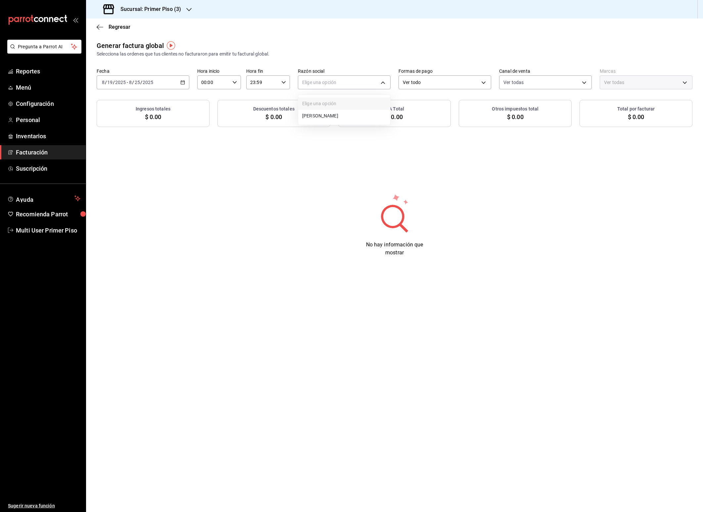
click at [325, 117] on li "[PERSON_NAME]" at bounding box center [344, 116] width 92 height 12
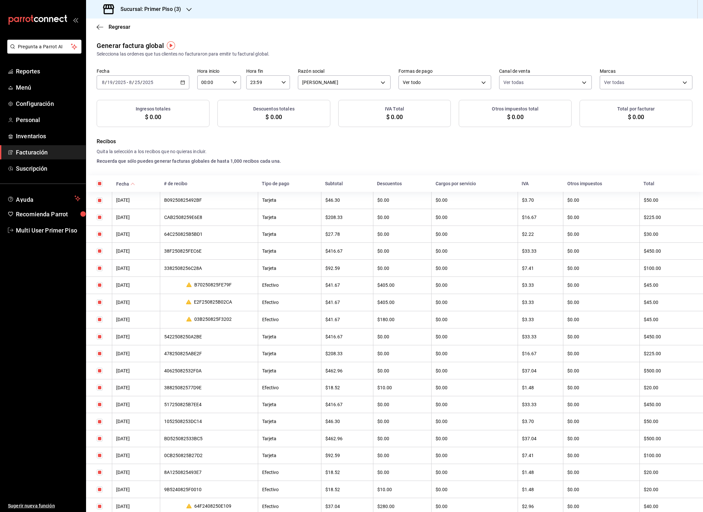
checkbox input "true"
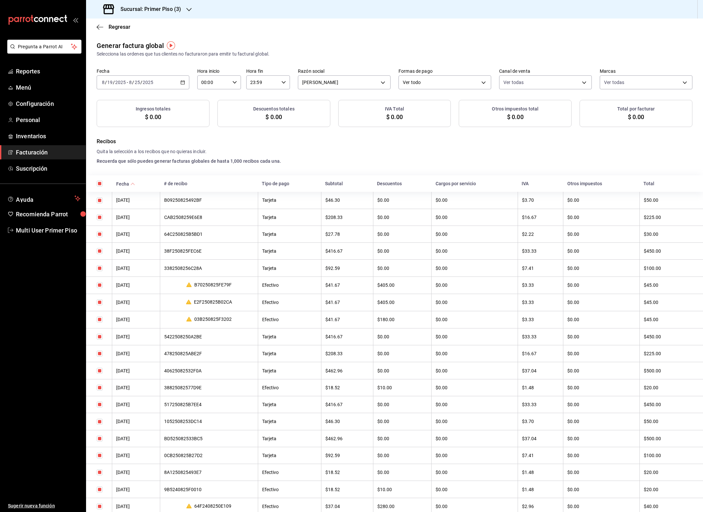
checkbox input "true"
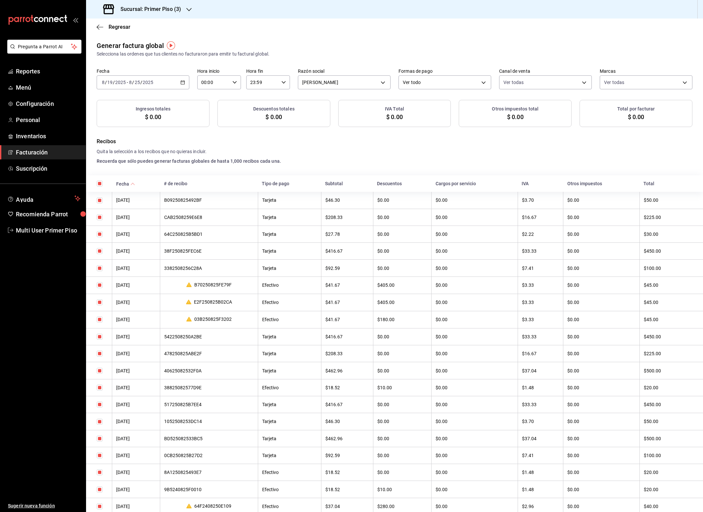
checkbox input "true"
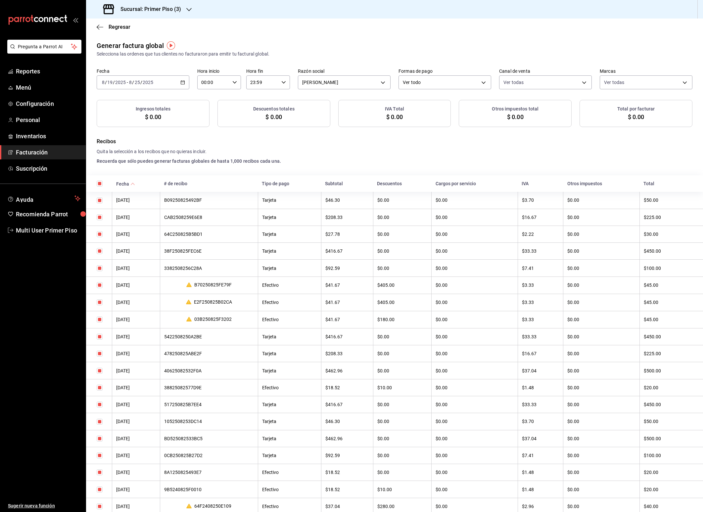
checkbox input "true"
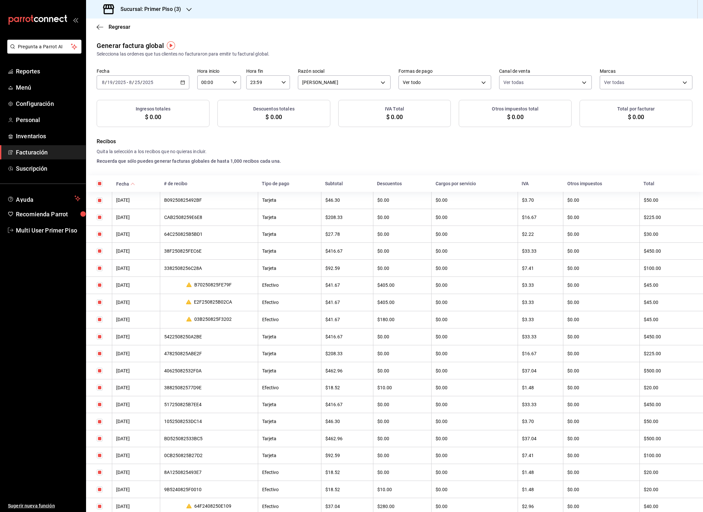
checkbox input "true"
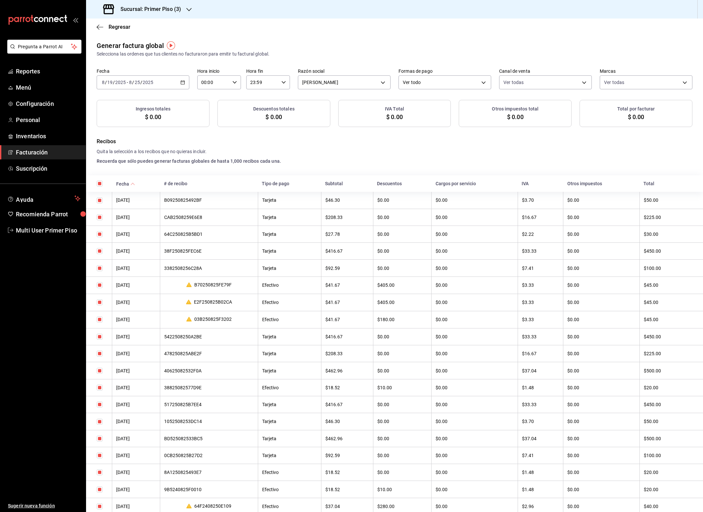
checkbox input "true"
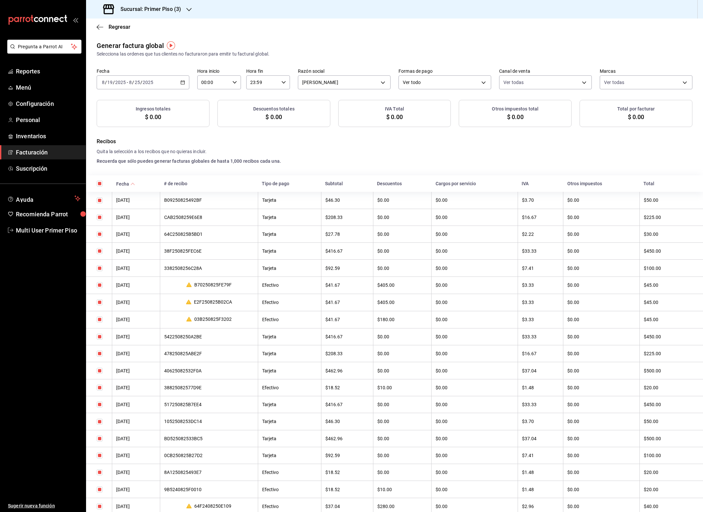
checkbox input "true"
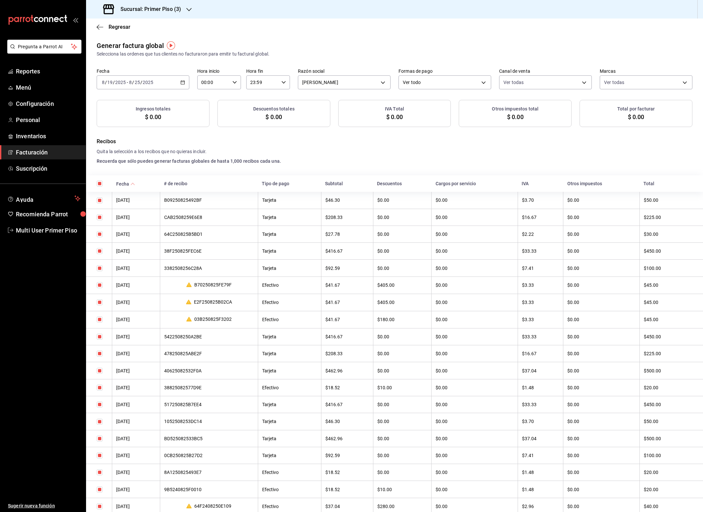
checkbox input "true"
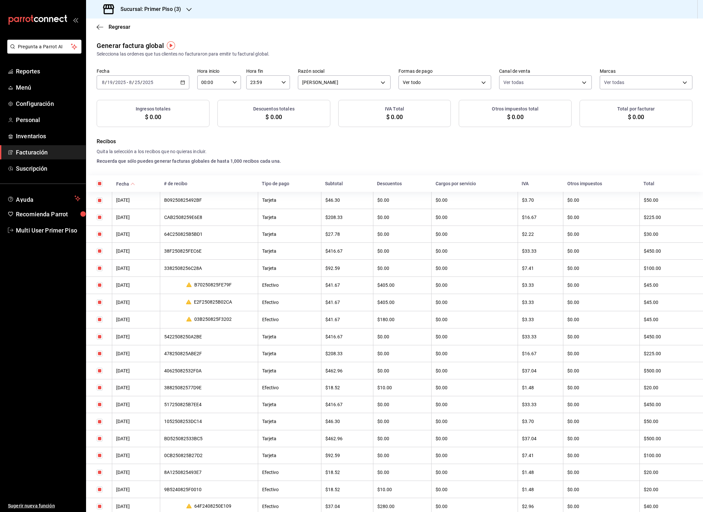
checkbox input "true"
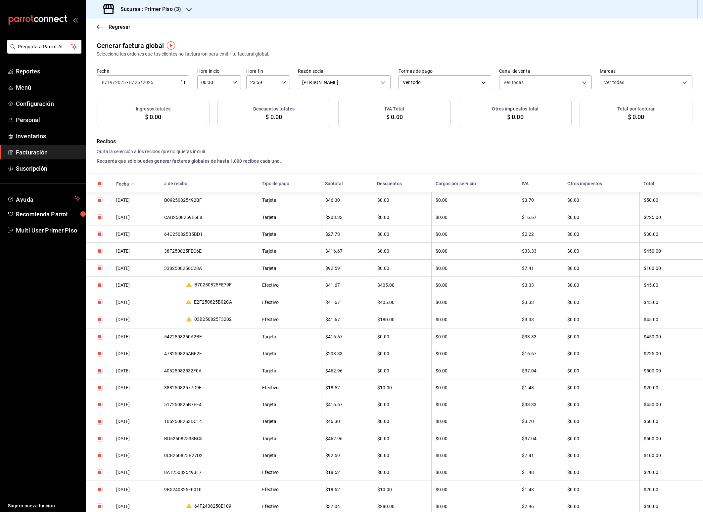
checkbox input "true"
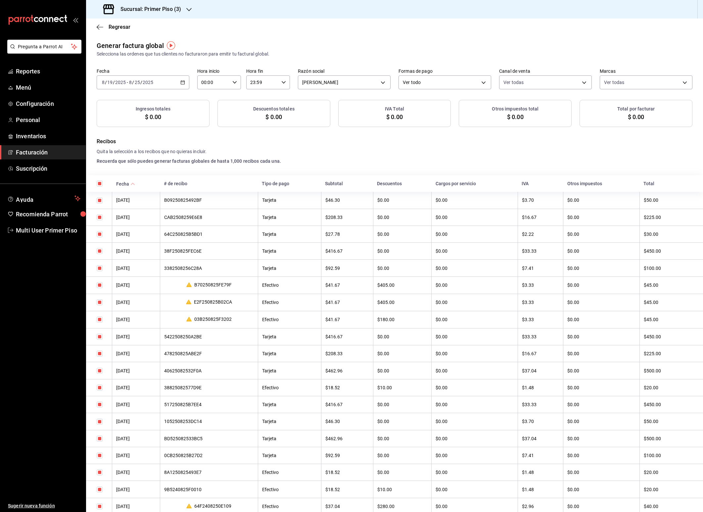
checkbox input "true"
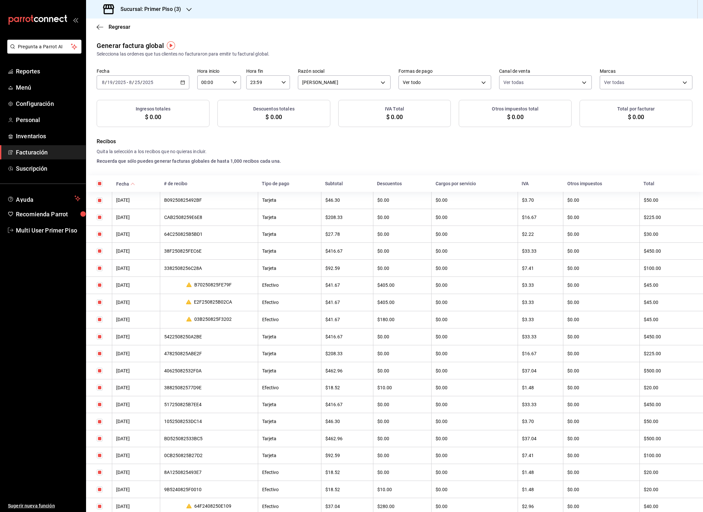
checkbox input "true"
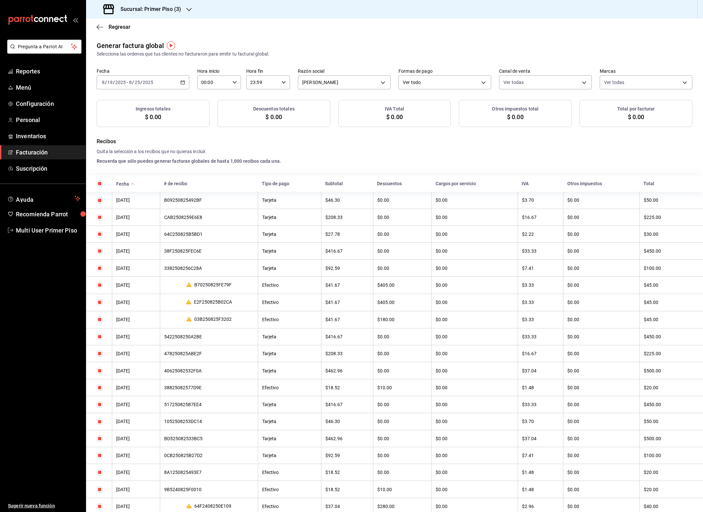
checkbox input "true"
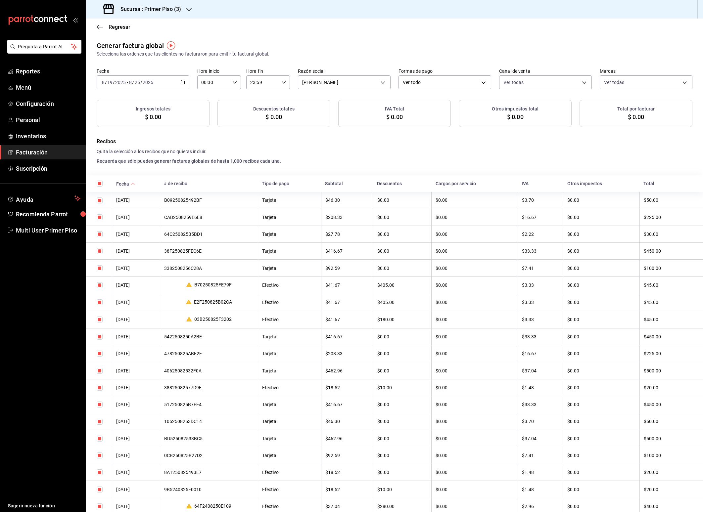
checkbox input "true"
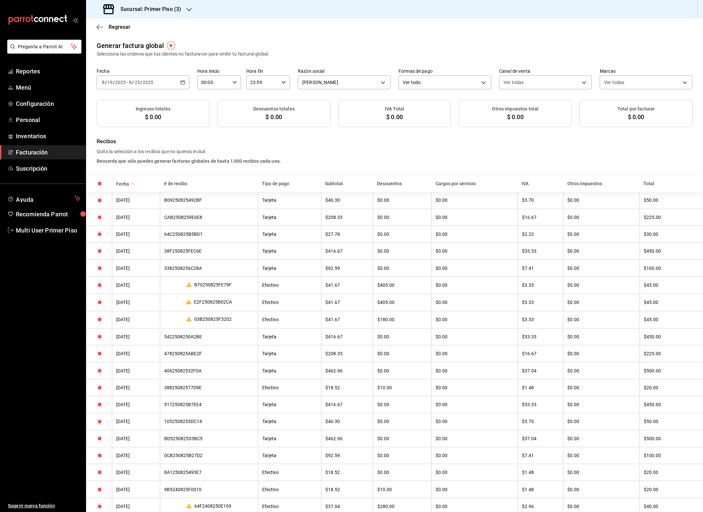
checkbox input "true"
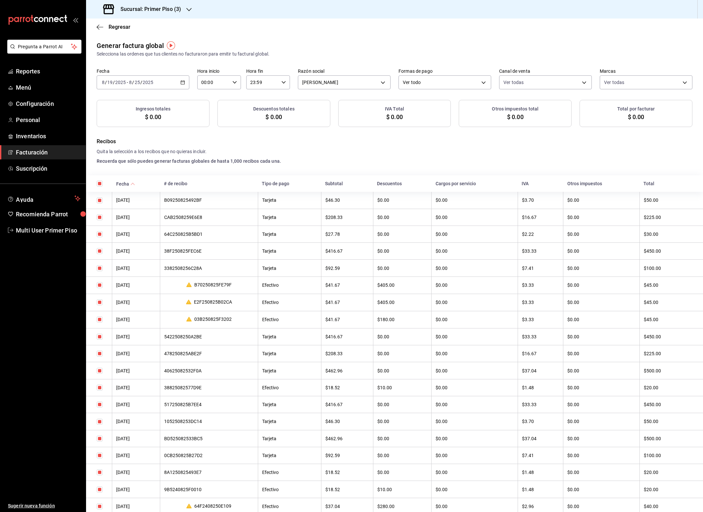
checkbox input "true"
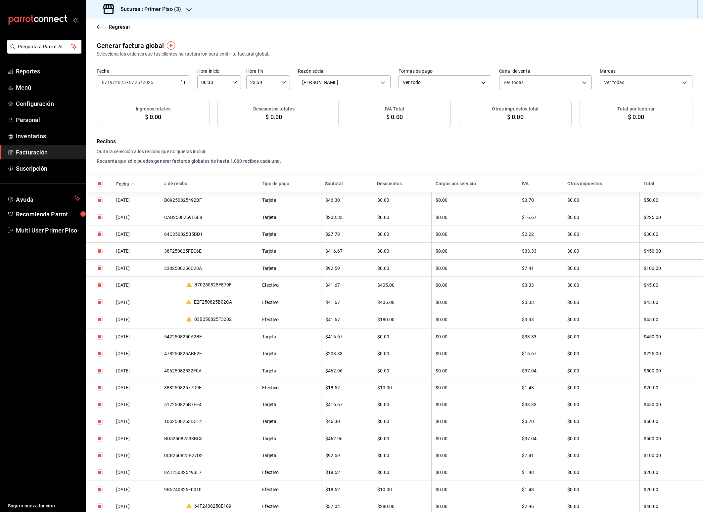
checkbox input "true"
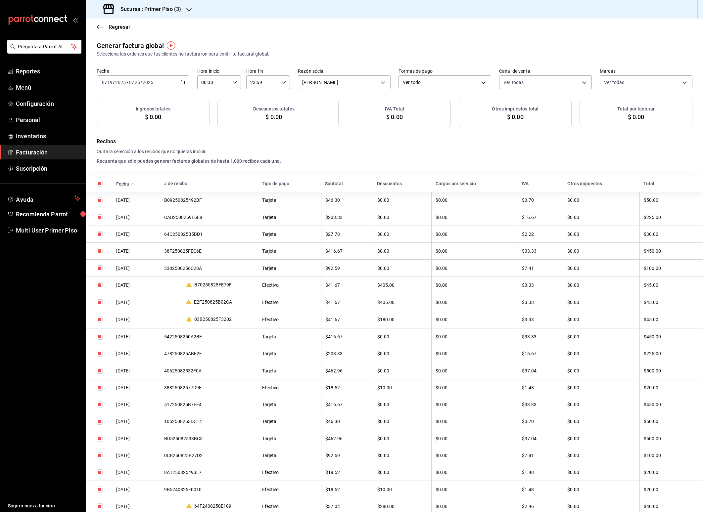
checkbox input "true"
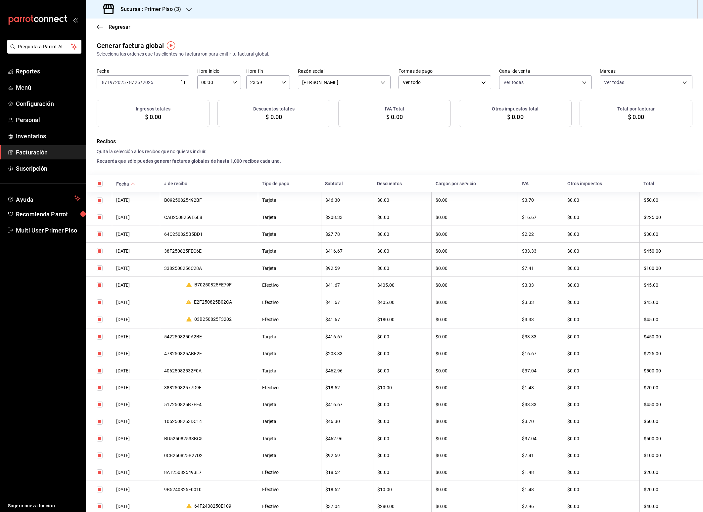
checkbox input "true"
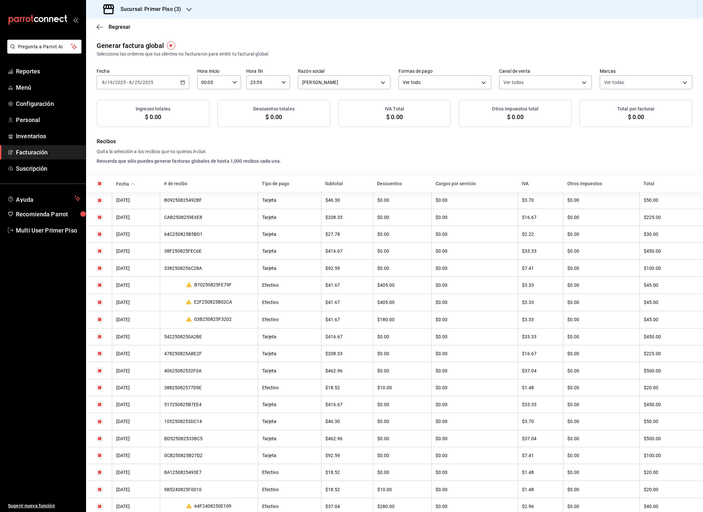
checkbox input "true"
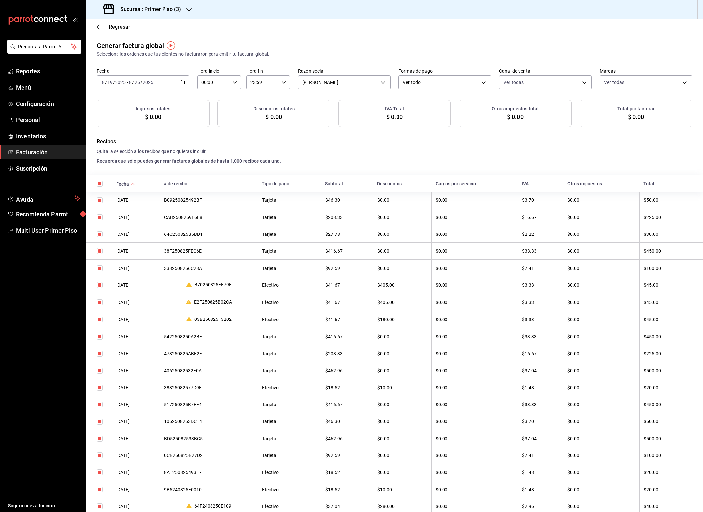
checkbox input "true"
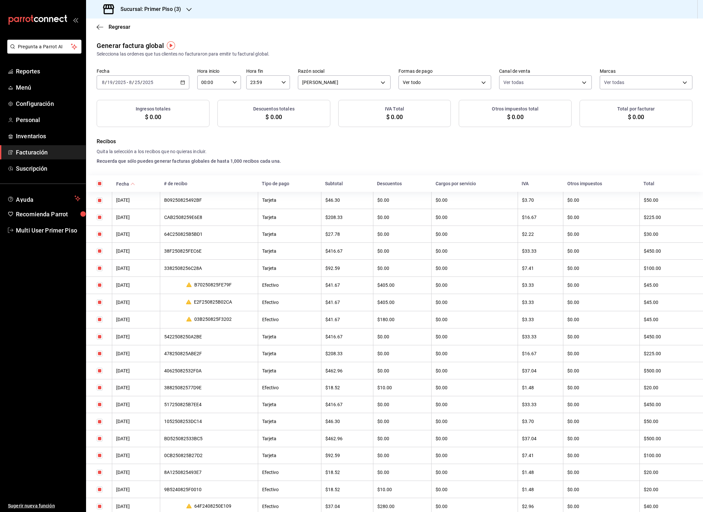
checkbox input "true"
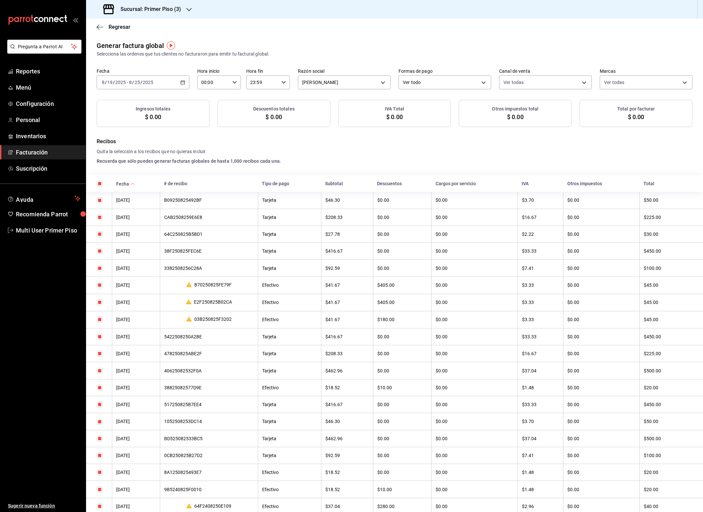
checkbox input "true"
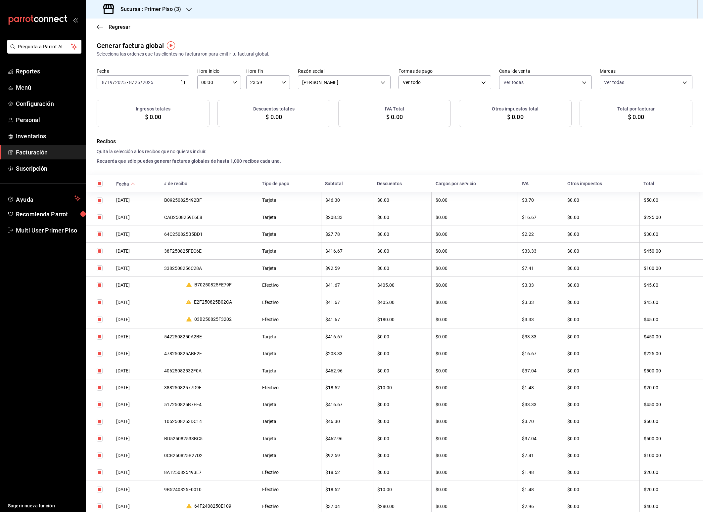
checkbox input "true"
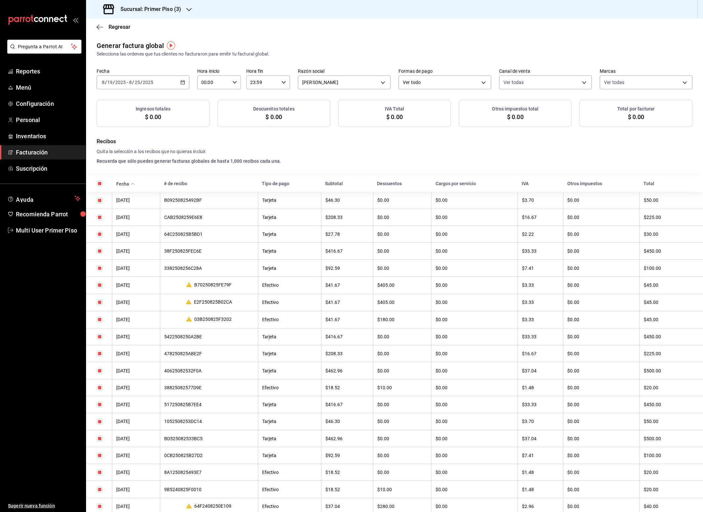
checkbox input "true"
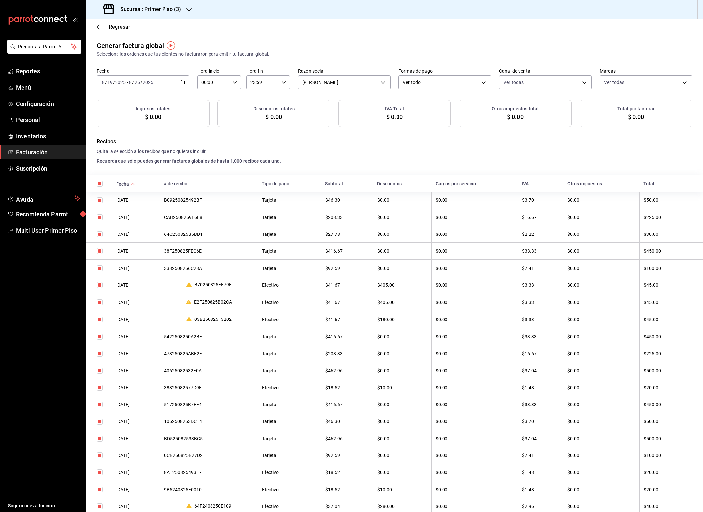
checkbox input "true"
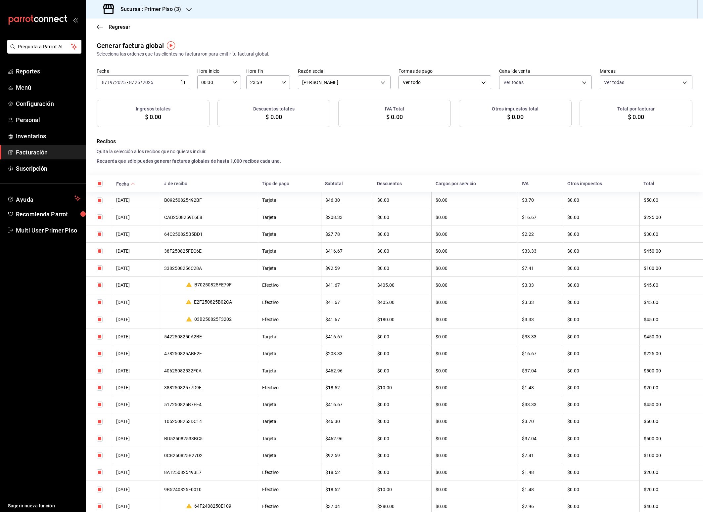
checkbox input "true"
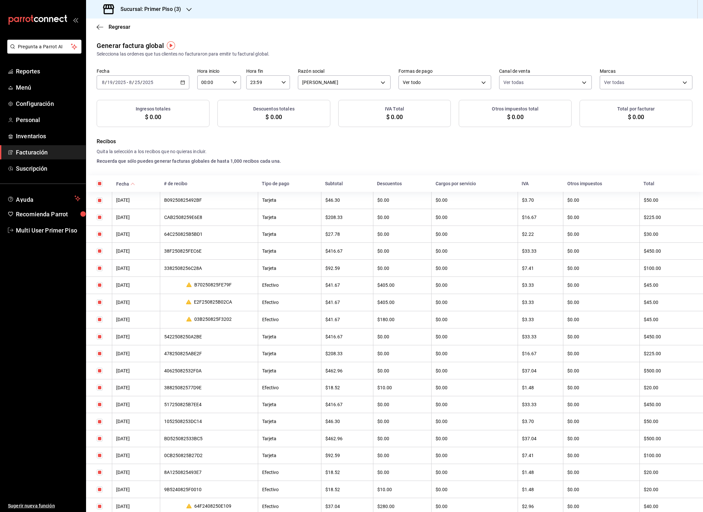
checkbox input "true"
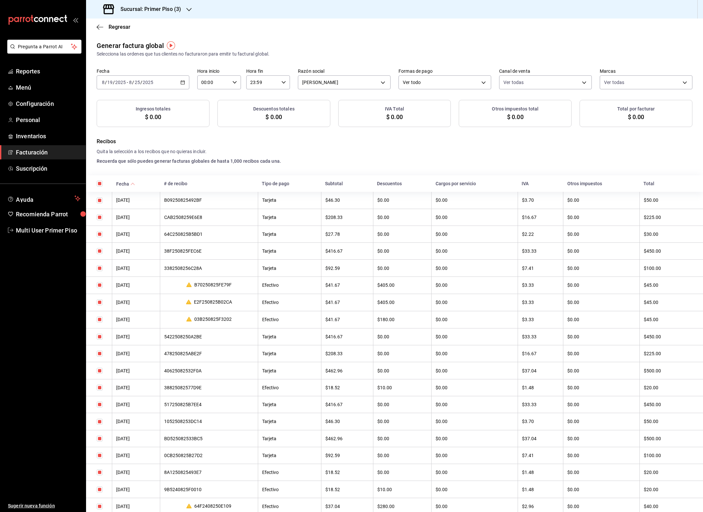
checkbox input "true"
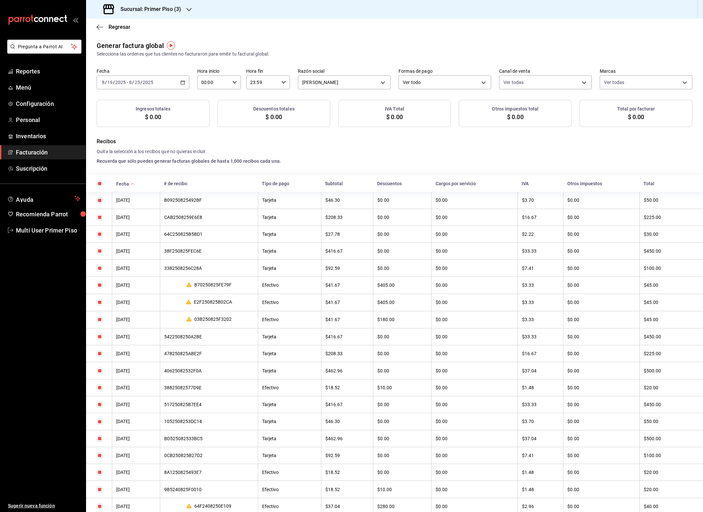
checkbox input "true"
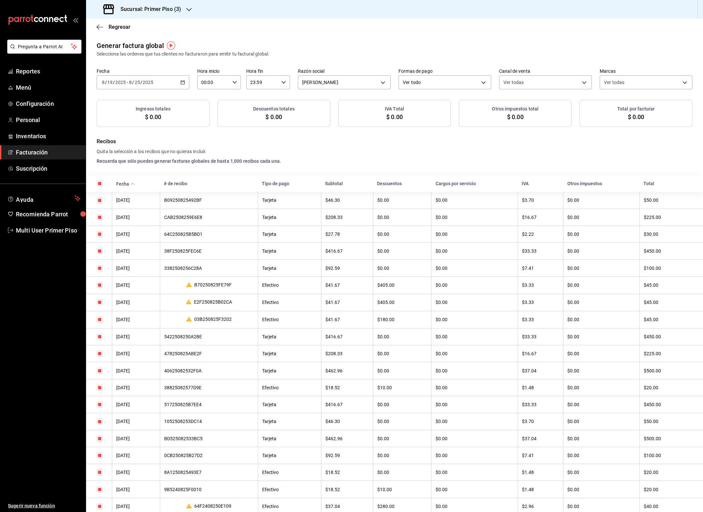
checkbox input "true"
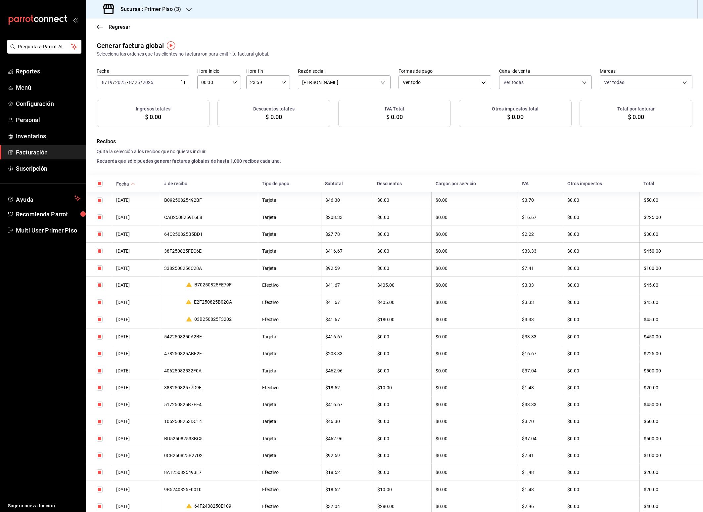
checkbox input "true"
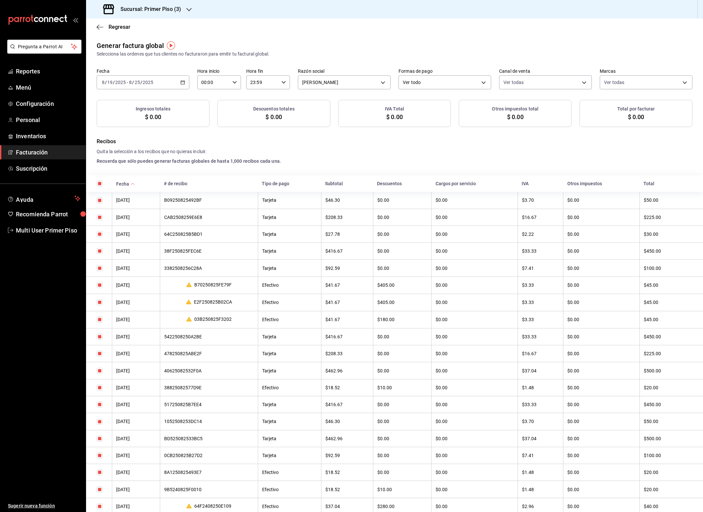
checkbox input "true"
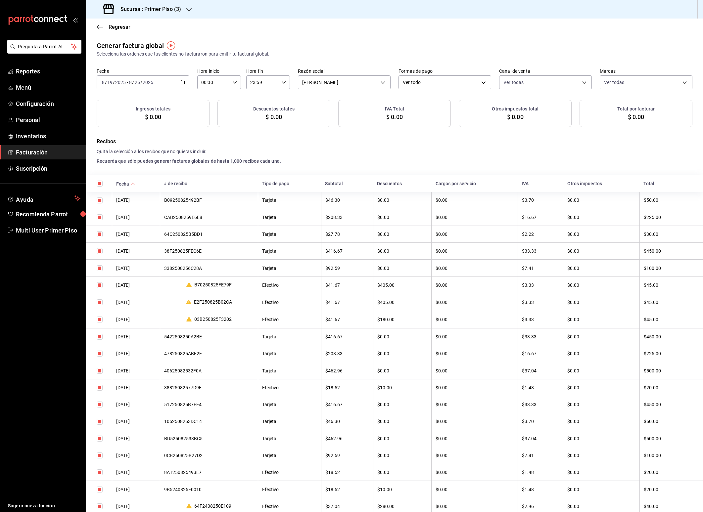
checkbox input "true"
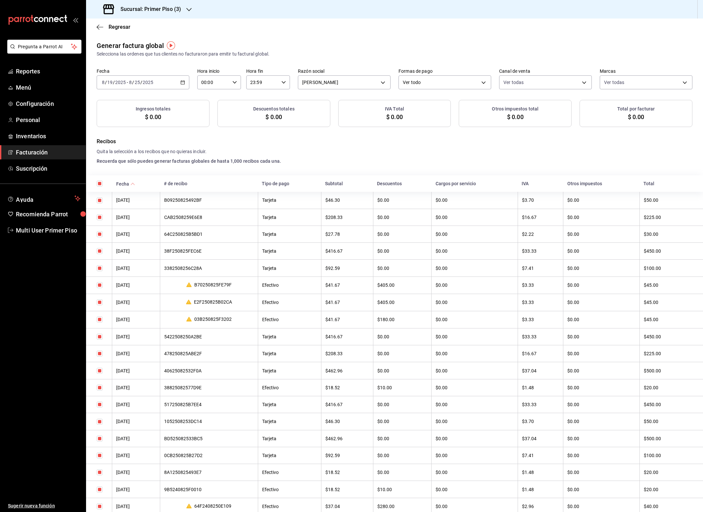
checkbox input "true"
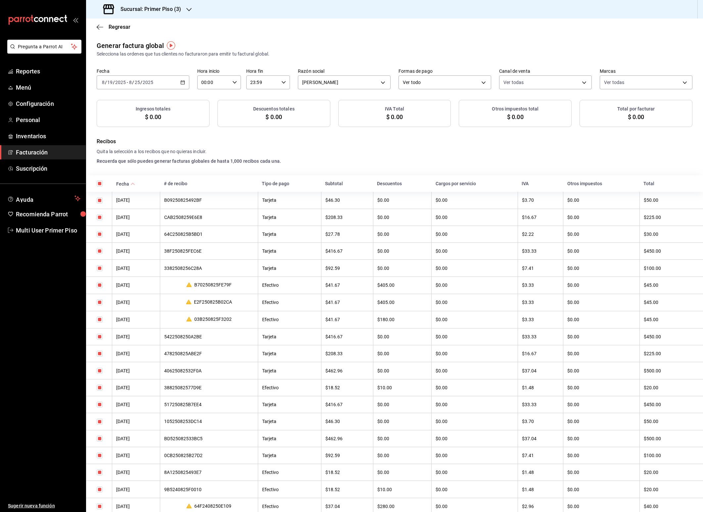
checkbox input "true"
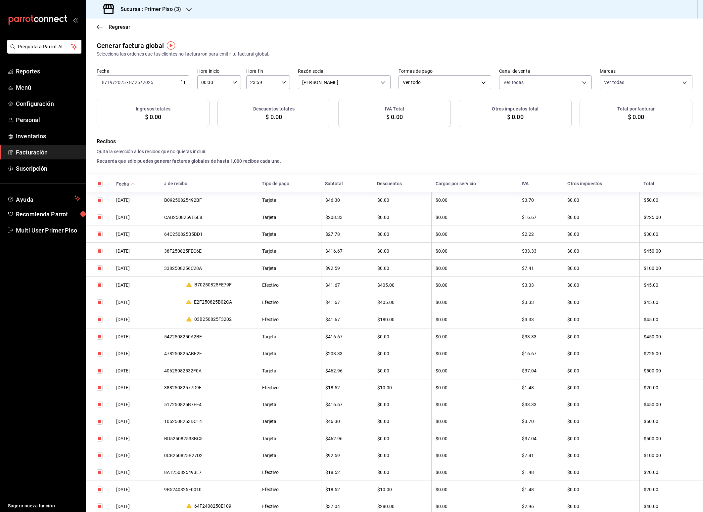
checkbox input "true"
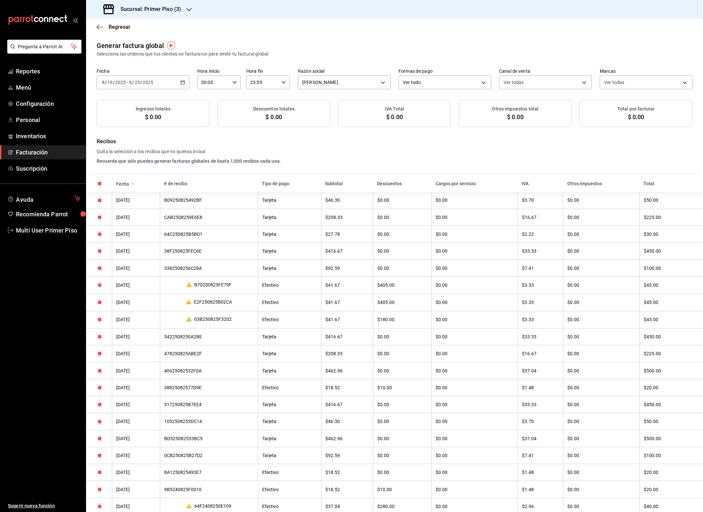
checkbox input "true"
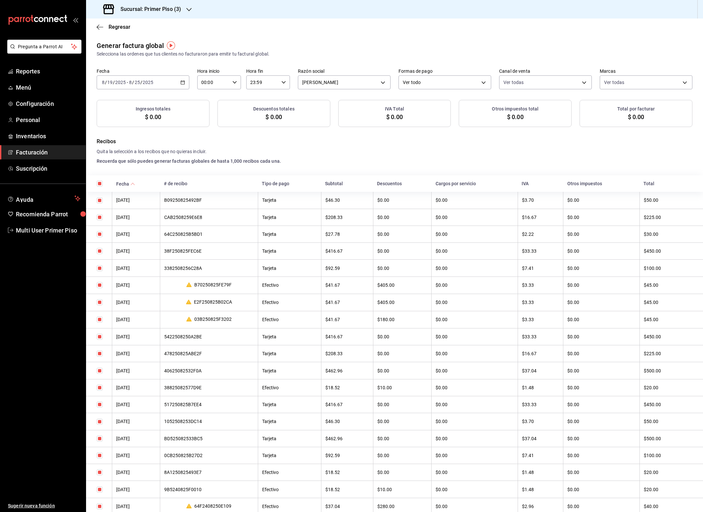
checkbox input "true"
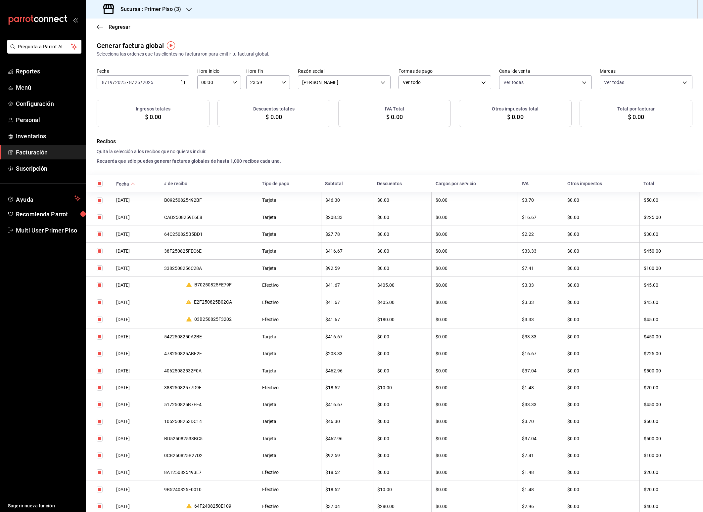
checkbox input "true"
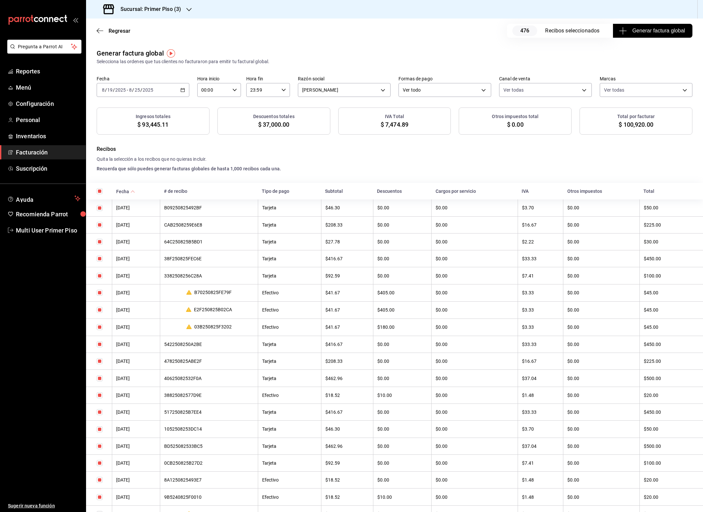
click at [644, 32] on span "Generar factura global" at bounding box center [652, 31] width 65 height 8
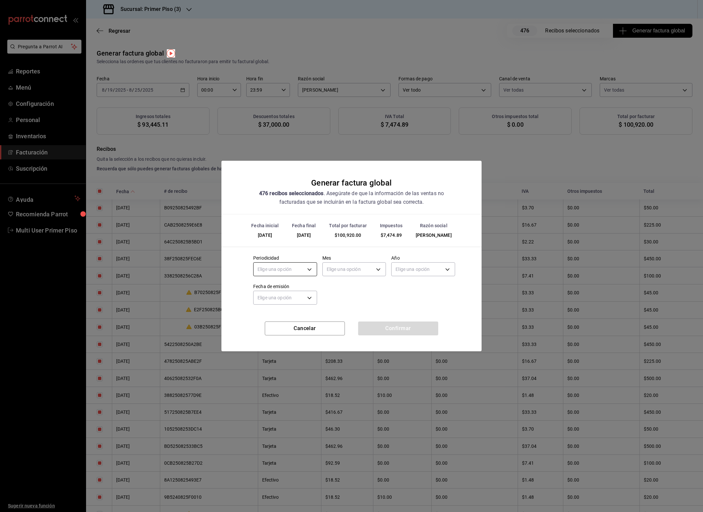
click at [299, 270] on body "Pregunta a Parrot AI Reportes Menú Configuración Personal Inventarios Facturaci…" at bounding box center [351, 256] width 703 height 512
click at [282, 302] on li "Semanal" at bounding box center [284, 301] width 63 height 11
click at [348, 269] on body "Pregunta a Parrot AI Reportes Menú Configuración Personal Inventarios Facturaci…" at bounding box center [351, 256] width 703 height 512
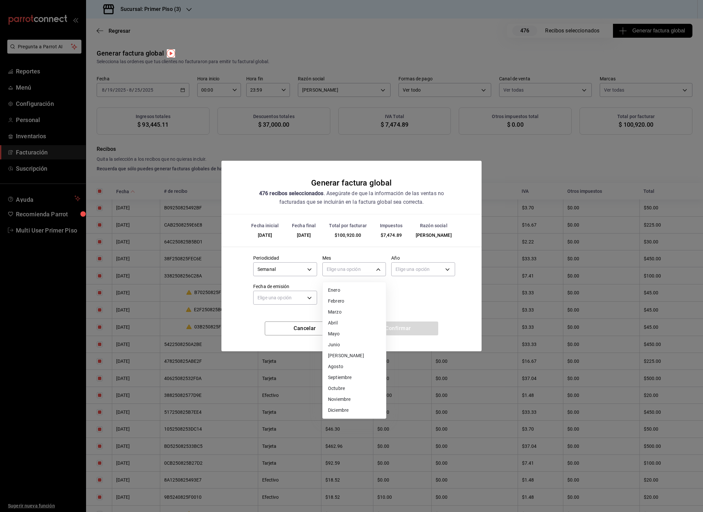
click at [349, 366] on li "Agosto" at bounding box center [354, 366] width 63 height 11
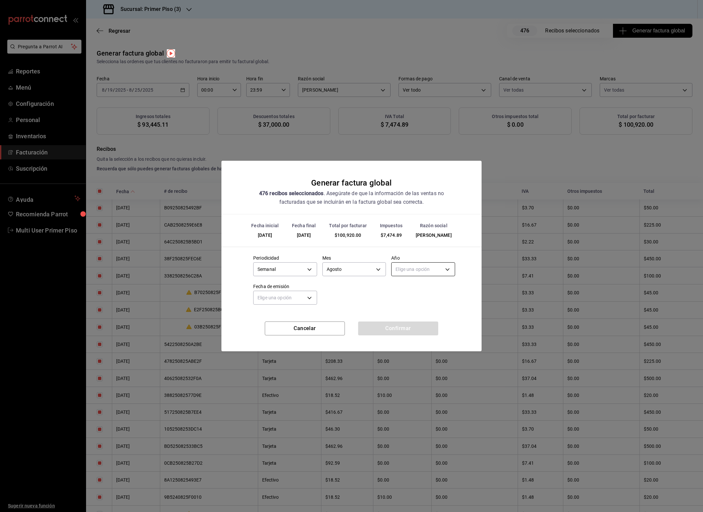
click at [414, 271] on body "Pregunta a Parrot AI Reportes Menú Configuración Personal Inventarios Facturaci…" at bounding box center [351, 256] width 703 height 512
click at [410, 290] on li "2025" at bounding box center [422, 290] width 63 height 11
click at [311, 301] on body "Pregunta a Parrot AI Reportes Menú Configuración Personal Inventarios Facturaci…" at bounding box center [351, 256] width 703 height 512
click at [284, 317] on li "Hoy" at bounding box center [284, 318] width 63 height 11
click at [406, 332] on button "Confirmar" at bounding box center [398, 329] width 80 height 14
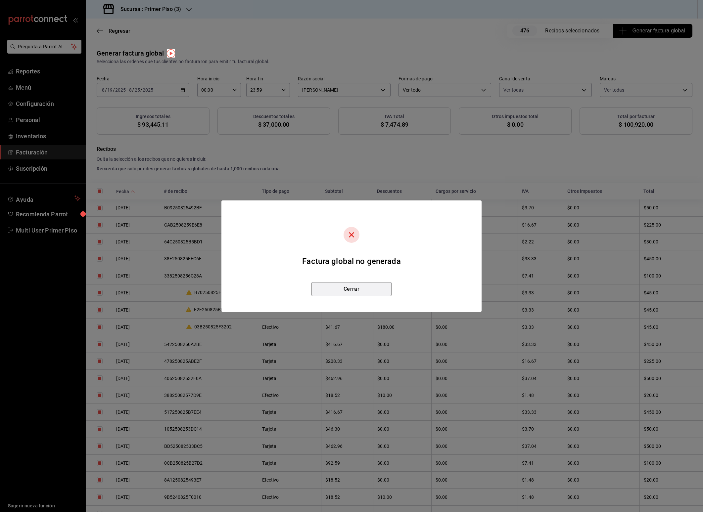
click at [356, 286] on button "Cerrar" at bounding box center [351, 289] width 80 height 14
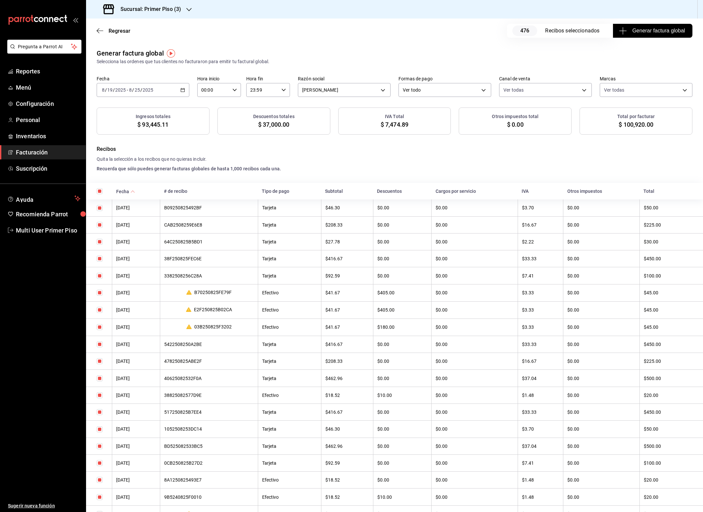
click at [167, 9] on h3 "Sucursal: Primer Piso (3)" at bounding box center [148, 9] width 66 height 8
click at [131, 104] on div "Primer Piso (4)" at bounding box center [135, 103] width 89 height 7
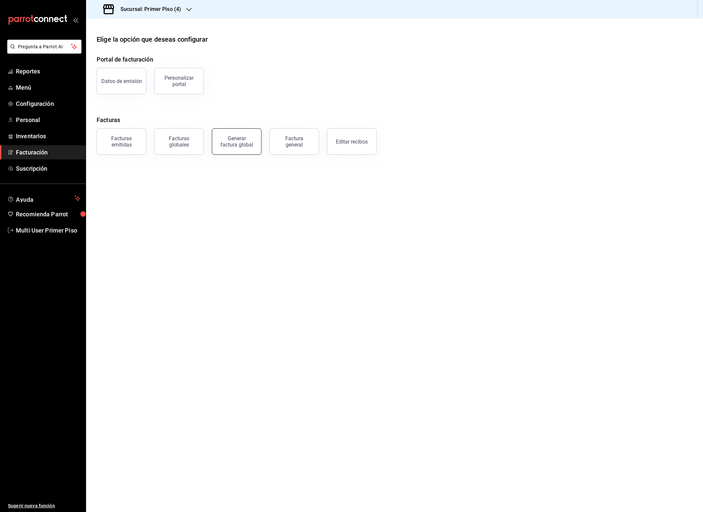
click at [246, 146] on div "Generar factura global" at bounding box center [236, 141] width 33 height 13
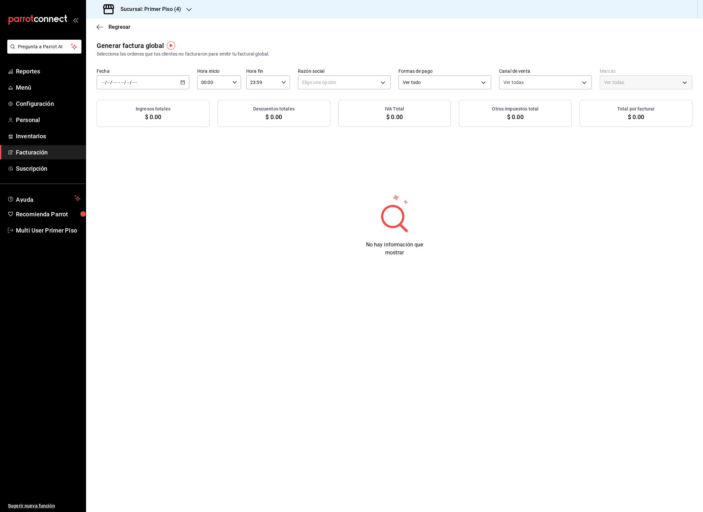
click at [184, 83] on icon "button" at bounding box center [182, 82] width 5 height 5
click at [131, 104] on span "Rango de fechas" at bounding box center [127, 102] width 51 height 7
click at [185, 171] on abbr "19" at bounding box center [184, 170] width 4 height 5
click at [173, 183] on abbr "25" at bounding box center [173, 184] width 4 height 5
click at [316, 83] on body "Pregunta a Parrot AI Reportes Menú Configuración Personal Inventarios Facturaci…" at bounding box center [351, 256] width 703 height 512
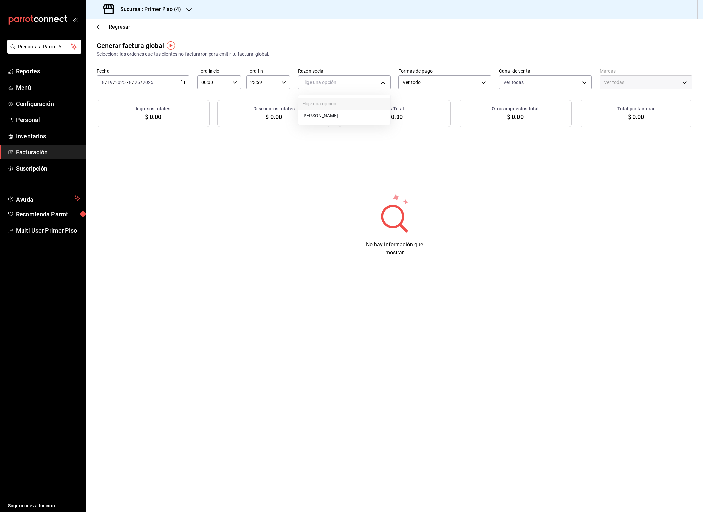
click at [317, 119] on li "[PERSON_NAME]" at bounding box center [344, 116] width 92 height 12
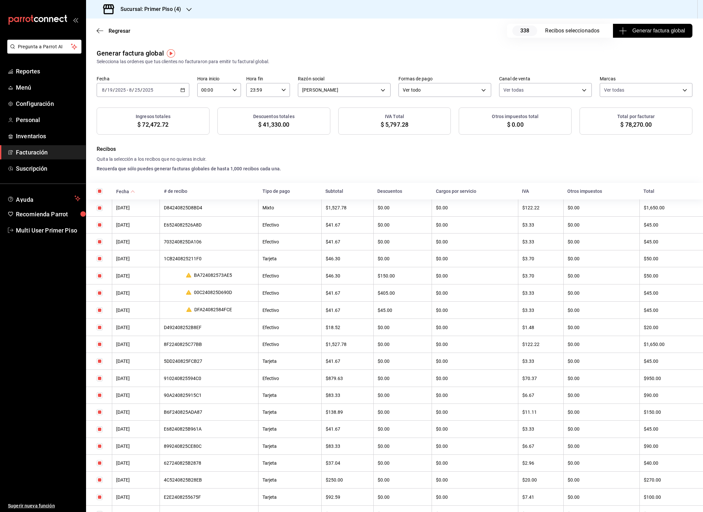
click at [647, 33] on span "Generar factura global" at bounding box center [652, 31] width 65 height 8
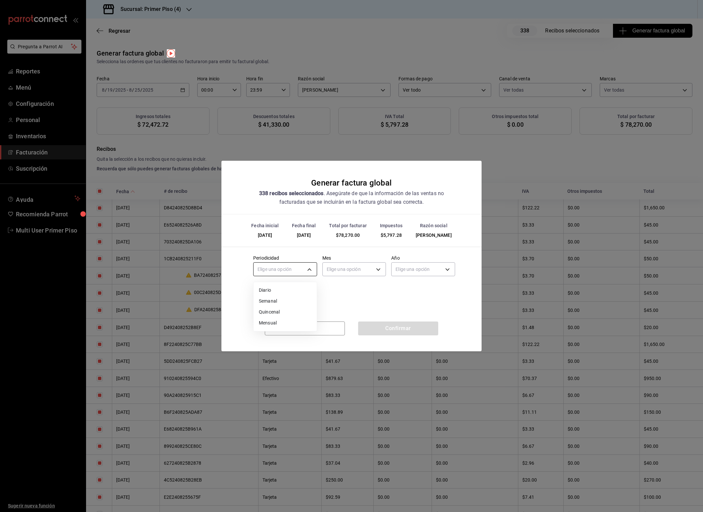
click at [288, 267] on body "Pregunta a Parrot AI Reportes Menú Configuración Personal Inventarios Facturaci…" at bounding box center [351, 256] width 703 height 512
click at [283, 300] on li "Semanal" at bounding box center [284, 301] width 63 height 11
click at [348, 268] on body "Pregunta a Parrot AI Reportes Menú Configuración Personal Inventarios Facturaci…" at bounding box center [351, 256] width 703 height 512
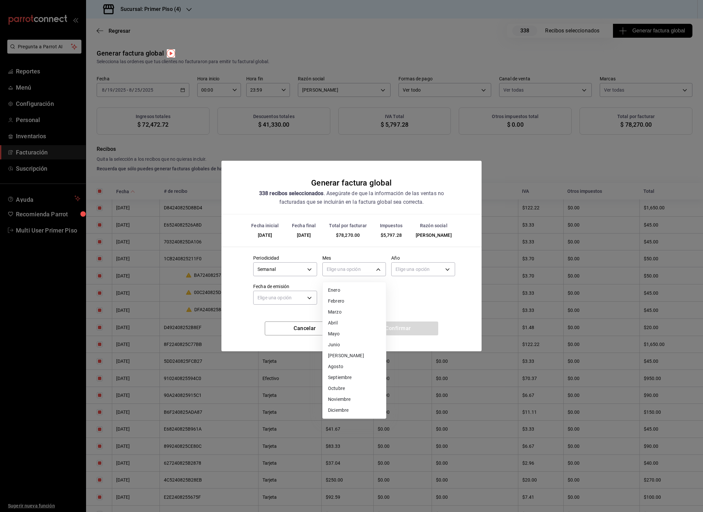
click at [345, 367] on li "Agosto" at bounding box center [354, 366] width 63 height 11
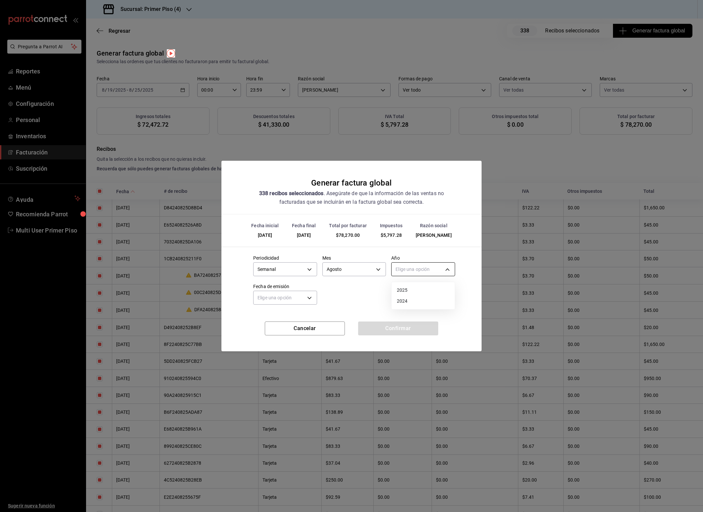
click at [418, 271] on body "Pregunta a Parrot AI Reportes Menú Configuración Personal Inventarios Facturaci…" at bounding box center [351, 256] width 703 height 512
click at [410, 285] on li "2025" at bounding box center [422, 290] width 63 height 11
click at [292, 297] on body "Pregunta a Parrot AI Reportes Menú Configuración Personal Inventarios Facturaci…" at bounding box center [351, 256] width 703 height 512
click at [278, 319] on li "Hoy" at bounding box center [284, 318] width 63 height 11
click at [382, 329] on button "Confirmar" at bounding box center [398, 329] width 80 height 14
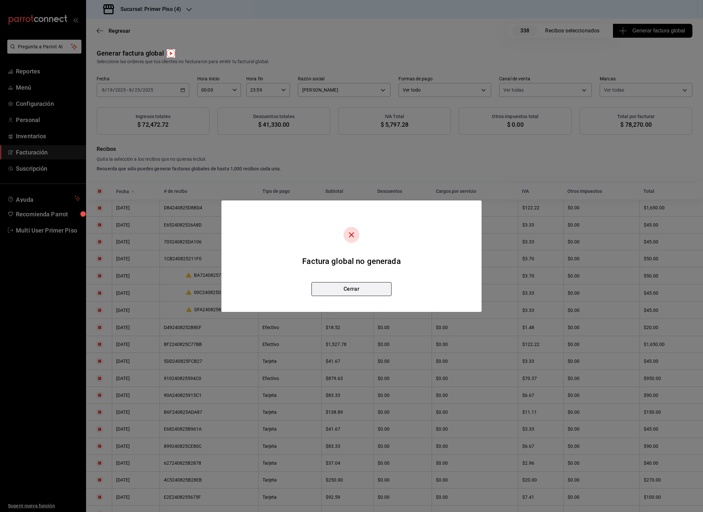
click at [353, 291] on button "Cerrar" at bounding box center [351, 289] width 80 height 14
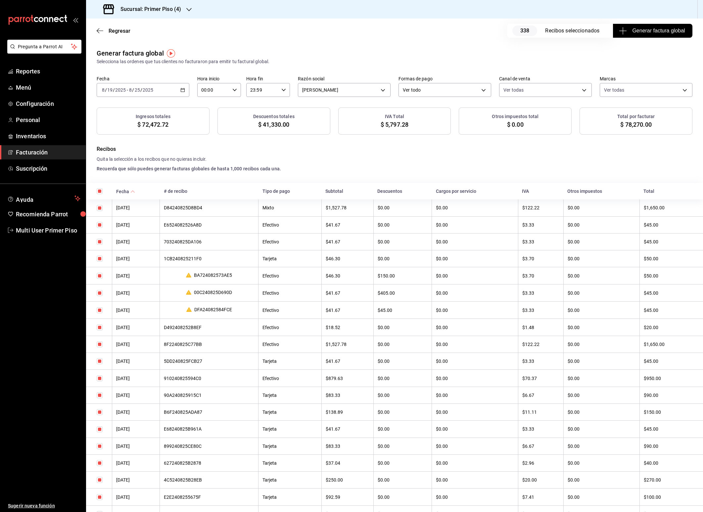
click at [176, 14] on div "Sucursal: Primer Piso (4)" at bounding box center [142, 9] width 103 height 19
click at [130, 73] on div "Primer Piso (5)" at bounding box center [135, 73] width 89 height 7
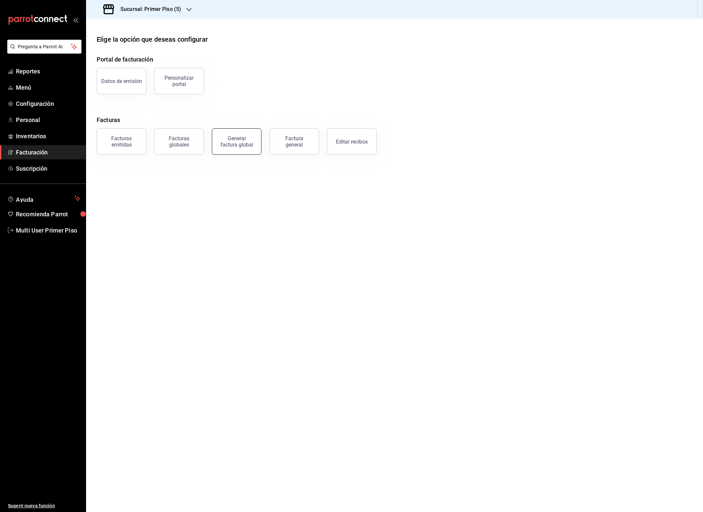
click at [234, 144] on div "Generar factura global" at bounding box center [236, 141] width 33 height 13
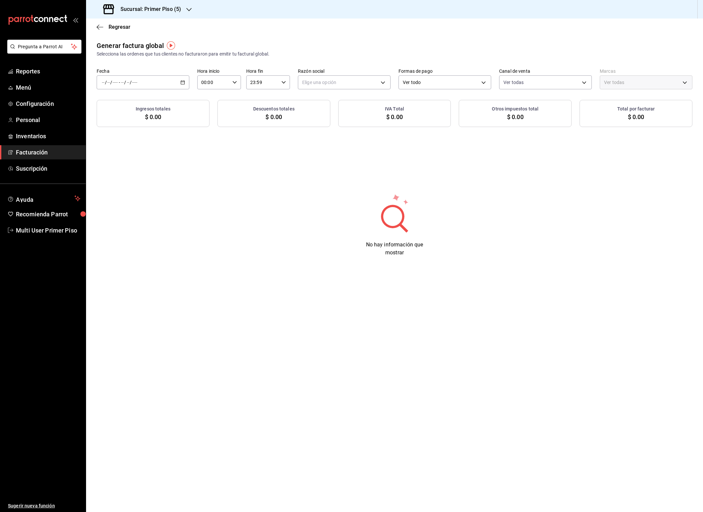
click at [181, 83] on icon "button" at bounding box center [182, 82] width 5 height 5
click at [131, 101] on span "Rango de fechas" at bounding box center [127, 102] width 51 height 7
click at [181, 170] on button "19" at bounding box center [185, 170] width 12 height 12
click at [173, 188] on button "25" at bounding box center [173, 185] width 12 height 12
click at [319, 83] on body "Pregunta a Parrot AI Reportes Menú Configuración Personal Inventarios Facturaci…" at bounding box center [351, 256] width 703 height 512
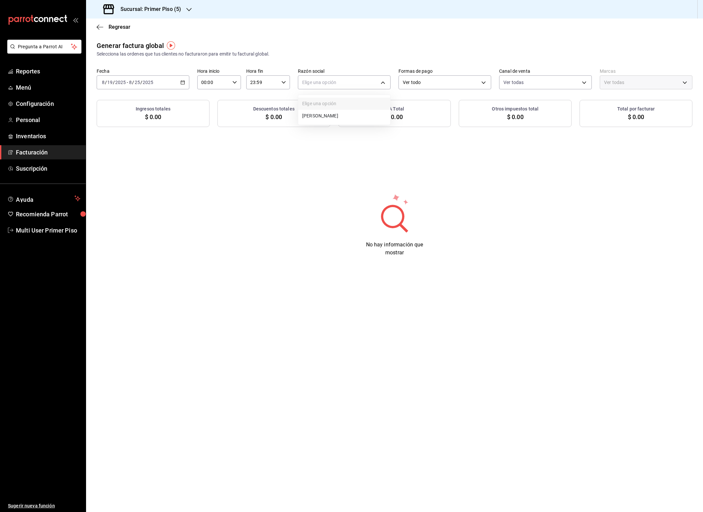
click at [321, 115] on li "[PERSON_NAME]" at bounding box center [344, 116] width 92 height 12
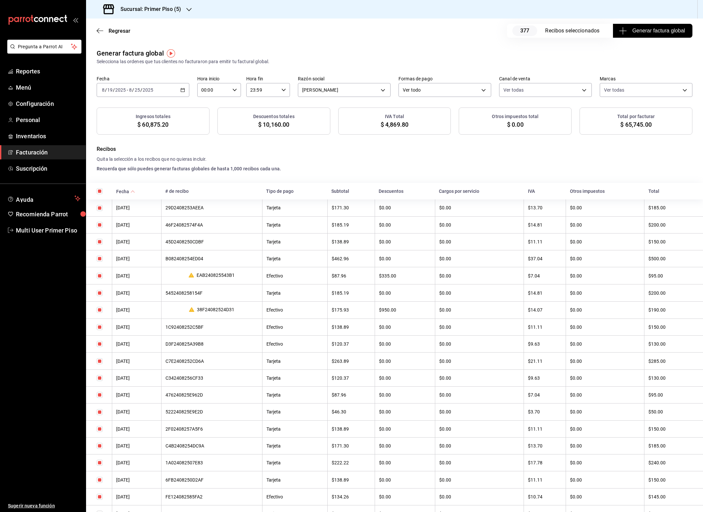
click at [623, 30] on span "Generar factura global" at bounding box center [652, 31] width 65 height 8
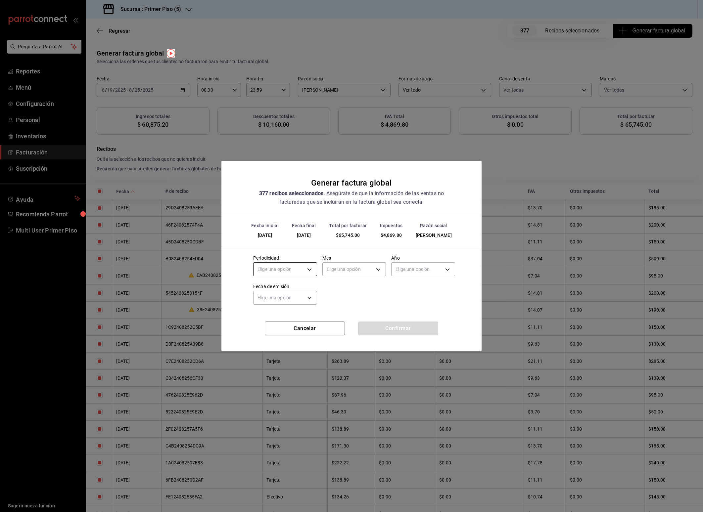
click at [285, 271] on body "Pregunta a Parrot AI Reportes Menú Configuración Personal Inventarios Facturaci…" at bounding box center [351, 256] width 703 height 512
click at [279, 299] on li "Semanal" at bounding box center [284, 301] width 63 height 11
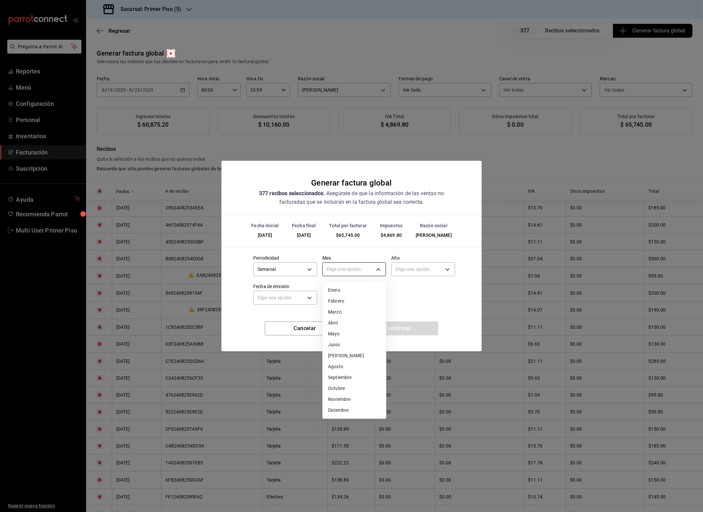
click at [349, 268] on body "Pregunta a Parrot AI Reportes Menú Configuración Personal Inventarios Facturaci…" at bounding box center [351, 256] width 703 height 512
click at [339, 365] on li "Agosto" at bounding box center [354, 366] width 63 height 11
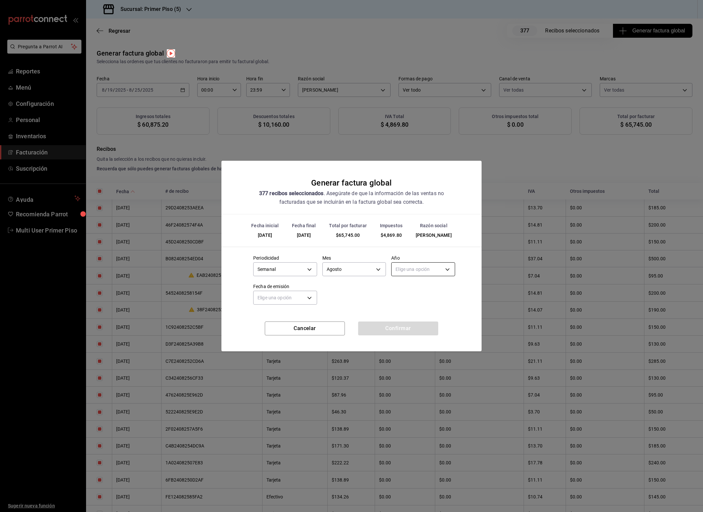
click at [398, 267] on body "Pregunta a Parrot AI Reportes Menú Configuración Personal Inventarios Facturaci…" at bounding box center [351, 256] width 703 height 512
click at [407, 287] on li "2025" at bounding box center [422, 290] width 63 height 11
click at [302, 300] on body "Pregunta a Parrot AI Reportes Menú Configuración Personal Inventarios Facturaci…" at bounding box center [351, 256] width 703 height 512
click at [276, 318] on li "Hoy" at bounding box center [284, 318] width 63 height 11
click at [385, 327] on button "Confirmar" at bounding box center [398, 329] width 80 height 14
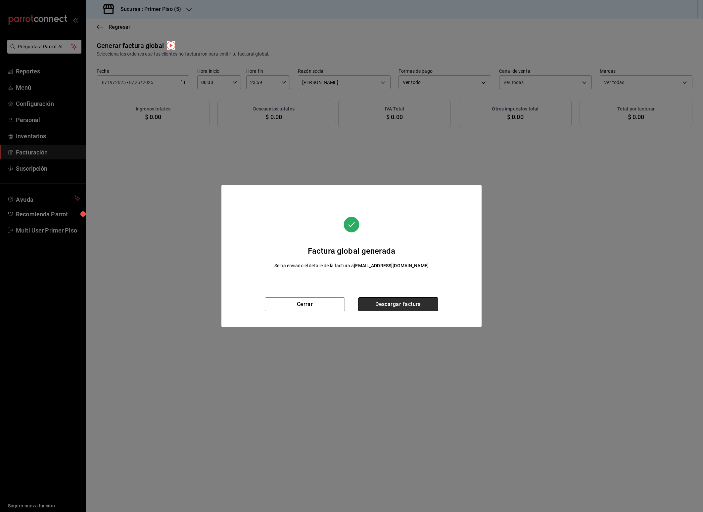
click at [413, 308] on button "Descargar factura" at bounding box center [398, 304] width 80 height 14
click at [298, 304] on button "Cerrar" at bounding box center [305, 304] width 80 height 14
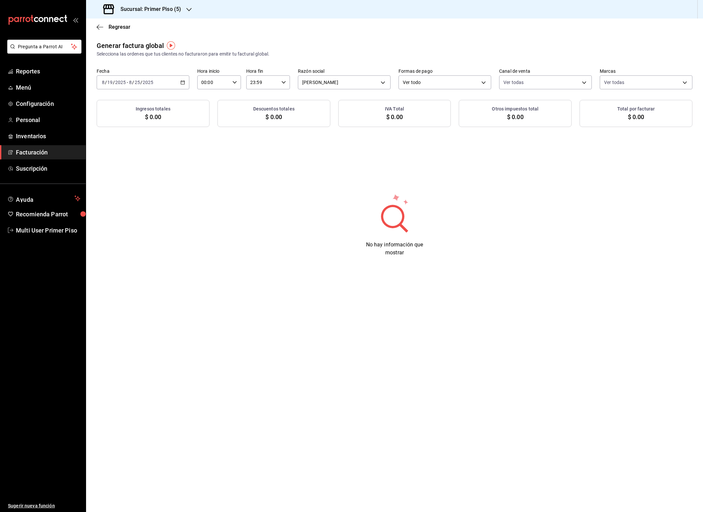
click at [170, 9] on h3 "Sucursal: Primer Piso (5)" at bounding box center [148, 9] width 66 height 8
click at [127, 86] on div "Primer Piso (6)" at bounding box center [135, 88] width 89 height 7
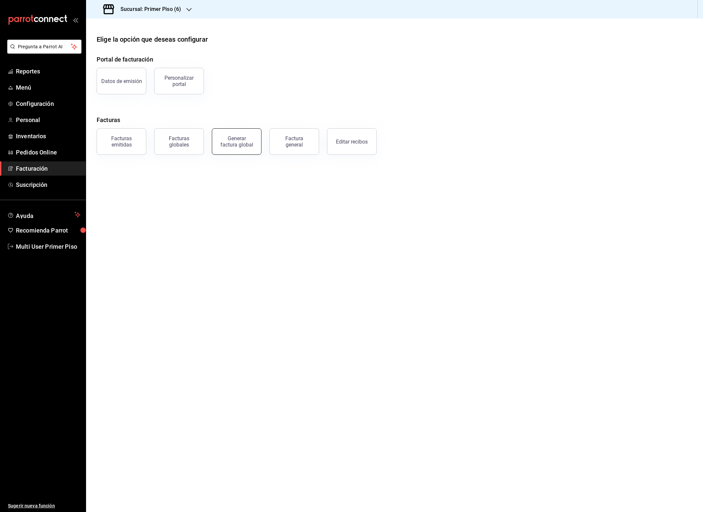
click at [243, 147] on div "Generar factura global" at bounding box center [236, 141] width 33 height 13
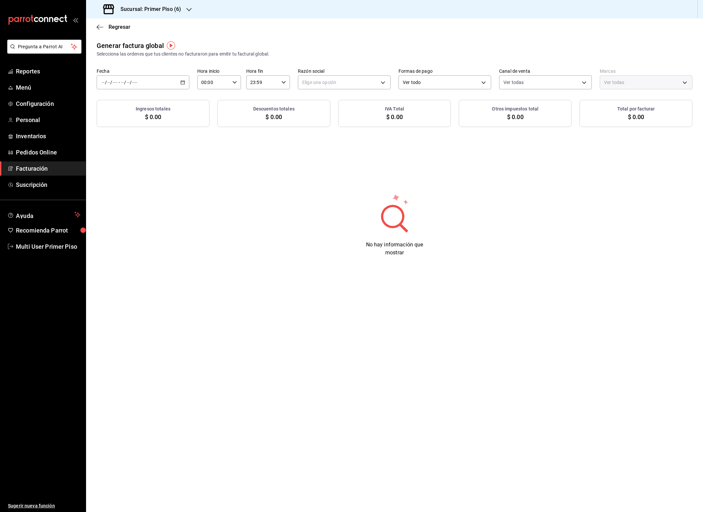
click at [181, 82] on icon "button" at bounding box center [182, 82] width 5 height 5
click at [128, 104] on span "Rango de fechas" at bounding box center [127, 102] width 51 height 7
click at [182, 171] on abbr "19" at bounding box center [184, 170] width 4 height 5
click at [172, 184] on abbr "25" at bounding box center [173, 184] width 4 height 5
click at [315, 84] on body "Pregunta a Parrot AI Reportes Menú Configuración Personal Inventarios Pedidos O…" at bounding box center [351, 256] width 703 height 512
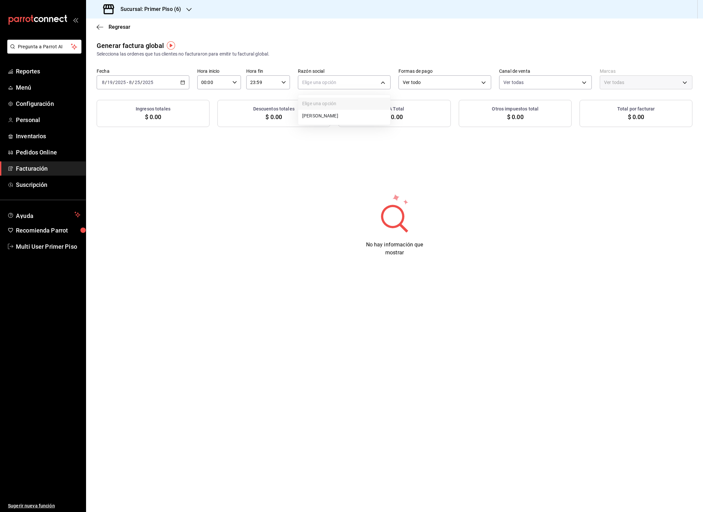
click at [322, 118] on li "[PERSON_NAME]" at bounding box center [344, 116] width 92 height 12
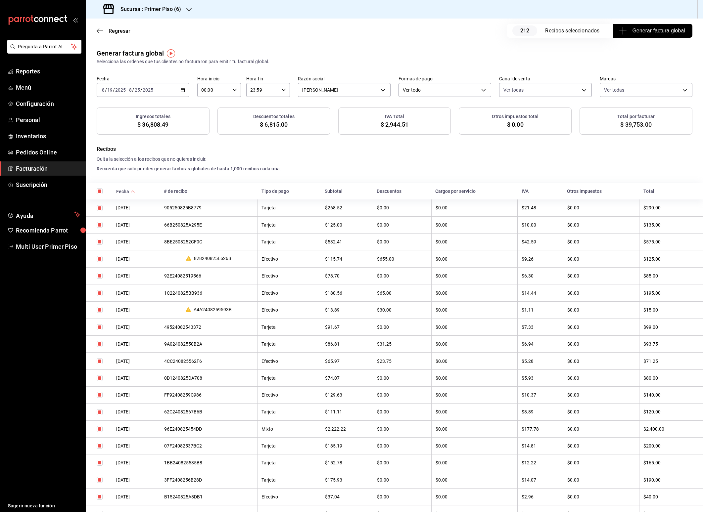
click at [627, 30] on span "Generar factura global" at bounding box center [652, 31] width 65 height 8
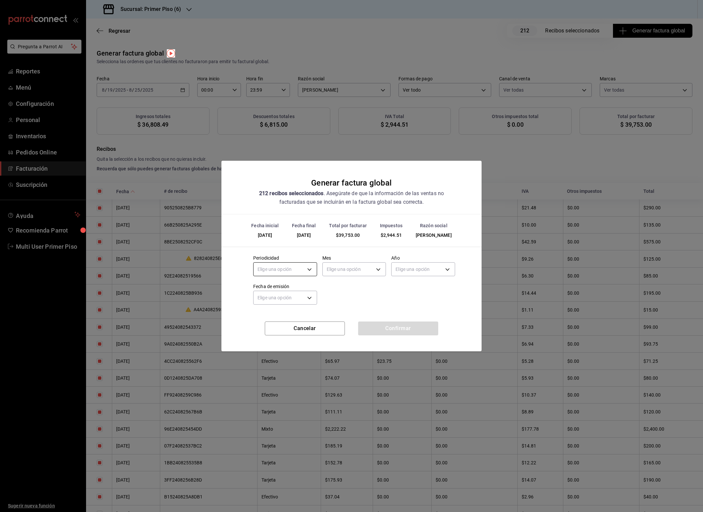
click at [286, 265] on body "Pregunta a Parrot AI Reportes Menú Configuración Personal Inventarios Pedidos O…" at bounding box center [351, 256] width 703 height 512
click at [280, 299] on li "Semanal" at bounding box center [284, 301] width 63 height 11
click at [345, 270] on body "Pregunta a Parrot AI Reportes Menú Configuración Personal Inventarios Pedidos O…" at bounding box center [351, 256] width 703 height 512
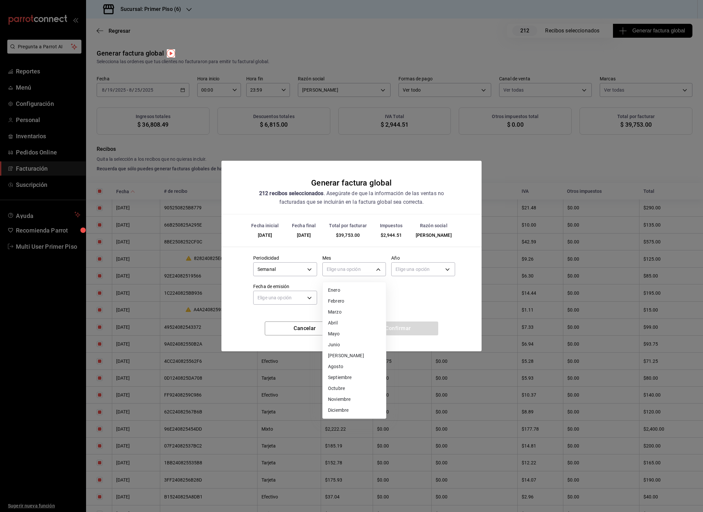
click at [339, 369] on li "Agosto" at bounding box center [354, 366] width 63 height 11
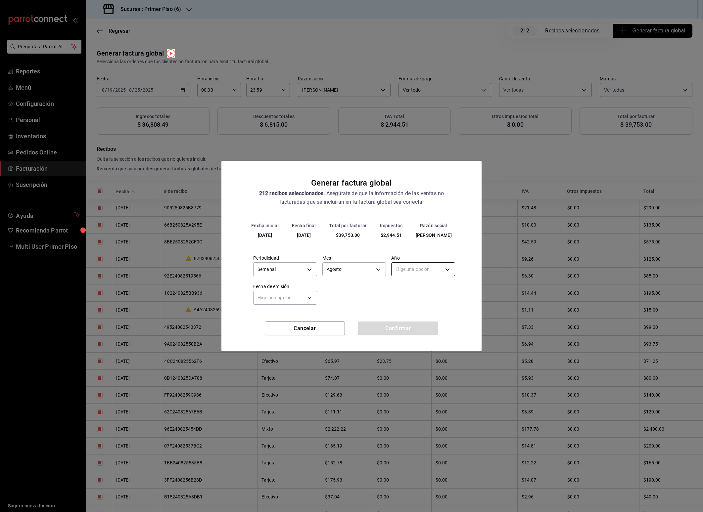
click at [407, 270] on body "Pregunta a Parrot AI Reportes Menú Configuración Personal Inventarios Pedidos O…" at bounding box center [351, 256] width 703 height 512
click at [398, 292] on li "2025" at bounding box center [422, 290] width 63 height 11
click at [293, 299] on body "Pregunta a Parrot AI Reportes Menú Configuración Personal Inventarios Pedidos O…" at bounding box center [351, 256] width 703 height 512
click at [265, 320] on li "Hoy" at bounding box center [284, 318] width 63 height 11
click at [401, 330] on button "Confirmar" at bounding box center [398, 329] width 80 height 14
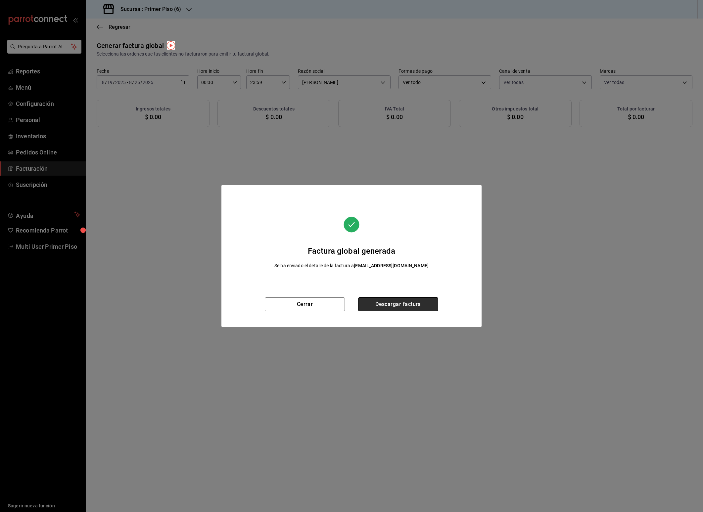
click at [420, 304] on button "Descargar factura" at bounding box center [398, 304] width 80 height 14
click at [297, 307] on button "Cerrar" at bounding box center [305, 304] width 80 height 14
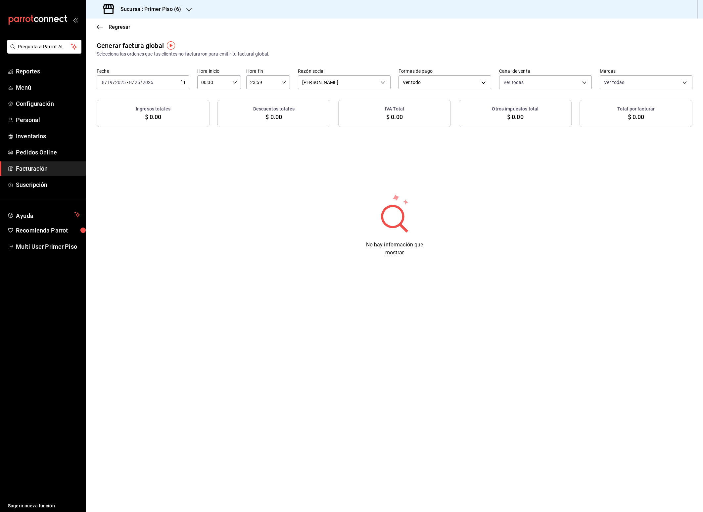
click at [178, 11] on h3 "Sucursal: Primer Piso (6)" at bounding box center [148, 9] width 66 height 8
click at [148, 30] on div "Primer Piso (1)" at bounding box center [135, 28] width 89 height 7
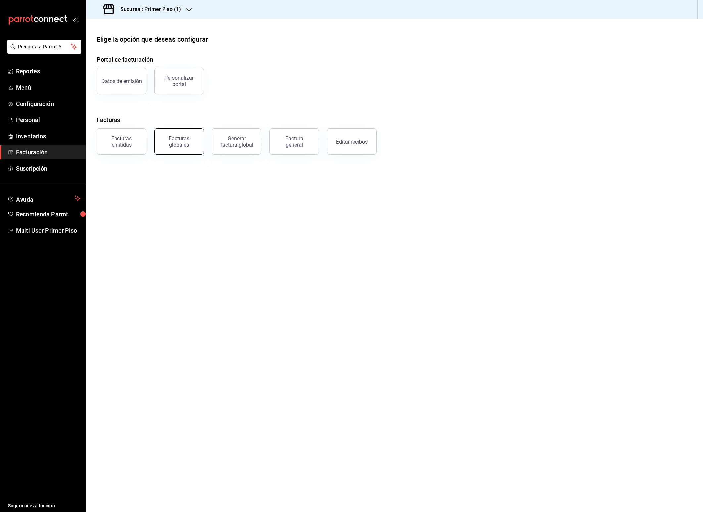
click at [189, 144] on div "Facturas globales" at bounding box center [178, 141] width 41 height 13
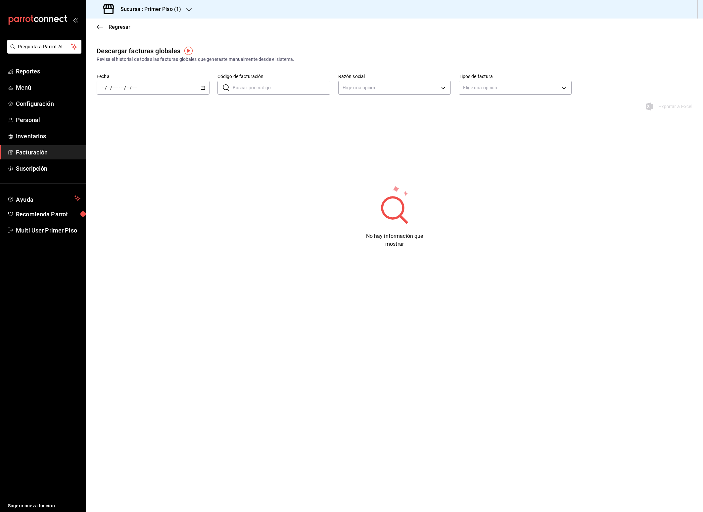
click at [135, 91] on div "/ / - / /" at bounding box center [153, 88] width 113 height 14
click at [124, 108] on span "Hoy" at bounding box center [127, 107] width 51 height 7
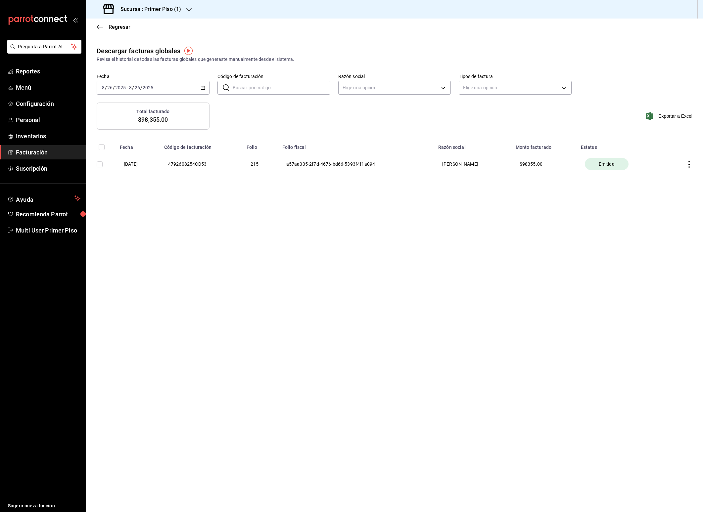
click at [689, 164] on icon "button" at bounding box center [688, 164] width 1 height 7
click at [672, 148] on div "Descargar PDF" at bounding box center [668, 148] width 32 height 5
click at [166, 9] on h3 "Sucursal: Primer Piso (1)" at bounding box center [148, 9] width 66 height 8
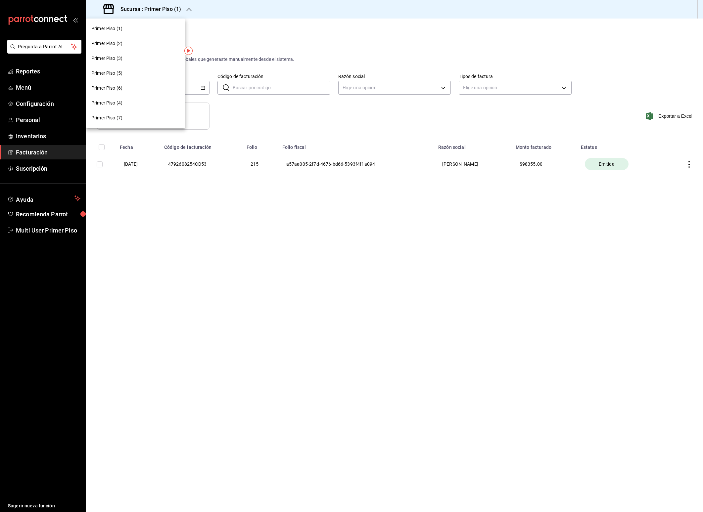
click at [129, 60] on div "Primer Piso (3)" at bounding box center [135, 58] width 89 height 7
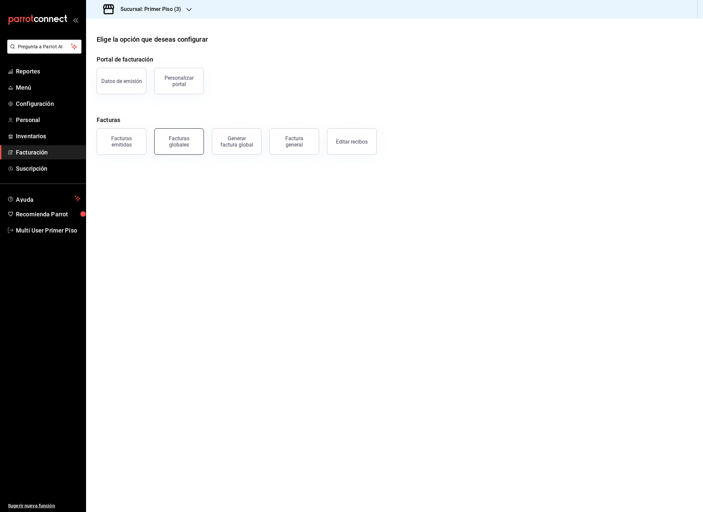
click at [163, 145] on div "Facturas globales" at bounding box center [178, 141] width 41 height 13
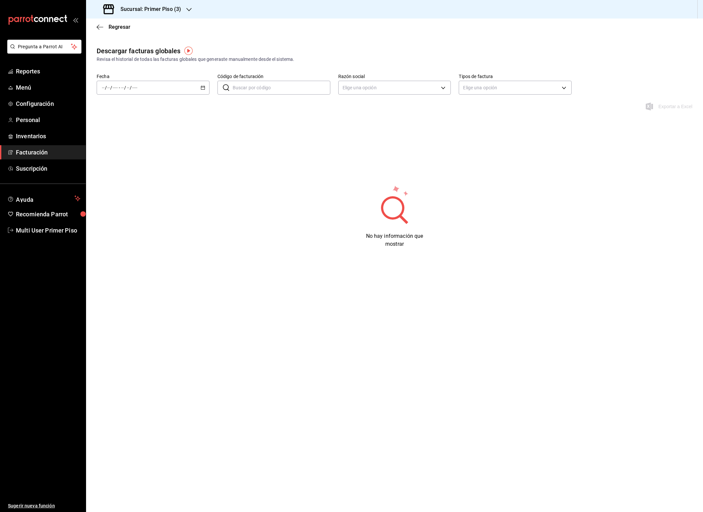
click at [180, 87] on div "/ / - / /" at bounding box center [153, 88] width 113 height 14
click at [129, 105] on span "Hoy" at bounding box center [127, 107] width 51 height 7
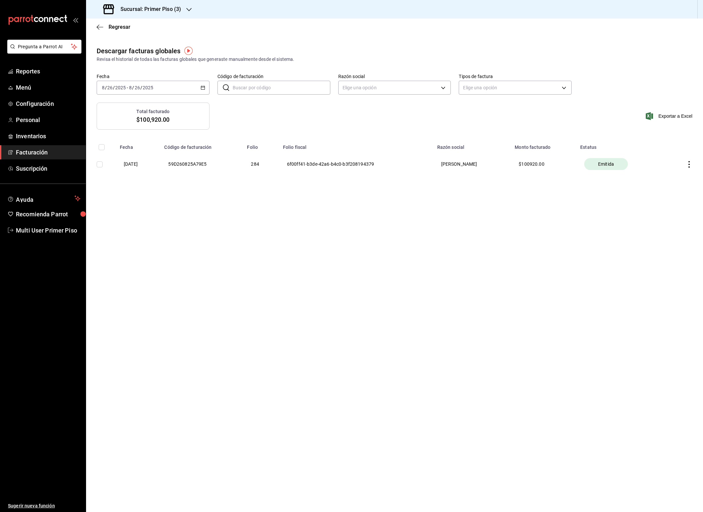
click at [689, 164] on icon "button" at bounding box center [689, 164] width 7 height 7
click at [675, 149] on div "Descargar PDF" at bounding box center [668, 148] width 32 height 5
click at [161, 9] on h3 "Sucursal: Primer Piso (3)" at bounding box center [148, 9] width 66 height 8
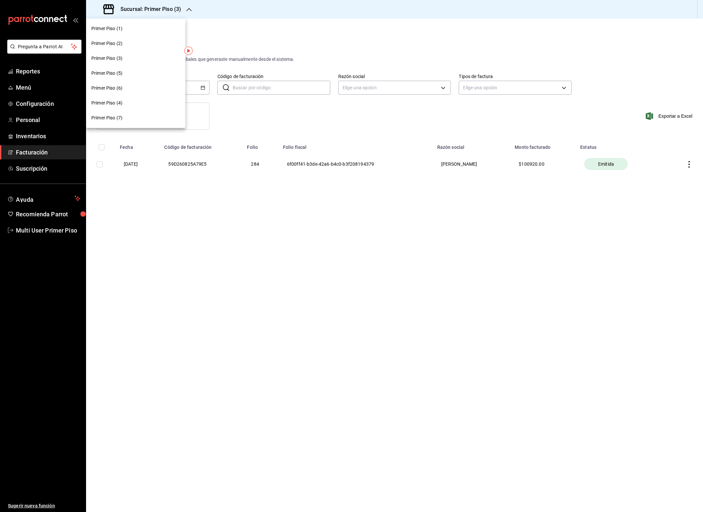
click at [129, 102] on div "Primer Piso (4)" at bounding box center [135, 103] width 89 height 7
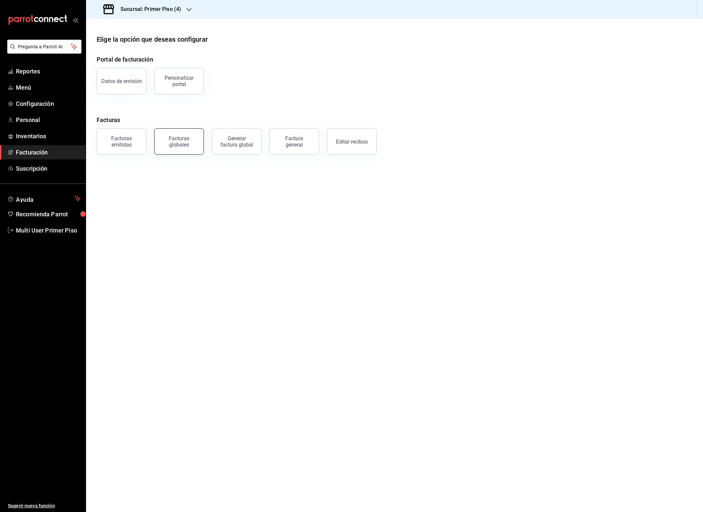
click at [188, 145] on div "Facturas globales" at bounding box center [178, 141] width 41 height 13
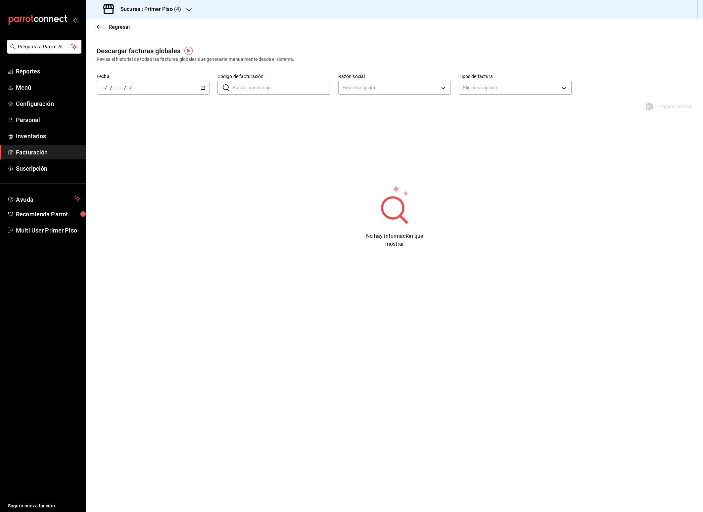
click at [179, 94] on div "Fecha / / - / / Código de facturación ​ Código de facturación Razón social Elig…" at bounding box center [394, 87] width 617 height 29
click at [170, 88] on div "/ / - / /" at bounding box center [153, 88] width 113 height 14
click at [136, 108] on span "Hoy" at bounding box center [127, 107] width 51 height 7
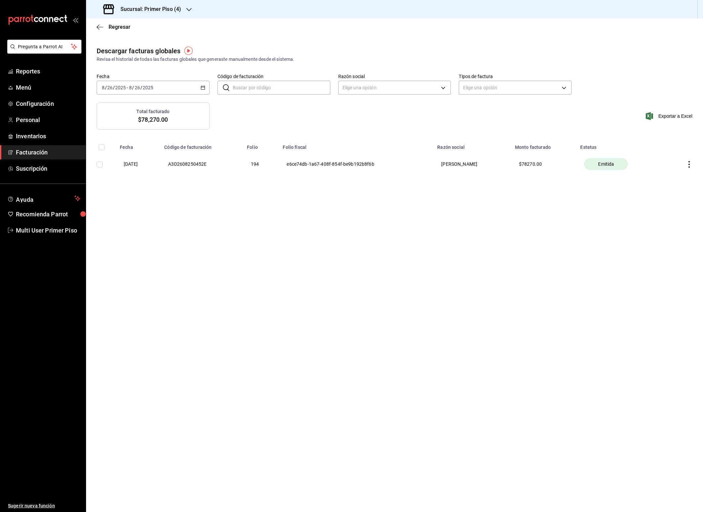
click at [685, 164] on th at bounding box center [684, 164] width 38 height 28
click at [689, 162] on icon "button" at bounding box center [688, 164] width 1 height 7
click at [666, 151] on li "Descargar PDF" at bounding box center [663, 148] width 58 height 17
click at [125, 29] on span "Regresar" at bounding box center [120, 27] width 22 height 6
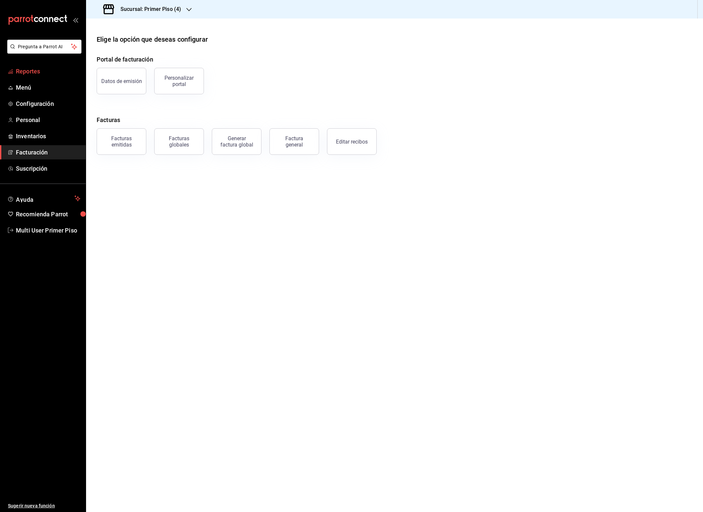
click at [47, 70] on span "Reportes" at bounding box center [48, 71] width 65 height 9
